Goal: Task Accomplishment & Management: Complete application form

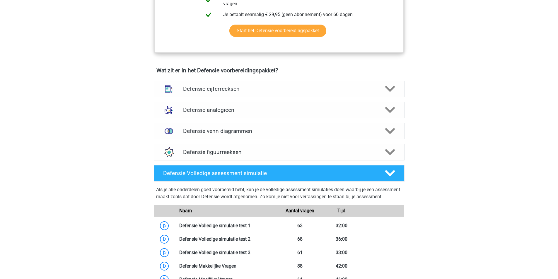
scroll to position [410, 0]
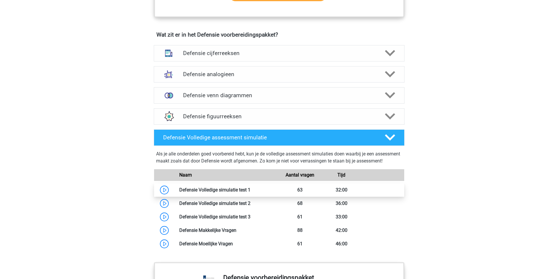
click at [251, 193] on link at bounding box center [251, 190] width 0 height 6
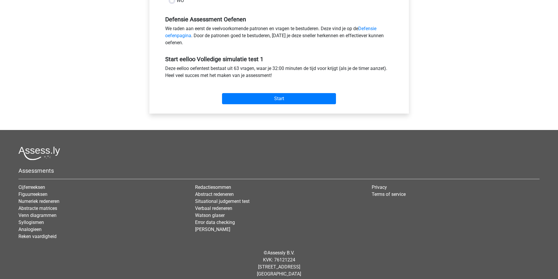
scroll to position [29, 0]
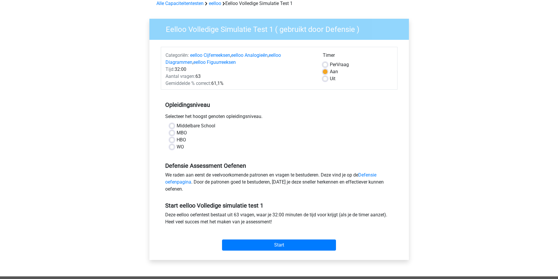
click at [226, 216] on div "Deze eelloo oefentest bestaat uit 63 vragen, waar je 32:00 minuten de tijd voor…" at bounding box center [279, 220] width 237 height 16
click at [241, 215] on div "Deze eelloo oefentest bestaat uit 63 vragen, waar je 32:00 minuten de tijd voor…" at bounding box center [279, 220] width 237 height 16
click at [177, 147] on label "WO" at bounding box center [180, 147] width 7 height 7
click at [171, 147] on input "WO" at bounding box center [172, 147] width 5 height 6
radio input "true"
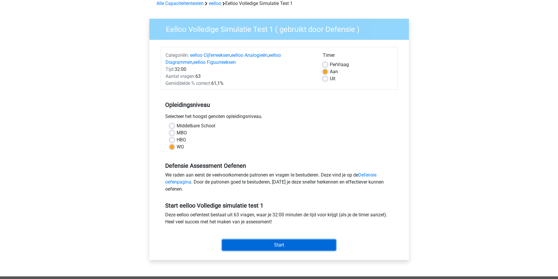
click at [257, 247] on input "Start" at bounding box center [279, 245] width 114 height 11
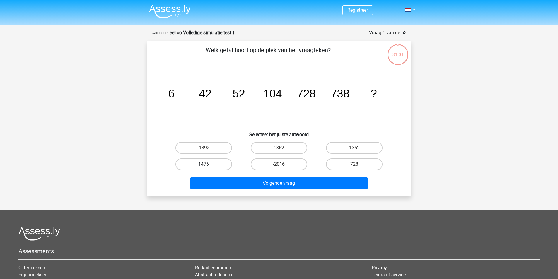
click at [220, 162] on label "1476" at bounding box center [204, 165] width 57 height 12
click at [207, 164] on input "1476" at bounding box center [206, 166] width 4 height 4
radio input "true"
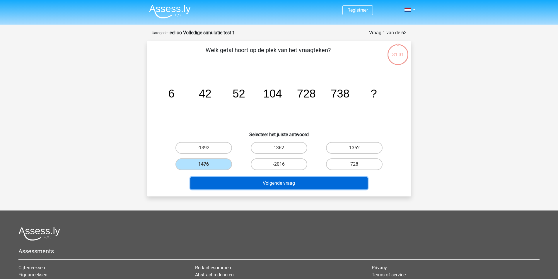
click at [286, 181] on button "Volgende vraag" at bounding box center [278, 183] width 177 height 12
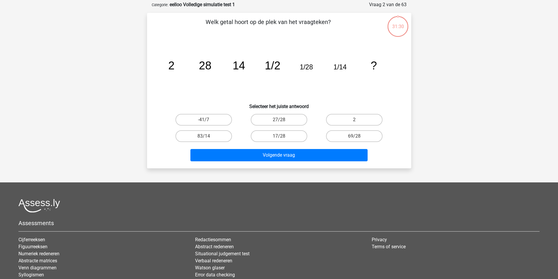
scroll to position [29, 0]
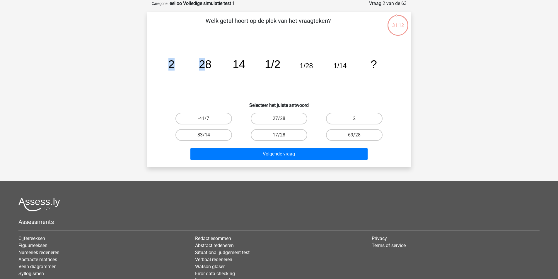
drag, startPoint x: 200, startPoint y: 64, endPoint x: 170, endPoint y: 65, distance: 29.6
click at [170, 65] on g "2 28 14 1/2 1/28 1/14 ?" at bounding box center [272, 64] width 209 height 13
click at [170, 65] on tspan "2" at bounding box center [171, 64] width 6 height 13
drag, startPoint x: 200, startPoint y: 65, endPoint x: 210, endPoint y: 65, distance: 10.3
click at [210, 65] on tspan "28" at bounding box center [205, 64] width 13 height 13
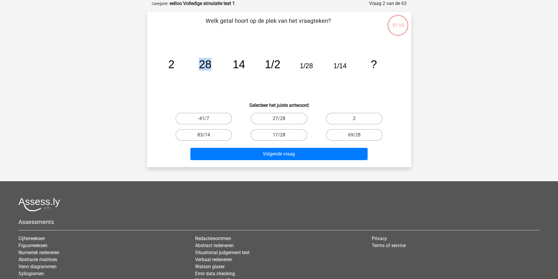
click at [210, 65] on tspan "28" at bounding box center [205, 64] width 13 height 13
click at [212, 63] on icon "image/svg+xml 2 28 14 1/2 1/28 1/14 ?" at bounding box center [279, 68] width 236 height 59
click at [175, 63] on icon "image/svg+xml 2 28 14 1/2 1/28 1/14 ?" at bounding box center [279, 68] width 236 height 59
drag, startPoint x: 235, startPoint y: 65, endPoint x: 243, endPoint y: 65, distance: 7.9
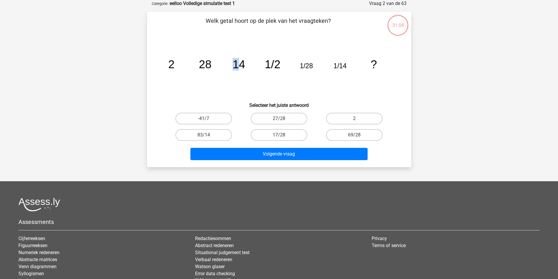
click at [243, 65] on tspan "14" at bounding box center [239, 64] width 13 height 13
drag, startPoint x: 197, startPoint y: 64, endPoint x: 204, endPoint y: 64, distance: 7.1
click at [204, 64] on icon "image/svg+xml 2 28 14 1/2 1/28 1/14 ?" at bounding box center [279, 68] width 236 height 59
click at [204, 64] on tspan "28" at bounding box center [205, 64] width 13 height 13
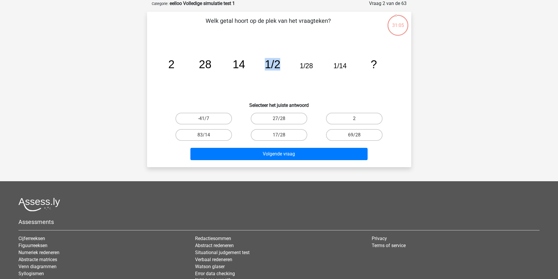
drag, startPoint x: 265, startPoint y: 63, endPoint x: 278, endPoint y: 63, distance: 13.2
click at [278, 63] on tspan "1/2" at bounding box center [273, 64] width 16 height 13
drag, startPoint x: 238, startPoint y: 64, endPoint x: 244, endPoint y: 66, distance: 6.8
click at [242, 65] on tspan "14" at bounding box center [239, 64] width 13 height 13
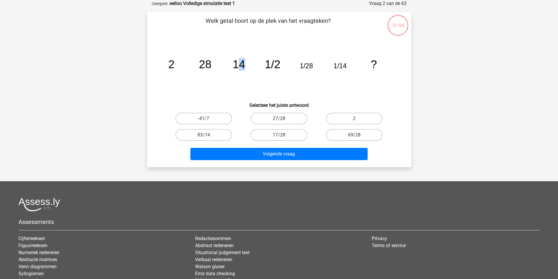
click at [244, 66] on icon "image/svg+xml 2 28 14 1/2 1/28 1/14 ?" at bounding box center [279, 68] width 236 height 59
click at [275, 65] on tspan "1/2" at bounding box center [273, 64] width 16 height 13
drag, startPoint x: 307, startPoint y: 66, endPoint x: 315, endPoint y: 67, distance: 7.9
click at [314, 67] on icon "image/svg+xml 2 28 14 1/2 1/28 1/14 ?" at bounding box center [279, 68] width 236 height 59
click at [315, 67] on icon "image/svg+xml 2 28 14 1/2 1/28 1/14 ?" at bounding box center [279, 68] width 236 height 59
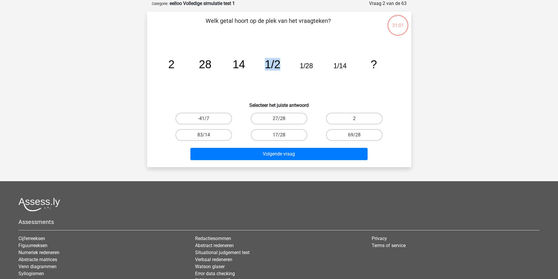
drag, startPoint x: 266, startPoint y: 64, endPoint x: 281, endPoint y: 65, distance: 15.0
click at [281, 65] on icon "image/svg+xml 2 28 14 1/2 1/28 1/14 ?" at bounding box center [279, 68] width 236 height 59
drag, startPoint x: 333, startPoint y: 66, endPoint x: 347, endPoint y: 67, distance: 13.8
click at [347, 67] on icon "image/svg+xml 2 28 14 1/2 1/28 1/14 ?" at bounding box center [279, 68] width 236 height 59
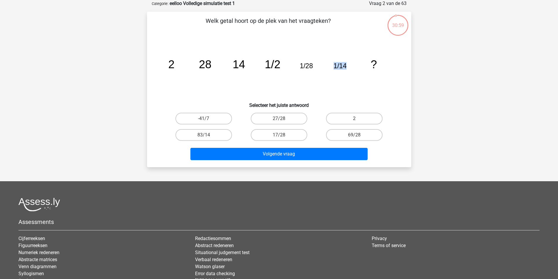
click at [348, 67] on icon "image/svg+xml 2 28 14 1/2 1/28 1/14 ?" at bounding box center [279, 68] width 236 height 59
drag, startPoint x: 302, startPoint y: 65, endPoint x: 318, endPoint y: 66, distance: 16.4
click at [318, 66] on icon "image/svg+xml 2 28 14 1/2 1/28 1/14 ?" at bounding box center [279, 68] width 236 height 59
drag, startPoint x: 299, startPoint y: 64, endPoint x: 319, endPoint y: 66, distance: 19.7
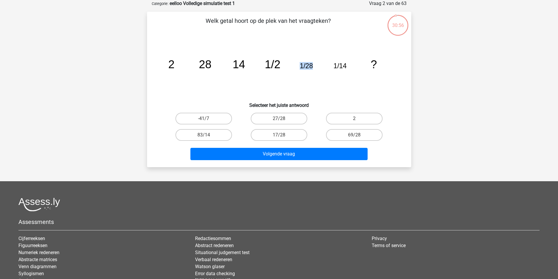
click at [319, 66] on icon "image/svg+xml 2 28 14 1/2 1/28 1/14 ?" at bounding box center [279, 68] width 236 height 59
drag, startPoint x: 267, startPoint y: 65, endPoint x: 280, endPoint y: 64, distance: 13.2
click at [280, 64] on icon "image/svg+xml 2 28 14 1/2 1/28 1/14 ?" at bounding box center [279, 68] width 236 height 59
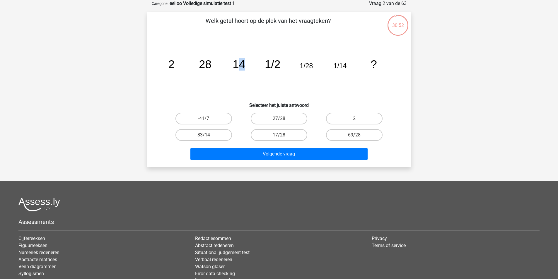
drag, startPoint x: 241, startPoint y: 63, endPoint x: 256, endPoint y: 64, distance: 15.6
click at [253, 64] on icon "image/svg+xml 2 28 14 1/2 1/28 1/14 ?" at bounding box center [279, 68] width 236 height 59
click at [256, 64] on icon "image/svg+xml 2 28 14 1/2 1/28 1/14 ?" at bounding box center [279, 68] width 236 height 59
click at [357, 116] on label "2" at bounding box center [354, 119] width 57 height 12
click at [357, 119] on input "2" at bounding box center [357, 121] width 4 height 4
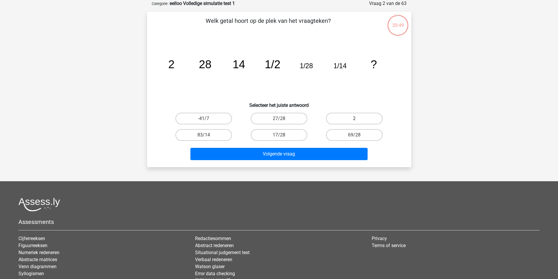
radio input "true"
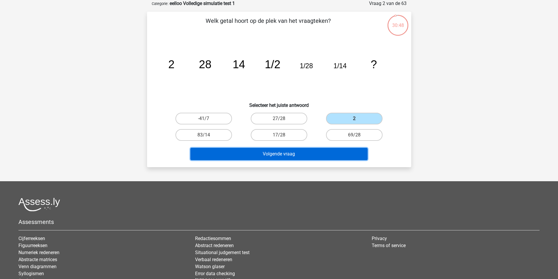
click at [329, 152] on button "Volgende vraag" at bounding box center [278, 154] width 177 height 12
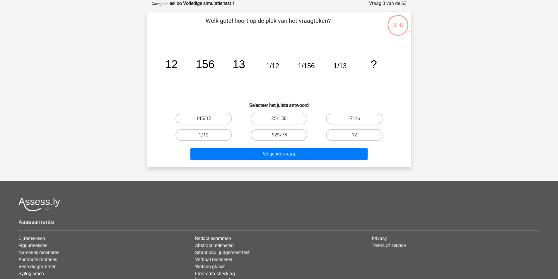
drag, startPoint x: 172, startPoint y: 64, endPoint x: 181, endPoint y: 64, distance: 8.8
click at [175, 64] on tspan "12" at bounding box center [171, 64] width 13 height 13
click at [241, 64] on tspan "13" at bounding box center [239, 64] width 13 height 13
click at [272, 65] on tspan "1/12" at bounding box center [272, 66] width 13 height 8
drag, startPoint x: 212, startPoint y: 65, endPoint x: 196, endPoint y: 65, distance: 16.4
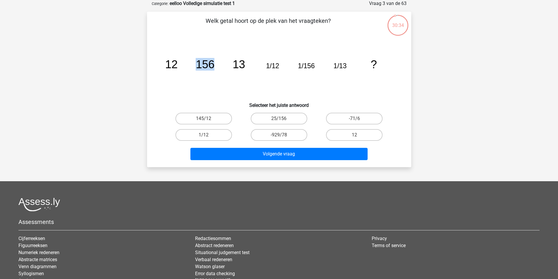
click at [196, 65] on tspan "156" at bounding box center [205, 64] width 19 height 13
drag, startPoint x: 270, startPoint y: 65, endPoint x: 277, endPoint y: 66, distance: 6.2
click at [274, 66] on tspan "1/12" at bounding box center [272, 66] width 13 height 8
click at [277, 66] on tspan "1/12" at bounding box center [272, 66] width 13 height 8
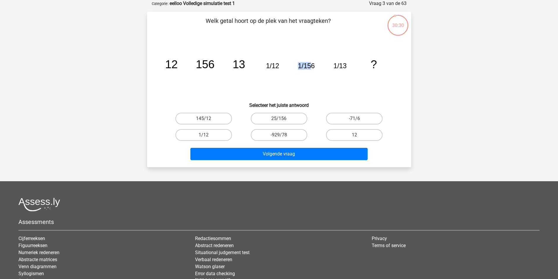
drag, startPoint x: 298, startPoint y: 64, endPoint x: 313, endPoint y: 65, distance: 15.3
click at [313, 65] on tspan "1/156" at bounding box center [306, 66] width 17 height 8
click at [239, 66] on tspan "13" at bounding box center [239, 64] width 13 height 13
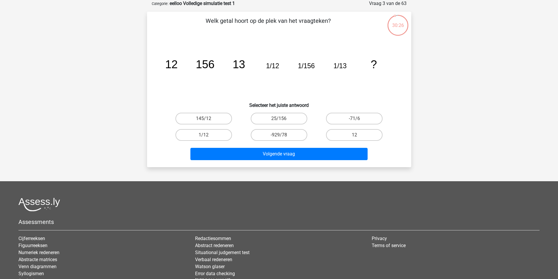
click at [300, 65] on tspan "1/156" at bounding box center [306, 66] width 17 height 8
click at [241, 65] on tspan "13" at bounding box center [239, 64] width 13 height 13
drag, startPoint x: 299, startPoint y: 67, endPoint x: 294, endPoint y: 66, distance: 5.4
click at [299, 67] on tspan "1/156" at bounding box center [306, 66] width 17 height 8
click at [279, 67] on tspan "1/12" at bounding box center [272, 66] width 13 height 8
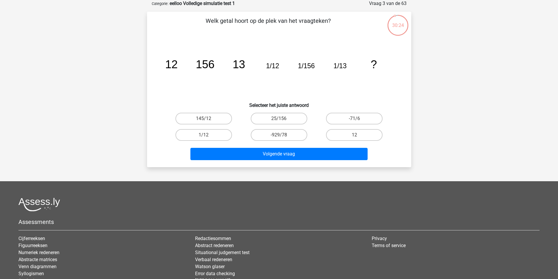
click at [345, 65] on tspan "1/13" at bounding box center [339, 66] width 13 height 8
click at [273, 64] on tspan "1/12" at bounding box center [272, 66] width 13 height 8
drag, startPoint x: 233, startPoint y: 65, endPoint x: 244, endPoint y: 65, distance: 10.5
click at [241, 65] on tspan "13" at bounding box center [239, 64] width 13 height 13
click at [244, 65] on tspan "13" at bounding box center [239, 64] width 13 height 13
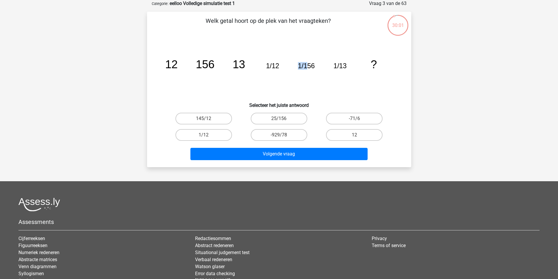
drag, startPoint x: 297, startPoint y: 67, endPoint x: 311, endPoint y: 67, distance: 13.5
click at [310, 67] on icon "image/svg+xml 12 156 13 1/12 1/156 1/13 ?" at bounding box center [279, 68] width 236 height 59
click at [311, 67] on tspan "1/156" at bounding box center [306, 66] width 17 height 8
click at [267, 67] on tspan "1/12" at bounding box center [272, 66] width 13 height 8
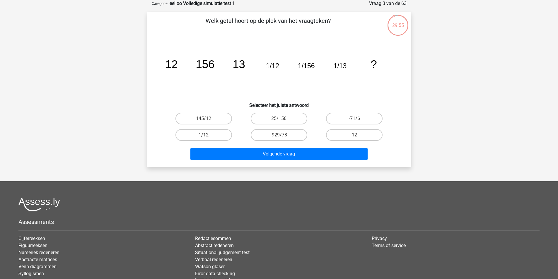
drag, startPoint x: 335, startPoint y: 64, endPoint x: 342, endPoint y: 66, distance: 7.5
click at [340, 66] on tspan "1/13" at bounding box center [339, 66] width 13 height 8
click at [343, 66] on tspan "1/13" at bounding box center [339, 66] width 13 height 8
drag, startPoint x: 274, startPoint y: 66, endPoint x: 268, endPoint y: 66, distance: 5.9
click at [268, 66] on tspan "1/12" at bounding box center [272, 66] width 13 height 8
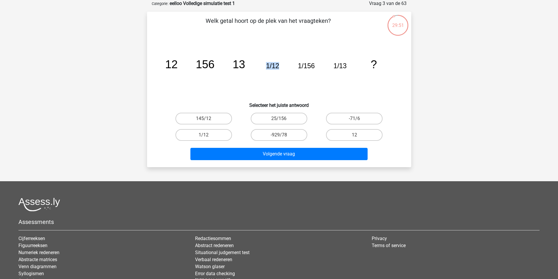
click at [268, 66] on tspan "1/12" at bounding box center [272, 66] width 13 height 8
drag, startPoint x: 299, startPoint y: 65, endPoint x: 314, endPoint y: 67, distance: 15.6
click at [313, 67] on tspan "1/156" at bounding box center [306, 66] width 17 height 8
click at [314, 67] on tspan "1/156" at bounding box center [306, 66] width 17 height 8
click at [350, 129] on div "12" at bounding box center [354, 135] width 75 height 16
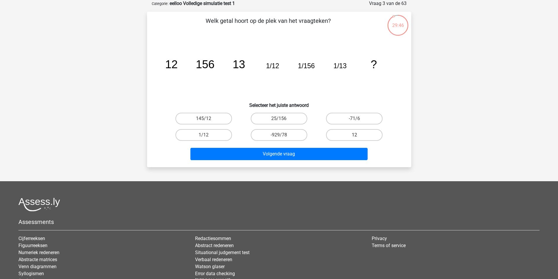
click at [350, 130] on label "12" at bounding box center [354, 135] width 57 height 12
click at [355, 135] on input "12" at bounding box center [357, 137] width 4 height 4
radio input "true"
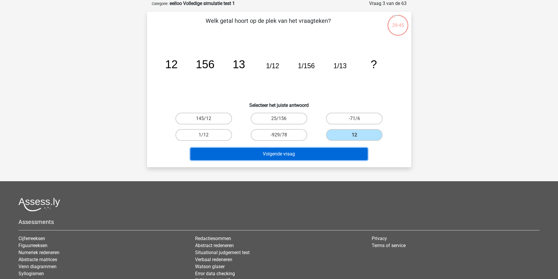
click at [334, 151] on button "Volgende vraag" at bounding box center [278, 154] width 177 height 12
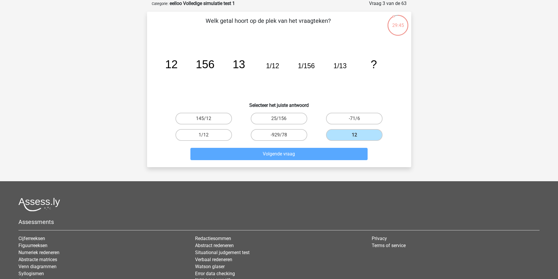
scroll to position [27, 0]
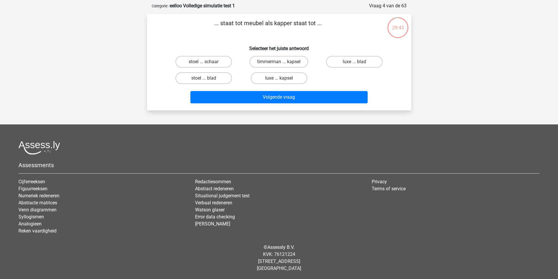
drag, startPoint x: 244, startPoint y: 23, endPoint x: 273, endPoint y: 23, distance: 29.0
click at [255, 23] on p "... staat tot meubel als kapper staat tot ..." at bounding box center [268, 28] width 224 height 18
click at [273, 23] on p "... staat tot meubel als kapper staat tot ..." at bounding box center [268, 28] width 224 height 18
click at [253, 22] on p "... staat tot meubel als kapper staat tot ..." at bounding box center [268, 28] width 224 height 18
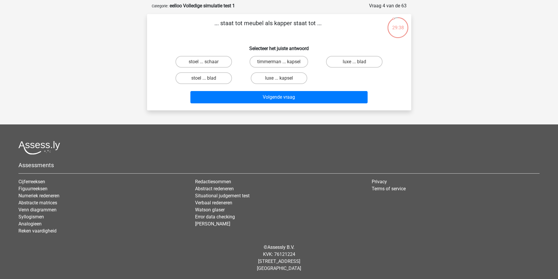
click at [229, 23] on p "... staat tot meubel als kapper staat tot ..." at bounding box center [268, 28] width 224 height 18
click at [250, 23] on p "... staat tot meubel als kapper staat tot ..." at bounding box center [268, 28] width 224 height 18
click at [259, 23] on p "... staat tot meubel als kapper staat tot ..." at bounding box center [268, 28] width 224 height 18
click at [282, 58] on label "timmerman ... kapsel" at bounding box center [279, 62] width 59 height 12
click at [282, 62] on input "timmerman ... kapsel" at bounding box center [281, 64] width 4 height 4
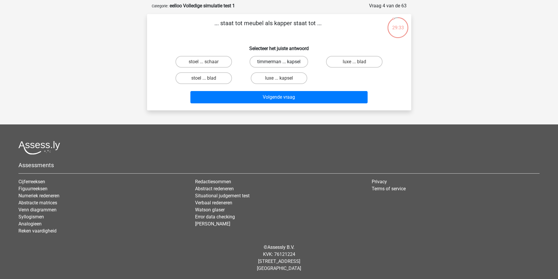
radio input "true"
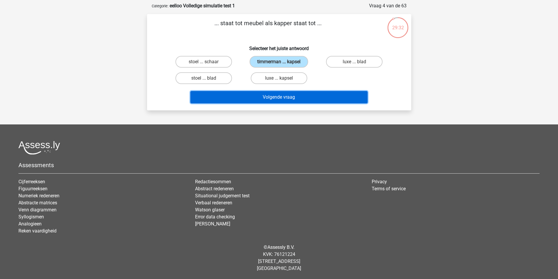
click at [293, 100] on button "Volgende vraag" at bounding box center [278, 97] width 177 height 12
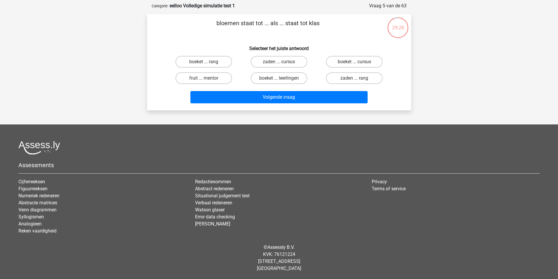
drag, startPoint x: 255, startPoint y: 25, endPoint x: 276, endPoint y: 25, distance: 21.1
click at [268, 25] on p "bloemen staat tot ... als ... staat tot klas" at bounding box center [268, 28] width 224 height 18
click at [276, 25] on p "bloemen staat tot ... als ... staat tot klas" at bounding box center [268, 28] width 224 height 18
click at [282, 26] on p "bloemen staat tot ... als ... staat tot klas" at bounding box center [268, 28] width 224 height 18
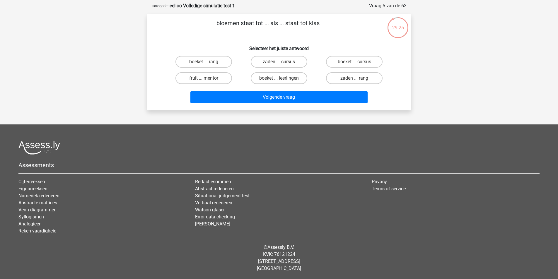
drag, startPoint x: 248, startPoint y: 22, endPoint x: 263, endPoint y: 22, distance: 15.8
click at [260, 22] on p "bloemen staat tot ... als ... staat tot klas" at bounding box center [268, 28] width 224 height 18
click at [266, 22] on p "bloemen staat tot ... als ... staat tot klas" at bounding box center [268, 28] width 224 height 18
click at [292, 79] on label "boeket ... leerlingen" at bounding box center [279, 78] width 57 height 12
click at [283, 79] on input "boeket ... leerlingen" at bounding box center [281, 80] width 4 height 4
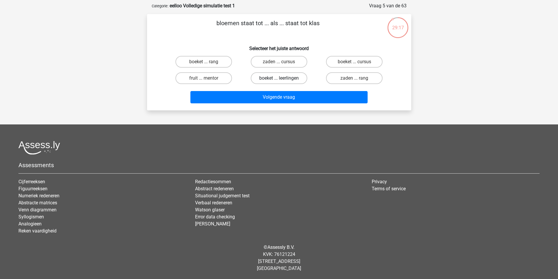
radio input "true"
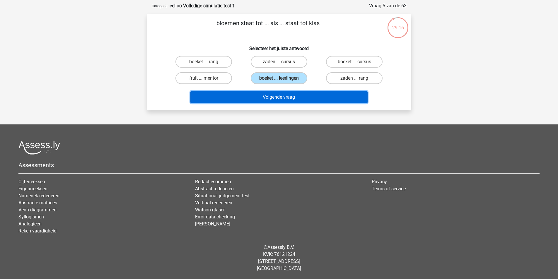
click at [299, 98] on button "Volgende vraag" at bounding box center [278, 97] width 177 height 12
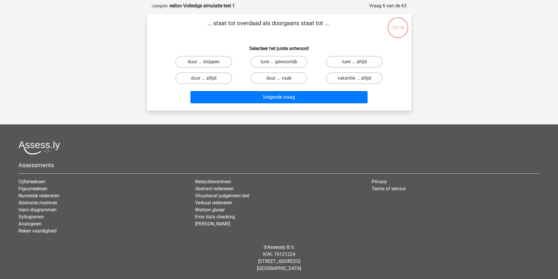
click at [268, 24] on p "... staat tot overdaad als doorgaans staat tot ..." at bounding box center [268, 28] width 224 height 18
click at [275, 23] on p "... staat tot overdaad als doorgaans staat tot ..." at bounding box center [268, 28] width 224 height 18
click at [281, 23] on p "... staat tot overdaad als doorgaans staat tot ..." at bounding box center [268, 28] width 224 height 18
click at [296, 23] on p "... staat tot overdaad als doorgaans staat tot ..." at bounding box center [268, 28] width 224 height 18
click at [311, 24] on p "... staat tot overdaad als doorgaans staat tot ..." at bounding box center [268, 28] width 224 height 18
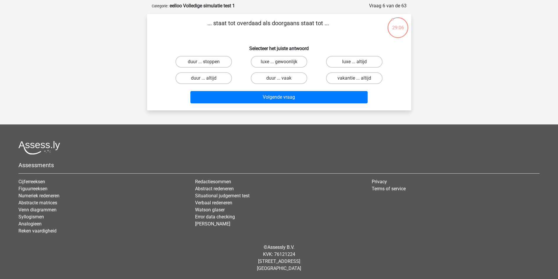
click at [311, 24] on p "... staat tot overdaad als doorgaans staat tot ..." at bounding box center [268, 28] width 224 height 18
click at [295, 25] on p "... staat tot overdaad als doorgaans staat tot ..." at bounding box center [268, 28] width 224 height 18
click at [305, 25] on p "... staat tot overdaad als doorgaans staat tot ..." at bounding box center [268, 28] width 224 height 18
click at [302, 23] on p "... staat tot overdaad als doorgaans staat tot ..." at bounding box center [268, 28] width 224 height 18
click at [308, 24] on p "... staat tot overdaad als doorgaans staat tot ..." at bounding box center [268, 28] width 224 height 18
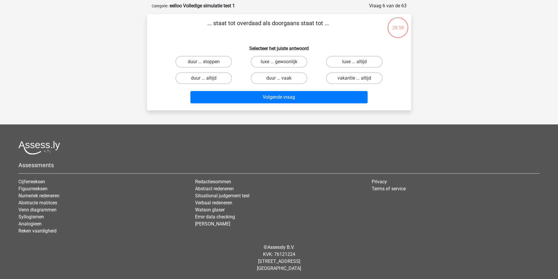
click at [293, 24] on p "... staat tot overdaad als doorgaans staat tot ..." at bounding box center [268, 28] width 224 height 18
click at [299, 23] on p "... staat tot overdaad als doorgaans staat tot ..." at bounding box center [268, 28] width 224 height 18
click at [344, 58] on label "luxe ... altijd" at bounding box center [354, 62] width 57 height 12
click at [355, 62] on input "luxe ... altijd" at bounding box center [357, 64] width 4 height 4
radio input "true"
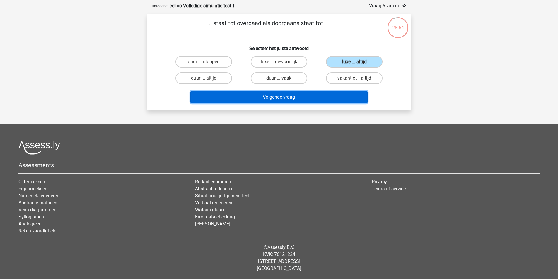
click at [311, 100] on button "Volgende vraag" at bounding box center [278, 97] width 177 height 12
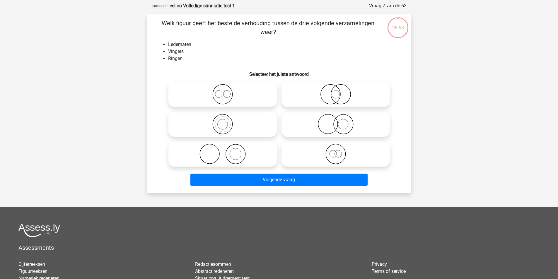
scroll to position [29, 0]
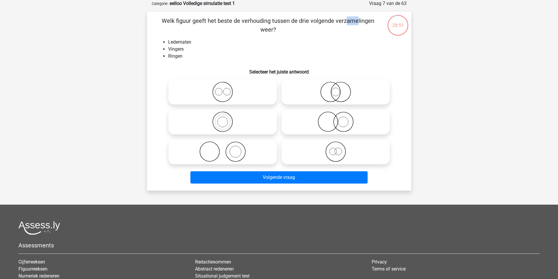
drag, startPoint x: 231, startPoint y: 22, endPoint x: 241, endPoint y: 23, distance: 10.3
click at [238, 23] on p "Welk figuur geeft het beste de verhouding tussen de drie volgende verzamelingen…" at bounding box center [268, 25] width 224 height 18
click at [243, 23] on p "Welk figuur geeft het beste de verhouding tussen de drie volgende verzamelingen…" at bounding box center [268, 25] width 224 height 18
drag, startPoint x: 183, startPoint y: 58, endPoint x: 165, endPoint y: 58, distance: 17.9
click at [168, 58] on li "Ringen" at bounding box center [285, 56] width 234 height 7
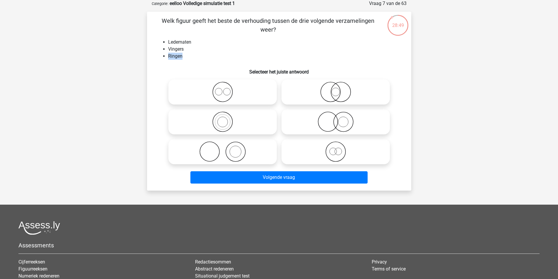
click at [168, 58] on li "Ringen" at bounding box center [285, 56] width 234 height 7
click at [178, 50] on li "Vingers" at bounding box center [285, 49] width 234 height 7
click at [186, 50] on li "Vingers" at bounding box center [285, 49] width 234 height 7
drag, startPoint x: 179, startPoint y: 40, endPoint x: 172, endPoint y: 41, distance: 7.3
click at [172, 41] on li "Ledematen" at bounding box center [285, 42] width 234 height 7
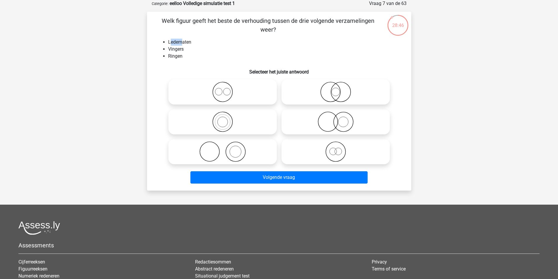
click at [172, 41] on li "Ledematen" at bounding box center [285, 42] width 234 height 7
drag, startPoint x: 169, startPoint y: 43, endPoint x: 191, endPoint y: 43, distance: 22.3
click at [191, 43] on li "Ledematen" at bounding box center [285, 42] width 234 height 7
drag, startPoint x: 181, startPoint y: 50, endPoint x: 166, endPoint y: 51, distance: 15.0
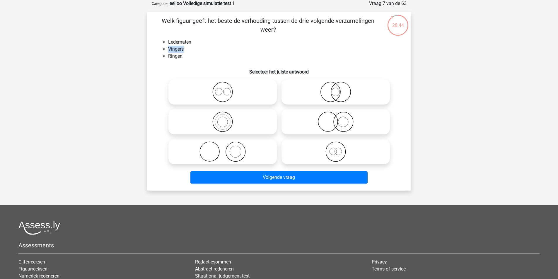
click at [166, 51] on ul "Ledematen Vingers Ringen" at bounding box center [279, 49] width 246 height 21
drag, startPoint x: 173, startPoint y: 56, endPoint x: 181, endPoint y: 56, distance: 7.3
click at [181, 56] on li "Ringen" at bounding box center [285, 56] width 234 height 7
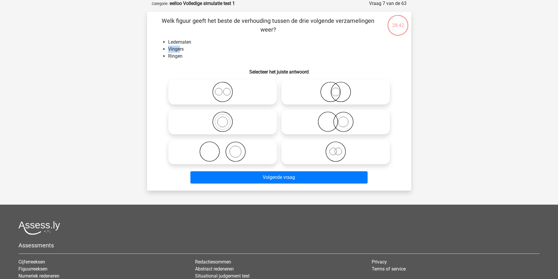
drag, startPoint x: 169, startPoint y: 49, endPoint x: 180, endPoint y: 49, distance: 11.2
click at [180, 49] on li "Vingers" at bounding box center [285, 49] width 234 height 7
drag, startPoint x: 173, startPoint y: 43, endPoint x: 190, endPoint y: 43, distance: 16.7
click at [190, 43] on li "Ledematen" at bounding box center [285, 42] width 234 height 7
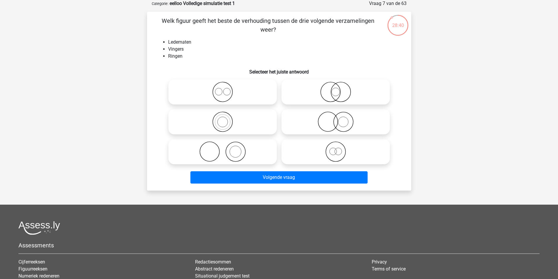
click at [190, 43] on li "Ledematen" at bounding box center [285, 42] width 234 height 7
drag, startPoint x: 183, startPoint y: 49, endPoint x: 169, endPoint y: 49, distance: 13.8
click at [169, 49] on li "Vingers" at bounding box center [285, 49] width 234 height 7
click at [178, 56] on li "Ringen" at bounding box center [285, 56] width 234 height 7
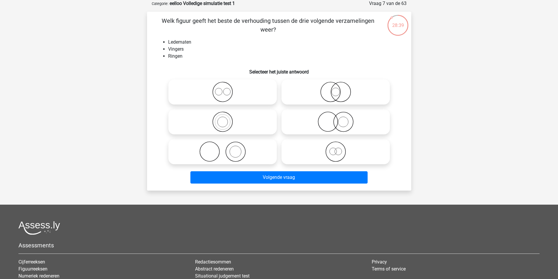
click at [179, 56] on li "Ringen" at bounding box center [285, 56] width 234 height 7
click at [253, 157] on icon at bounding box center [223, 152] width 104 height 21
click at [227, 149] on input "radio" at bounding box center [225, 147] width 4 height 4
radio input "true"
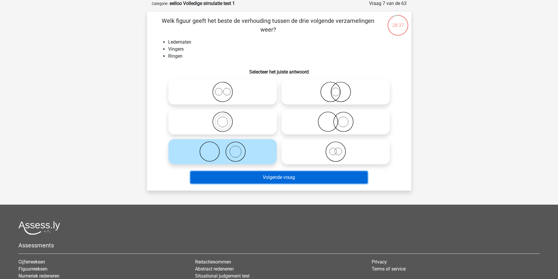
click at [278, 176] on button "Volgende vraag" at bounding box center [278, 177] width 177 height 12
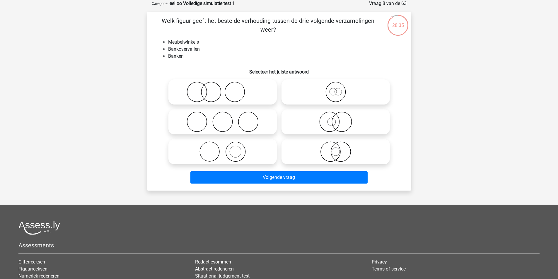
drag, startPoint x: 249, startPoint y: 28, endPoint x: 268, endPoint y: 28, distance: 18.8
click at [254, 28] on p "Welk figuur geeft het beste de verhouding tussen de drie volgende verzamelingen…" at bounding box center [268, 25] width 224 height 18
click at [272, 28] on p "Welk figuur geeft het beste de verhouding tussen de drie volgende verzamelingen…" at bounding box center [268, 25] width 224 height 18
click at [265, 28] on p "Welk figuur geeft het beste de verhouding tussen de drie volgende verzamelingen…" at bounding box center [268, 25] width 224 height 18
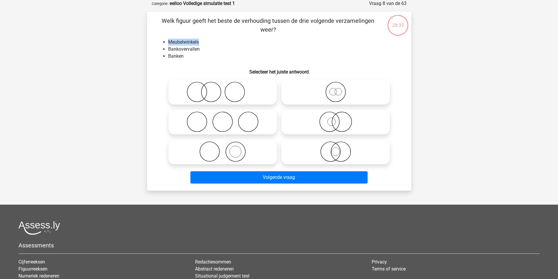
drag, startPoint x: 177, startPoint y: 42, endPoint x: 169, endPoint y: 43, distance: 7.9
click at [169, 43] on li "Meubelwinkels" at bounding box center [285, 42] width 234 height 7
click at [173, 42] on li "Meubelwinkels" at bounding box center [285, 42] width 234 height 7
drag, startPoint x: 185, startPoint y: 56, endPoint x: 169, endPoint y: 57, distance: 15.8
click at [169, 57] on li "Banken" at bounding box center [285, 56] width 234 height 7
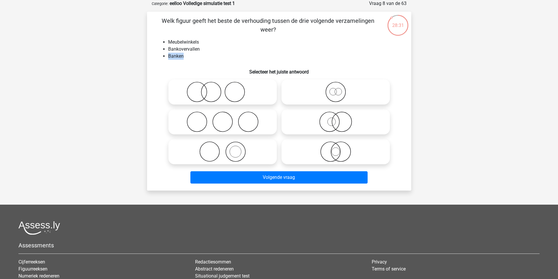
click at [168, 57] on li "Banken" at bounding box center [285, 56] width 234 height 7
drag, startPoint x: 169, startPoint y: 43, endPoint x: 205, endPoint y: 42, distance: 36.4
click at [205, 42] on li "Meubelwinkels" at bounding box center [285, 42] width 234 height 7
click at [192, 48] on li "Bankovervallen" at bounding box center [285, 49] width 234 height 7
click at [194, 42] on li "Meubelwinkels" at bounding box center [285, 42] width 234 height 7
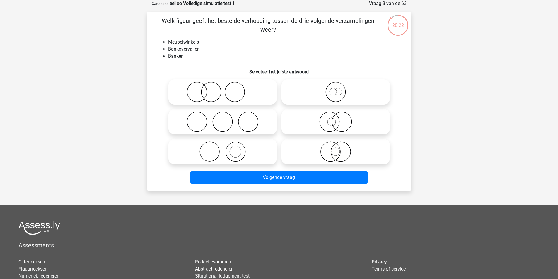
click at [235, 128] on icon at bounding box center [223, 122] width 104 height 21
click at [227, 119] on input "radio" at bounding box center [225, 117] width 4 height 4
radio input "true"
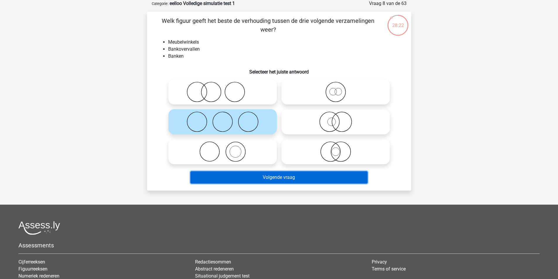
click at [264, 178] on button "Volgende vraag" at bounding box center [278, 177] width 177 height 12
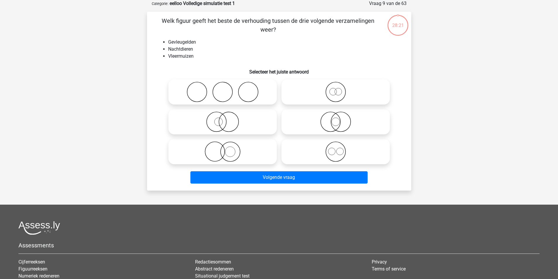
drag, startPoint x: 184, startPoint y: 41, endPoint x: 191, endPoint y: 42, distance: 7.1
click at [191, 42] on li "Gevleugelden" at bounding box center [285, 42] width 234 height 7
click at [178, 51] on li "Nachtdieren" at bounding box center [285, 49] width 234 height 7
click at [176, 51] on li "Nachtdieren" at bounding box center [285, 49] width 234 height 7
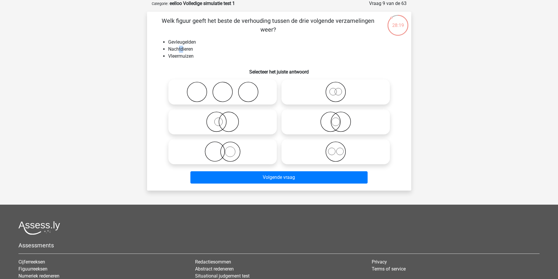
drag, startPoint x: 182, startPoint y: 50, endPoint x: 188, endPoint y: 51, distance: 6.8
click at [188, 51] on li "Nachtdieren" at bounding box center [285, 49] width 234 height 7
click at [179, 56] on li "Vleermuizen" at bounding box center [285, 56] width 234 height 7
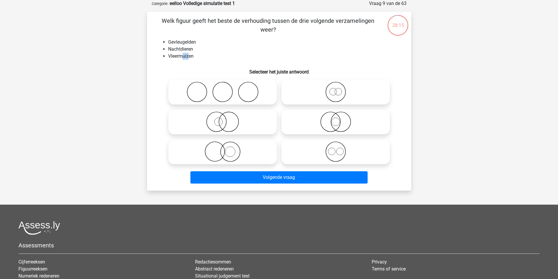
drag, startPoint x: 190, startPoint y: 56, endPoint x: 181, endPoint y: 56, distance: 8.2
click at [181, 56] on li "Vleermuizen" at bounding box center [285, 56] width 234 height 7
click at [234, 150] on icon at bounding box center [223, 152] width 104 height 21
click at [227, 149] on input "radio" at bounding box center [225, 147] width 4 height 4
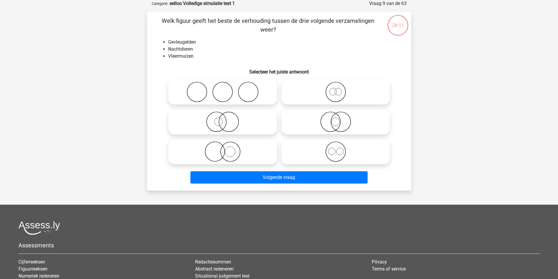
radio input "true"
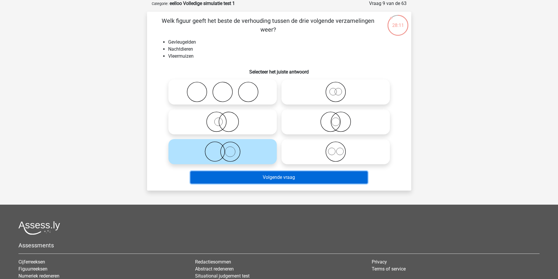
click at [258, 178] on button "Volgende vraag" at bounding box center [278, 177] width 177 height 12
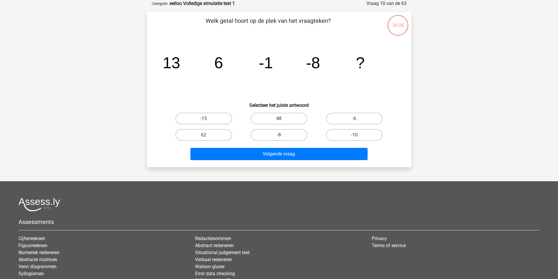
drag, startPoint x: 217, startPoint y: 64, endPoint x: 223, endPoint y: 64, distance: 6.5
click at [222, 64] on tspan "6" at bounding box center [218, 63] width 9 height 18
click at [223, 64] on icon "image/svg+xml 13 6 -1 -8 ?" at bounding box center [279, 68] width 236 height 59
drag, startPoint x: 207, startPoint y: 115, endPoint x: 233, endPoint y: 135, distance: 31.8
click at [207, 116] on label "-15" at bounding box center [204, 119] width 57 height 12
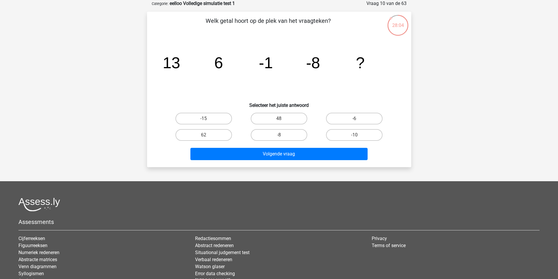
click at [207, 119] on input "-15" at bounding box center [206, 121] width 4 height 4
radio input "true"
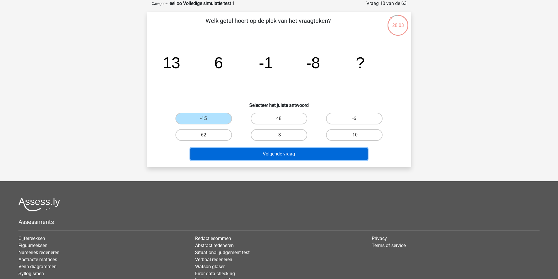
click at [263, 149] on button "Volgende vraag" at bounding box center [278, 154] width 177 height 12
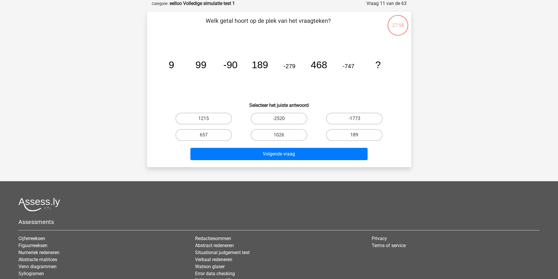
drag, startPoint x: 199, startPoint y: 65, endPoint x: 210, endPoint y: 65, distance: 11.1
click at [210, 65] on icon "image/svg+xml 9 99 -90 189 -279 468 -747 ?" at bounding box center [279, 68] width 236 height 59
click at [206, 65] on tspan "99" at bounding box center [200, 64] width 11 height 11
drag, startPoint x: 226, startPoint y: 65, endPoint x: 243, endPoint y: 66, distance: 16.8
click at [232, 66] on tspan "-90" at bounding box center [230, 64] width 14 height 11
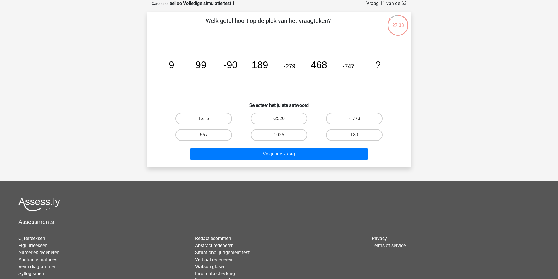
click at [243, 66] on icon "image/svg+xml 9 99 -90 189 -279 468 -747 ?" at bounding box center [279, 68] width 236 height 59
drag, startPoint x: 198, startPoint y: 66, endPoint x: 195, endPoint y: 66, distance: 3.2
click at [195, 66] on icon "image/svg+xml 9 99 -90 189 -279 468 -747 ?" at bounding box center [279, 68] width 236 height 59
click at [195, 66] on tspan "99" at bounding box center [200, 64] width 11 height 11
drag, startPoint x: 169, startPoint y: 65, endPoint x: 199, endPoint y: 67, distance: 29.9
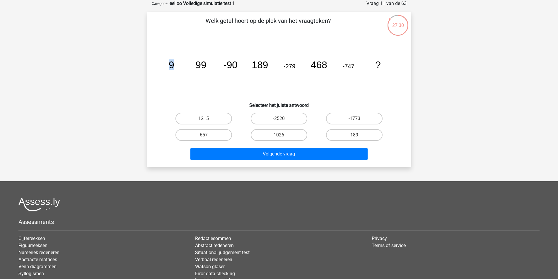
click at [198, 67] on g "9 99 -90 189 -279 468 -747 ?" at bounding box center [274, 64] width 212 height 11
click at [199, 67] on tspan "99" at bounding box center [200, 64] width 11 height 11
drag, startPoint x: 206, startPoint y: 66, endPoint x: 188, endPoint y: 66, distance: 18.2
click at [188, 66] on icon "image/svg+xml 9 99 -90 189 -279 468 -747 ?" at bounding box center [279, 68] width 236 height 59
click at [169, 65] on tspan "9" at bounding box center [171, 64] width 6 height 11
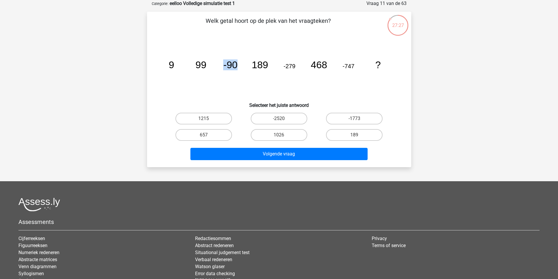
drag, startPoint x: 236, startPoint y: 65, endPoint x: 221, endPoint y: 64, distance: 15.3
click at [221, 64] on icon "image/svg+xml 9 99 -90 189 -279 468 -747 ?" at bounding box center [279, 68] width 236 height 59
click at [203, 64] on tspan "99" at bounding box center [200, 64] width 11 height 11
drag, startPoint x: 170, startPoint y: 65, endPoint x: 177, endPoint y: 65, distance: 7.3
click at [177, 65] on icon "image/svg+xml 9 99 -90 189 -279 468 -747 ?" at bounding box center [279, 68] width 236 height 59
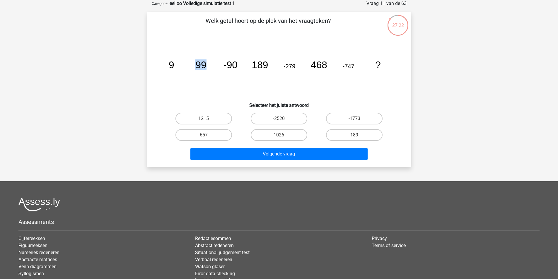
drag, startPoint x: 198, startPoint y: 65, endPoint x: 207, endPoint y: 65, distance: 10.0
click at [207, 65] on icon "image/svg+xml 9 99 -90 189 -279 468 -747 ?" at bounding box center [279, 68] width 236 height 59
drag, startPoint x: 198, startPoint y: 66, endPoint x: 217, endPoint y: 67, distance: 18.8
click at [206, 67] on tspan "99" at bounding box center [200, 64] width 11 height 11
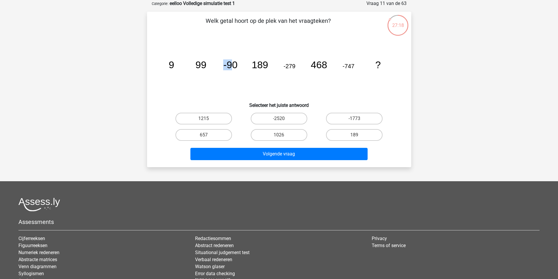
drag, startPoint x: 225, startPoint y: 66, endPoint x: 234, endPoint y: 65, distance: 9.4
click at [234, 65] on tspan "-90" at bounding box center [230, 64] width 14 height 11
click at [236, 65] on tspan "-90" at bounding box center [230, 64] width 14 height 11
drag, startPoint x: 253, startPoint y: 64, endPoint x: 261, endPoint y: 64, distance: 8.2
click at [260, 64] on tspan "189" at bounding box center [260, 64] width 16 height 11
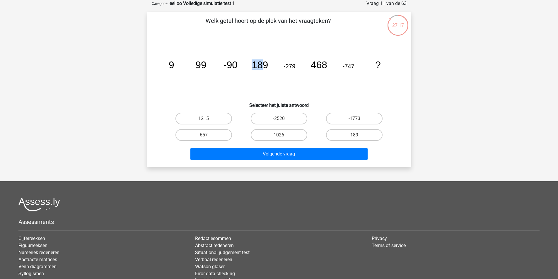
click at [261, 64] on tspan "189" at bounding box center [260, 64] width 16 height 11
drag, startPoint x: 253, startPoint y: 64, endPoint x: 257, endPoint y: 65, distance: 3.6
click at [256, 65] on tspan "189" at bounding box center [260, 64] width 16 height 11
click at [257, 65] on tspan "189" at bounding box center [260, 64] width 16 height 11
drag, startPoint x: 228, startPoint y: 64, endPoint x: 234, endPoint y: 65, distance: 6.2
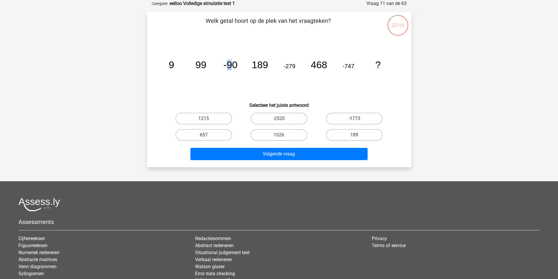
click at [234, 65] on tspan "-90" at bounding box center [230, 64] width 14 height 11
click at [259, 65] on tspan "189" at bounding box center [260, 64] width 16 height 11
click at [264, 65] on tspan "189" at bounding box center [260, 64] width 16 height 11
drag, startPoint x: 310, startPoint y: 65, endPoint x: 324, endPoint y: 65, distance: 14.7
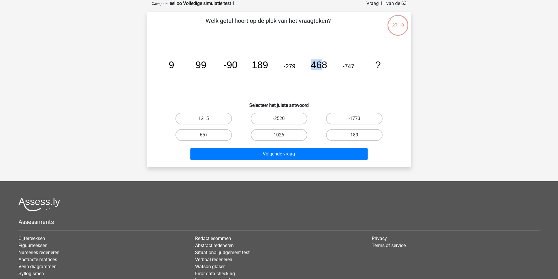
click at [324, 65] on icon "image/svg+xml 9 99 -90 189 -279 468 -747 ?" at bounding box center [279, 68] width 236 height 59
click at [325, 65] on tspan "468" at bounding box center [319, 64] width 16 height 11
drag, startPoint x: 348, startPoint y: 67, endPoint x: 352, endPoint y: 68, distance: 4.4
click at [350, 68] on tspan "-747" at bounding box center [349, 66] width 12 height 6
click at [352, 68] on tspan "-747" at bounding box center [349, 66] width 12 height 6
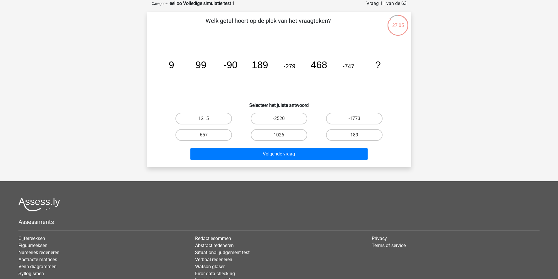
click at [218, 118] on label "1215" at bounding box center [204, 119] width 57 height 12
click at [207, 119] on input "1215" at bounding box center [206, 121] width 4 height 4
radio input "true"
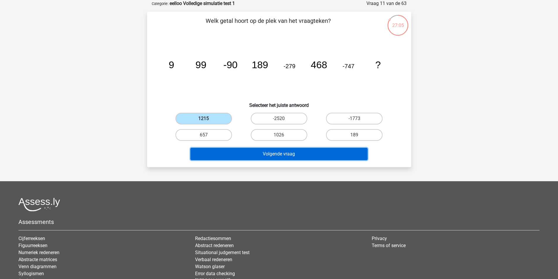
click at [280, 153] on button "Volgende vraag" at bounding box center [278, 154] width 177 height 12
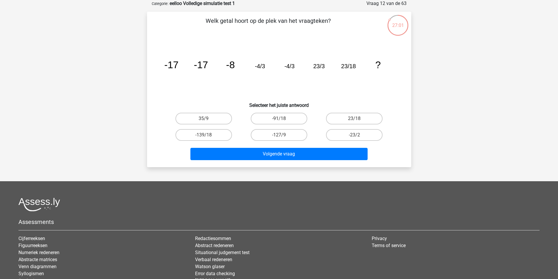
drag, startPoint x: 167, startPoint y: 67, endPoint x: 197, endPoint y: 67, distance: 30.2
click at [192, 67] on icon "image/svg+xml -17 -17 -8 -4/3 -4/3 23/3 23/18 ?" at bounding box center [279, 68] width 236 height 59
click at [197, 67] on tspan "-17" at bounding box center [201, 64] width 14 height 11
click at [202, 67] on tspan "-17" at bounding box center [201, 64] width 14 height 11
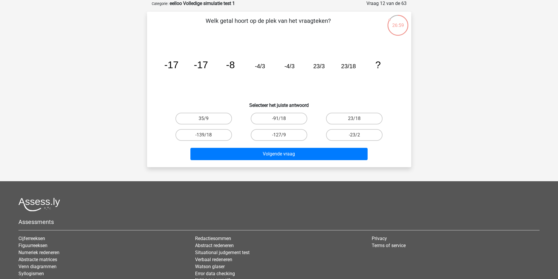
click at [210, 68] on icon "image/svg+xml -17 -17 -8 -4/3 -4/3 23/3 23/18 ?" at bounding box center [279, 68] width 236 height 59
drag, startPoint x: 224, startPoint y: 67, endPoint x: 238, endPoint y: 66, distance: 13.8
click at [232, 67] on icon "image/svg+xml -17 -17 -8 -4/3 -4/3 23/3 23/18 ?" at bounding box center [279, 68] width 236 height 59
click at [238, 66] on icon "image/svg+xml -17 -17 -8 -4/3 -4/3 23/3 23/18 ?" at bounding box center [279, 68] width 236 height 59
drag, startPoint x: 202, startPoint y: 65, endPoint x: 186, endPoint y: 65, distance: 15.8
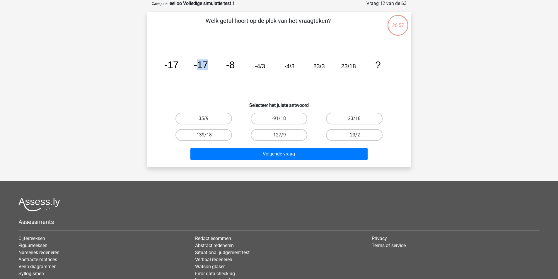
click at [188, 65] on icon "image/svg+xml -17 -17 -8 -4/3 -4/3 23/3 23/18 ?" at bounding box center [279, 68] width 236 height 59
click at [171, 65] on icon "image/svg+xml -17 -17 -8 -4/3 -4/3 23/3 23/18 ?" at bounding box center [279, 68] width 236 height 59
click at [171, 65] on tspan "-17" at bounding box center [171, 64] width 14 height 11
click at [353, 118] on label "23/18" at bounding box center [354, 119] width 57 height 12
click at [355, 119] on input "23/18" at bounding box center [357, 121] width 4 height 4
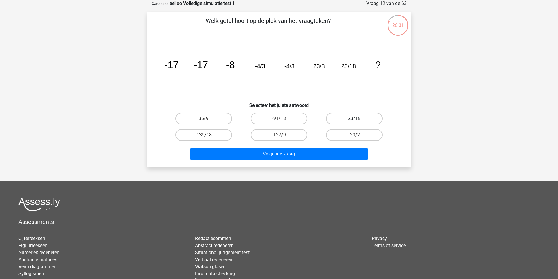
radio input "true"
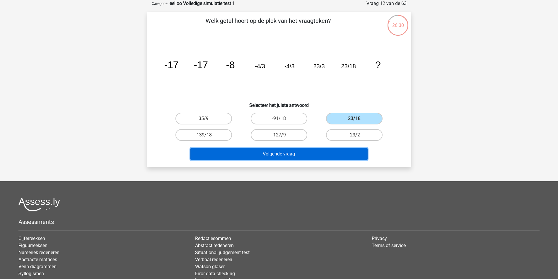
click at [342, 149] on button "Volgende vraag" at bounding box center [278, 154] width 177 height 12
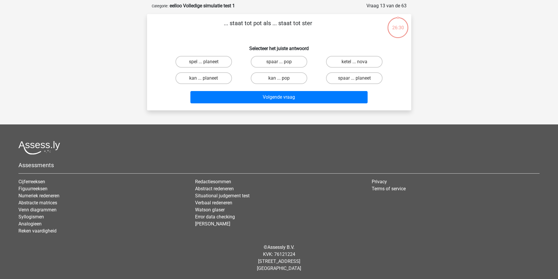
scroll to position [27, 0]
drag, startPoint x: 280, startPoint y: 24, endPoint x: 300, endPoint y: 24, distance: 19.3
click at [299, 24] on p "... staat tot pot als ... staat tot ster" at bounding box center [268, 28] width 224 height 18
click at [301, 24] on p "... staat tot pot als ... staat tot ster" at bounding box center [268, 28] width 224 height 18
click at [308, 23] on p "... staat tot pot als ... staat tot ster" at bounding box center [268, 28] width 224 height 18
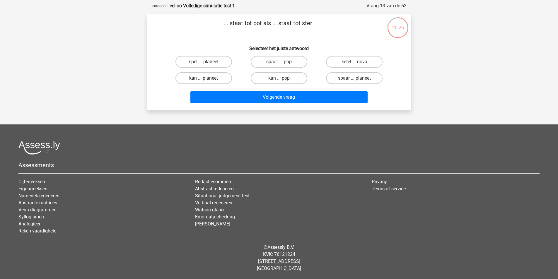
click at [215, 78] on label "kan ... planeet" at bounding box center [204, 78] width 57 height 12
click at [207, 78] on input "kan ... planeet" at bounding box center [206, 80] width 4 height 4
radio input "true"
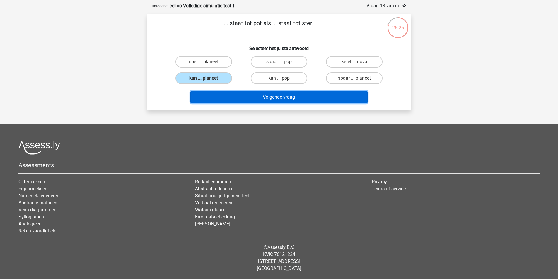
click at [251, 94] on button "Volgende vraag" at bounding box center [278, 97] width 177 height 12
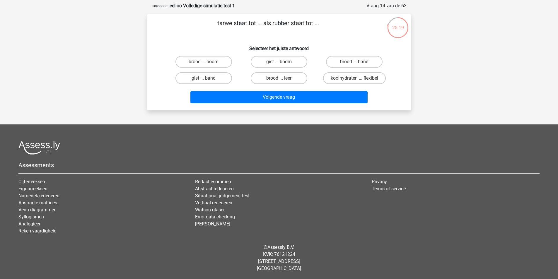
drag, startPoint x: 244, startPoint y: 24, endPoint x: 252, endPoint y: 25, distance: 8.5
click at [249, 25] on p "tarwe staat tot ... als rubber staat tot ..." at bounding box center [268, 28] width 224 height 18
click at [252, 25] on p "tarwe staat tot ... als rubber staat tot ..." at bounding box center [268, 28] width 224 height 18
drag, startPoint x: 227, startPoint y: 24, endPoint x: 243, endPoint y: 23, distance: 15.8
click at [239, 23] on p "tarwe staat tot ... als rubber staat tot ..." at bounding box center [268, 28] width 224 height 18
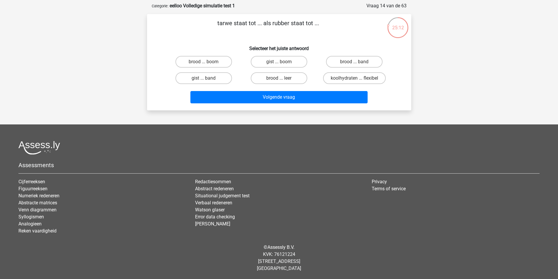
click at [246, 23] on p "tarwe staat tot ... als rubber staat tot ..." at bounding box center [268, 28] width 224 height 18
drag, startPoint x: 238, startPoint y: 24, endPoint x: 234, endPoint y: 25, distance: 3.9
click at [235, 25] on p "tarwe staat tot ... als rubber staat tot ..." at bounding box center [268, 28] width 224 height 18
click at [234, 25] on p "tarwe staat tot ... als rubber staat tot ..." at bounding box center [268, 28] width 224 height 18
drag, startPoint x: 297, startPoint y: 25, endPoint x: 315, endPoint y: 26, distance: 18.2
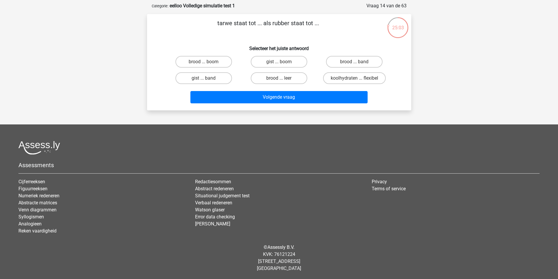
click at [302, 25] on p "tarwe staat tot ... als rubber staat tot ..." at bounding box center [268, 28] width 224 height 18
click at [315, 26] on p "tarwe staat tot ... als rubber staat tot ..." at bounding box center [268, 28] width 224 height 18
click at [294, 25] on p "tarwe staat tot ... als rubber staat tot ..." at bounding box center [268, 28] width 224 height 18
click at [371, 64] on label "brood ... band" at bounding box center [354, 62] width 57 height 12
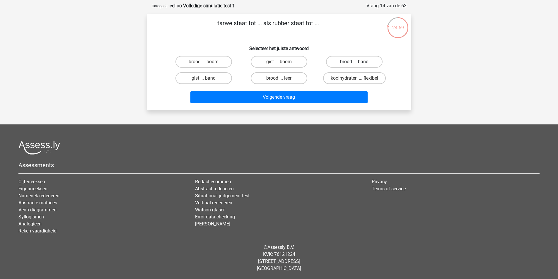
click at [358, 64] on input "brood ... band" at bounding box center [357, 64] width 4 height 4
radio input "true"
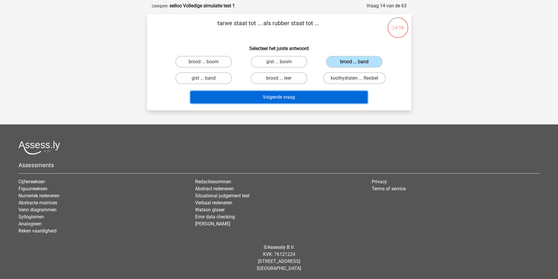
click at [350, 91] on button "Volgende vraag" at bounding box center [278, 97] width 177 height 12
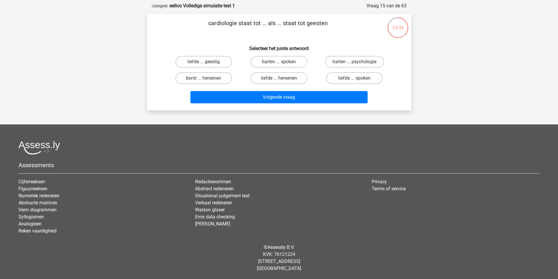
drag, startPoint x: 227, startPoint y: 24, endPoint x: 234, endPoint y: 25, distance: 7.6
click at [232, 25] on p "cardiologie staat tot ... als ... staat tot geesten" at bounding box center [268, 28] width 224 height 18
drag, startPoint x: 235, startPoint y: 25, endPoint x: 247, endPoint y: 25, distance: 12.0
click at [236, 25] on p "cardiologie staat tot ... als ... staat tot geesten" at bounding box center [268, 28] width 224 height 18
click at [260, 23] on p "cardiologie staat tot ... als ... staat tot geesten" at bounding box center [268, 28] width 224 height 18
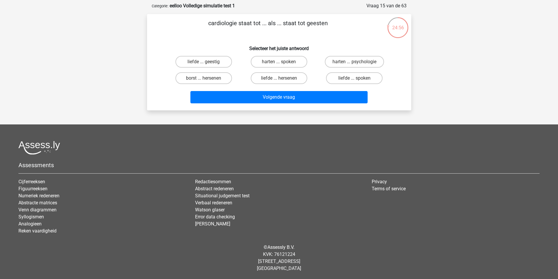
click at [292, 22] on p "cardiologie staat tot ... als ... staat tot geesten" at bounding box center [268, 28] width 224 height 18
drag, startPoint x: 245, startPoint y: 23, endPoint x: 252, endPoint y: 24, distance: 7.7
click at [251, 24] on p "cardiologie staat tot ... als ... staat tot geesten" at bounding box center [268, 28] width 224 height 18
click at [252, 24] on p "cardiologie staat tot ... als ... staat tot geesten" at bounding box center [268, 28] width 224 height 18
click at [251, 25] on p "cardiologie staat tot ... als ... staat tot geesten" at bounding box center [268, 28] width 224 height 18
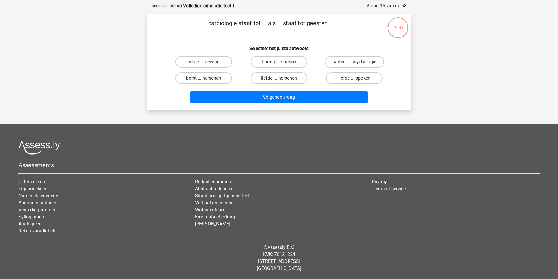
click at [252, 25] on p "cardiologie staat tot ... als ... staat tot geesten" at bounding box center [268, 28] width 224 height 18
click at [338, 66] on label "harten ... psychologie" at bounding box center [354, 62] width 59 height 12
click at [355, 66] on input "harten ... psychologie" at bounding box center [357, 64] width 4 height 4
radio input "true"
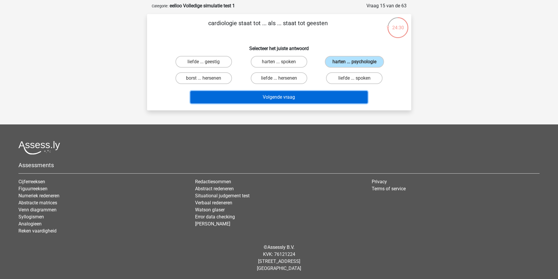
click at [320, 96] on button "Volgende vraag" at bounding box center [278, 97] width 177 height 12
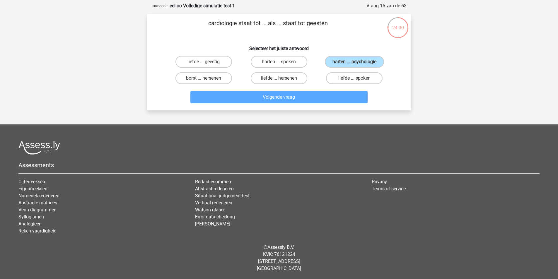
scroll to position [29, 0]
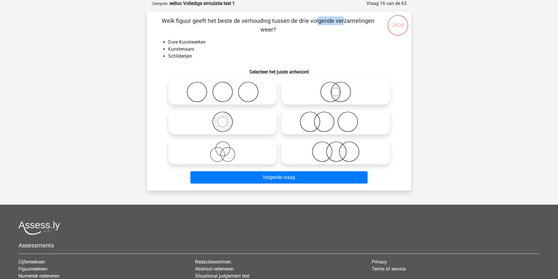
drag, startPoint x: 208, startPoint y: 21, endPoint x: 256, endPoint y: 24, distance: 47.6
click at [245, 24] on p "Welk figuur geeft het beste de verhouding tussen de drie volgende verzamelingen…" at bounding box center [268, 25] width 224 height 18
click at [264, 25] on p "Welk figuur geeft het beste de verhouding tussen de drie volgende verzamelingen…" at bounding box center [268, 25] width 224 height 18
click at [318, 21] on p "Welk figuur geeft het beste de verhouding tussen de drie volgende verzamelingen…" at bounding box center [268, 25] width 224 height 18
click at [313, 20] on p "Welk figuur geeft het beste de verhouding tussen de drie volgende verzamelingen…" at bounding box center [268, 25] width 224 height 18
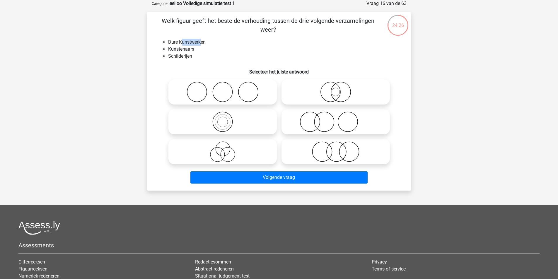
drag, startPoint x: 202, startPoint y: 42, endPoint x: 171, endPoint y: 42, distance: 30.8
click at [172, 42] on li "Dure Kunstwerken" at bounding box center [285, 42] width 234 height 7
click at [171, 42] on li "Dure Kunstwerken" at bounding box center [285, 42] width 234 height 7
click at [189, 57] on li "Schilderijen" at bounding box center [285, 56] width 234 height 7
click at [191, 57] on li "Schilderijen" at bounding box center [285, 56] width 234 height 7
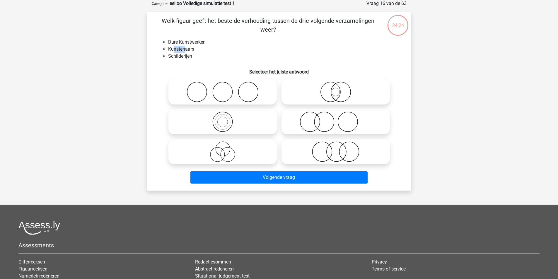
drag, startPoint x: 174, startPoint y: 49, endPoint x: 187, endPoint y: 50, distance: 12.9
click at [187, 50] on li "Kunstenaars" at bounding box center [285, 49] width 234 height 7
click at [188, 50] on li "Kunstenaars" at bounding box center [285, 49] width 234 height 7
drag, startPoint x: 190, startPoint y: 43, endPoint x: 196, endPoint y: 43, distance: 5.9
click at [195, 43] on li "Dure Kunstwerken" at bounding box center [285, 42] width 234 height 7
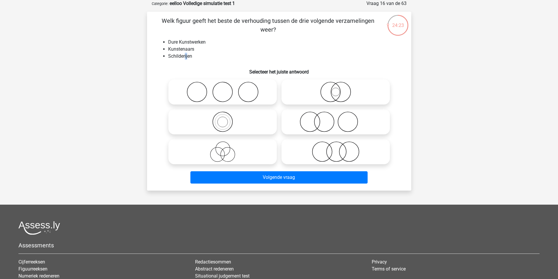
drag, startPoint x: 188, startPoint y: 56, endPoint x: 191, endPoint y: 56, distance: 2.9
click at [189, 56] on li "Schilderijen" at bounding box center [285, 56] width 234 height 7
click at [183, 49] on li "Kunstenaars" at bounding box center [285, 49] width 234 height 7
click at [322, 123] on icon at bounding box center [336, 122] width 104 height 21
click at [336, 119] on input "radio" at bounding box center [338, 117] width 4 height 4
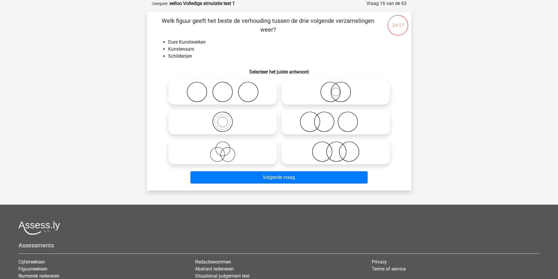
radio input "true"
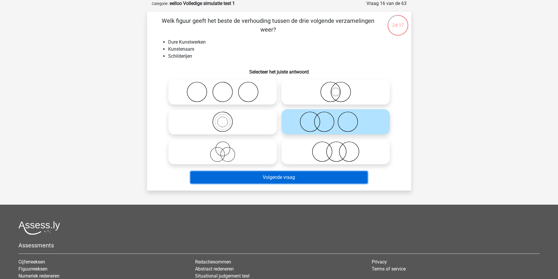
click at [314, 180] on button "Volgende vraag" at bounding box center [278, 177] width 177 height 12
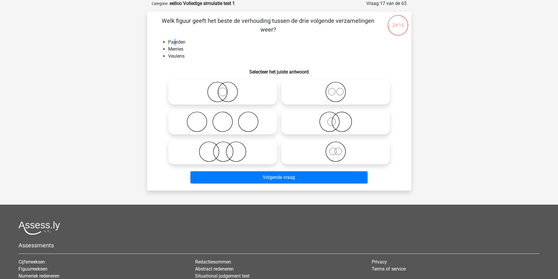
click at [178, 42] on li "Paarden" at bounding box center [285, 42] width 234 height 7
click at [181, 42] on li "Paarden" at bounding box center [285, 42] width 234 height 7
click at [177, 50] on li "Merries" at bounding box center [285, 49] width 234 height 7
click at [180, 50] on li "Merries" at bounding box center [285, 49] width 234 height 7
drag, startPoint x: 173, startPoint y: 57, endPoint x: 179, endPoint y: 58, distance: 6.0
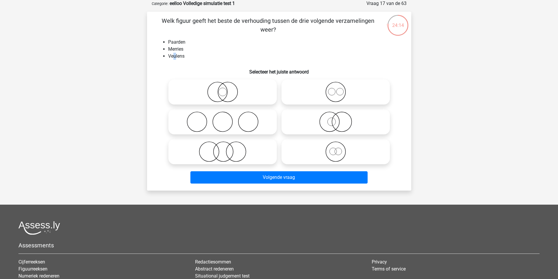
click at [178, 58] on li "Veulens" at bounding box center [285, 56] width 234 height 7
click at [180, 58] on li "Veulens" at bounding box center [285, 56] width 234 height 7
click at [183, 56] on li "Veulens" at bounding box center [285, 56] width 234 height 7
click at [339, 151] on icon at bounding box center [336, 152] width 104 height 21
click at [339, 149] on input "radio" at bounding box center [338, 147] width 4 height 4
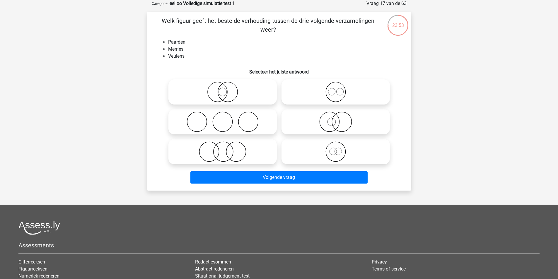
radio input "true"
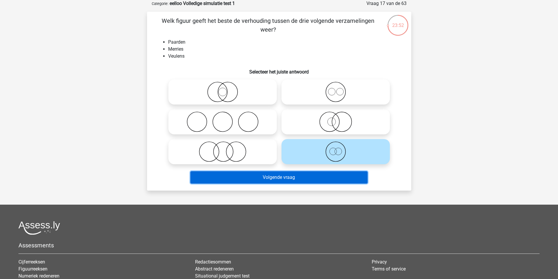
click at [327, 179] on button "Volgende vraag" at bounding box center [278, 177] width 177 height 12
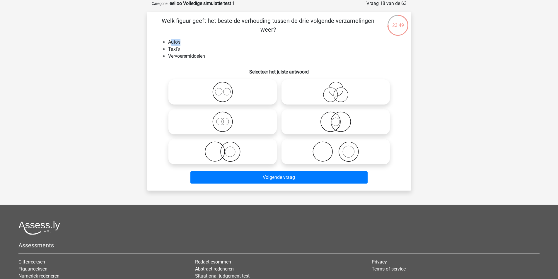
click at [182, 44] on li "Auto's" at bounding box center [285, 42] width 234 height 7
drag, startPoint x: 175, startPoint y: 50, endPoint x: 183, endPoint y: 49, distance: 7.7
click at [183, 49] on li "Taxi's" at bounding box center [285, 49] width 234 height 7
drag, startPoint x: 184, startPoint y: 55, endPoint x: 201, endPoint y: 57, distance: 17.4
click at [193, 56] on li "Vervoersmiddelen" at bounding box center [285, 56] width 234 height 7
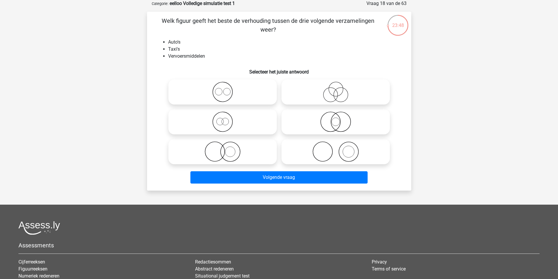
click at [201, 57] on li "Vervoersmiddelen" at bounding box center [285, 56] width 234 height 7
drag, startPoint x: 199, startPoint y: 57, endPoint x: 184, endPoint y: 57, distance: 14.9
click at [185, 57] on li "Vervoersmiddelen" at bounding box center [285, 56] width 234 height 7
click at [183, 57] on li "Vervoersmiddelen" at bounding box center [285, 56] width 234 height 7
click at [232, 124] on circle at bounding box center [223, 122] width 20 height 20
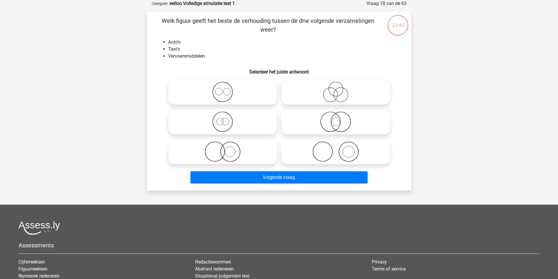
click at [227, 119] on input "radio" at bounding box center [225, 117] width 4 height 4
radio input "true"
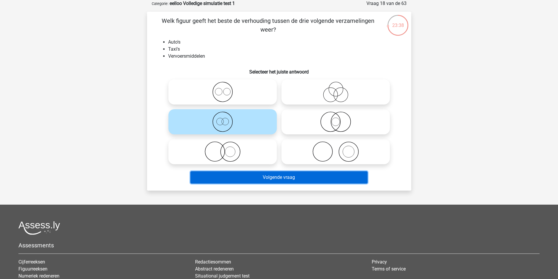
click at [270, 176] on button "Volgende vraag" at bounding box center [278, 177] width 177 height 12
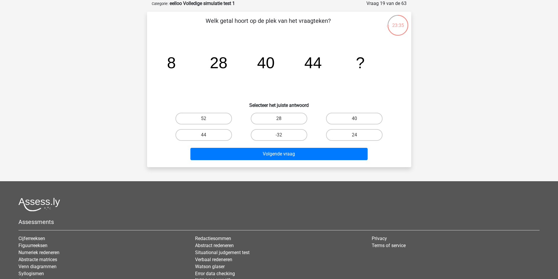
drag, startPoint x: 169, startPoint y: 62, endPoint x: 176, endPoint y: 63, distance: 7.5
click at [176, 63] on icon "image/svg+xml 8 28 40 44 ?" at bounding box center [279, 68] width 236 height 59
drag, startPoint x: 212, startPoint y: 61, endPoint x: 228, endPoint y: 61, distance: 15.2
click at [228, 61] on icon "image/svg+xml 8 28 40 44 ?" at bounding box center [279, 68] width 236 height 59
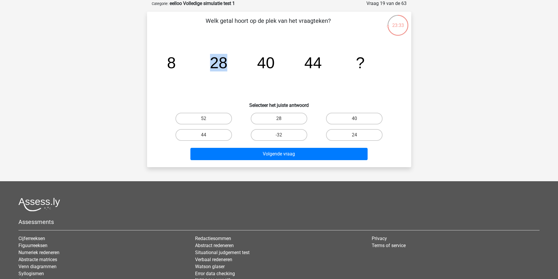
click at [227, 62] on tspan "28" at bounding box center [219, 63] width 18 height 18
drag, startPoint x: 260, startPoint y: 63, endPoint x: 273, endPoint y: 62, distance: 12.3
click at [272, 62] on tspan "40" at bounding box center [266, 63] width 18 height 18
click at [273, 62] on tspan "40" at bounding box center [266, 63] width 18 height 18
click at [364, 119] on label "40" at bounding box center [354, 119] width 57 height 12
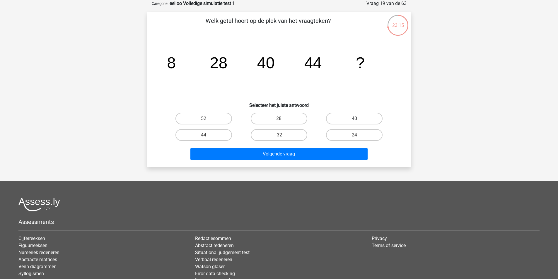
click at [358, 119] on input "40" at bounding box center [357, 121] width 4 height 4
radio input "true"
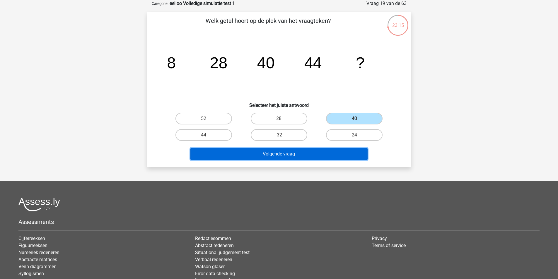
click at [331, 156] on button "Volgende vraag" at bounding box center [278, 154] width 177 height 12
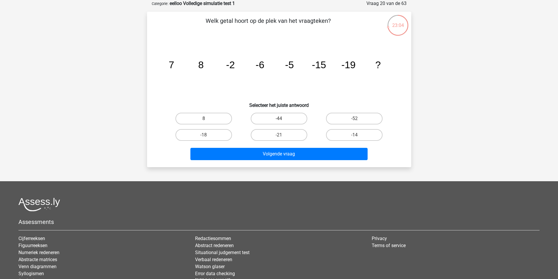
drag, startPoint x: 171, startPoint y: 65, endPoint x: 202, endPoint y: 66, distance: 31.4
click at [202, 66] on g "7 8 -2 -6 -5 -15 -19 ?" at bounding box center [274, 64] width 212 height 11
click at [202, 66] on tspan "8" at bounding box center [201, 64] width 6 height 11
drag, startPoint x: 232, startPoint y: 65, endPoint x: 263, endPoint y: 66, distance: 32.0
click at [263, 66] on g "7 8 -2 -6 -5 -15 -19 ?" at bounding box center [274, 64] width 212 height 11
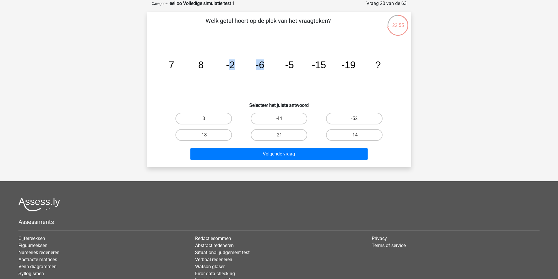
click at [263, 66] on tspan "-6" at bounding box center [260, 64] width 9 height 11
click at [217, 137] on label "-18" at bounding box center [204, 135] width 57 height 12
click at [207, 137] on input "-18" at bounding box center [206, 137] width 4 height 4
radio input "true"
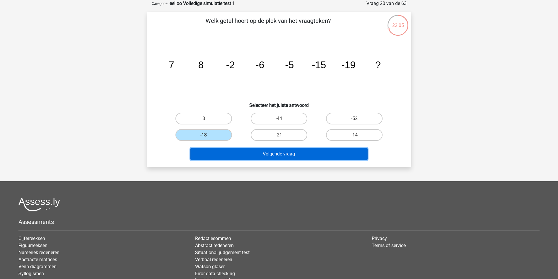
click at [261, 157] on button "Volgende vraag" at bounding box center [278, 154] width 177 height 12
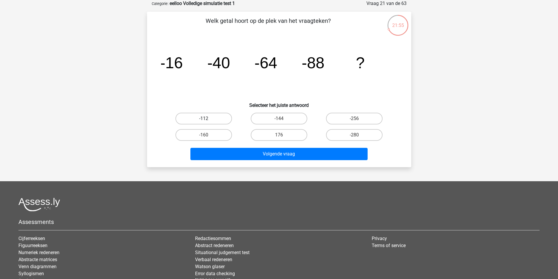
click at [223, 121] on label "-112" at bounding box center [204, 119] width 57 height 12
click at [207, 121] on input "-112" at bounding box center [206, 121] width 4 height 4
radio input "true"
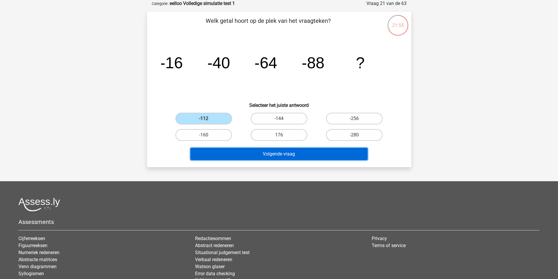
click at [269, 149] on button "Volgende vraag" at bounding box center [278, 154] width 177 height 12
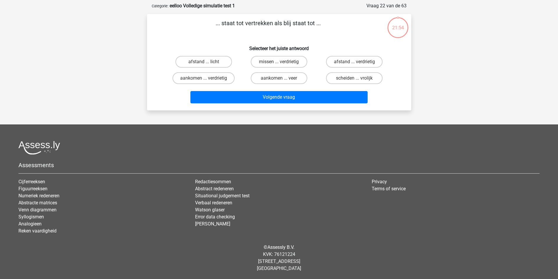
scroll to position [27, 0]
click at [222, 84] on label "aankomen ... verdrietig" at bounding box center [204, 78] width 62 height 12
click at [207, 82] on input "aankomen ... verdrietig" at bounding box center [206, 80] width 4 height 4
radio input "true"
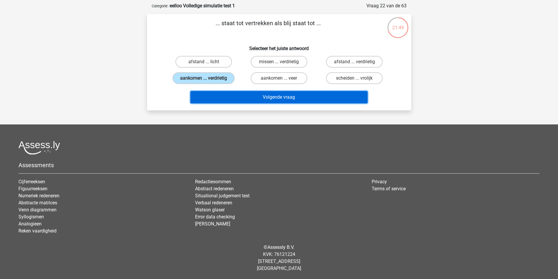
click at [273, 98] on button "Volgende vraag" at bounding box center [278, 97] width 177 height 12
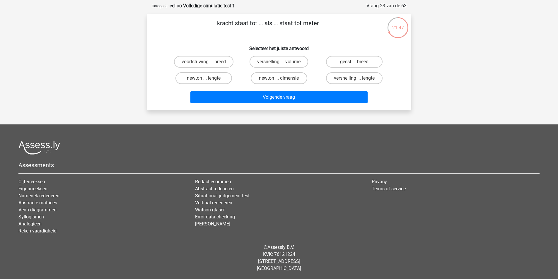
click at [247, 24] on p "kracht staat tot ... als ... staat tot meter" at bounding box center [268, 28] width 224 height 18
click at [249, 24] on p "kracht staat tot ... als ... staat tot meter" at bounding box center [268, 28] width 224 height 18
click at [222, 80] on label "newton ... lengte" at bounding box center [204, 78] width 57 height 12
click at [207, 80] on input "newton ... lengte" at bounding box center [206, 80] width 4 height 4
radio input "true"
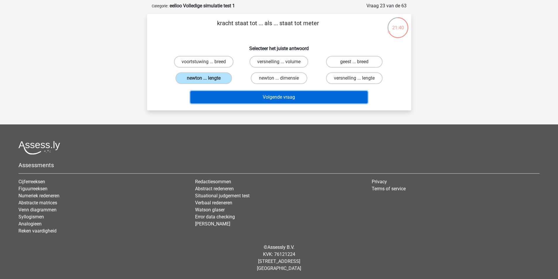
click at [283, 96] on button "Volgende vraag" at bounding box center [278, 97] width 177 height 12
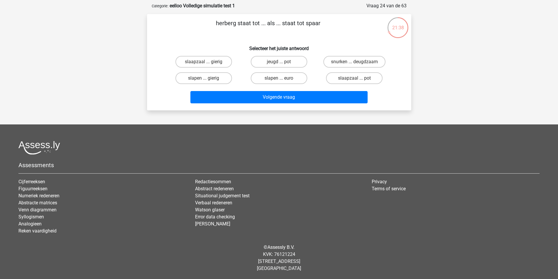
click at [260, 23] on p "herberg staat tot ... als ... staat tot spaar" at bounding box center [268, 28] width 224 height 18
click at [255, 23] on p "herberg staat tot ... als ... staat tot spaar" at bounding box center [268, 28] width 224 height 18
drag, startPoint x: 309, startPoint y: 48, endPoint x: 267, endPoint y: 47, distance: 41.9
click at [267, 47] on h6 "Selecteer het juiste antwoord" at bounding box center [279, 46] width 246 height 10
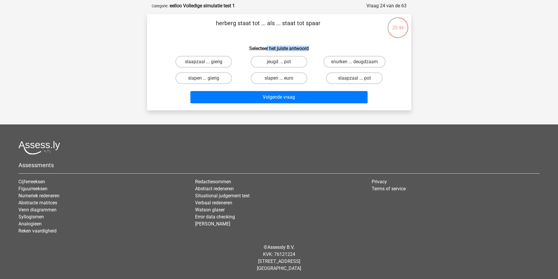
click at [267, 47] on h6 "Selecteer het juiste antwoord" at bounding box center [279, 46] width 246 height 10
drag, startPoint x: 272, startPoint y: 50, endPoint x: 277, endPoint y: 50, distance: 5.0
click at [276, 50] on h6 "Selecteer het juiste antwoord" at bounding box center [279, 46] width 246 height 10
click at [279, 50] on h6 "Selecteer het juiste antwoord" at bounding box center [279, 46] width 246 height 10
click at [277, 60] on label "jeugd ... pot" at bounding box center [279, 62] width 57 height 12
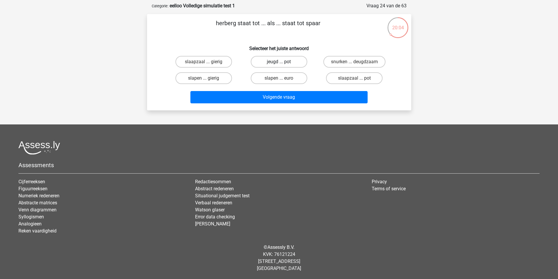
click at [279, 62] on input "jeugd ... pot" at bounding box center [281, 64] width 4 height 4
radio input "true"
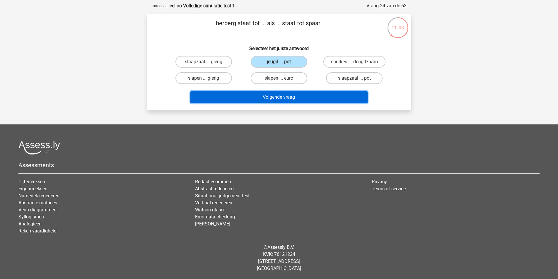
click at [282, 99] on button "Volgende vraag" at bounding box center [278, 97] width 177 height 12
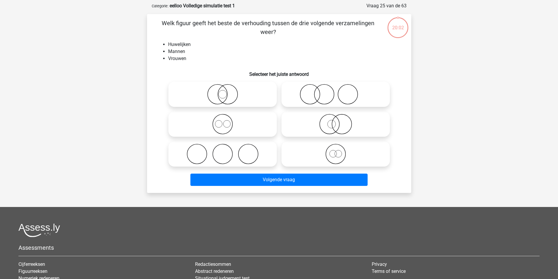
scroll to position [29, 0]
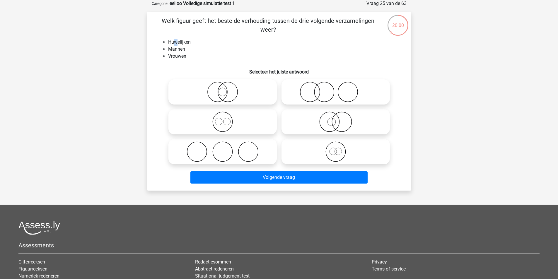
drag, startPoint x: 176, startPoint y: 40, endPoint x: 187, endPoint y: 41, distance: 11.8
click at [185, 41] on li "Huwelijken" at bounding box center [285, 42] width 234 height 7
click at [187, 41] on li "Huwelijken" at bounding box center [285, 42] width 234 height 7
drag, startPoint x: 175, startPoint y: 49, endPoint x: 180, endPoint y: 50, distance: 4.8
click at [177, 50] on li "Mannen" at bounding box center [285, 49] width 234 height 7
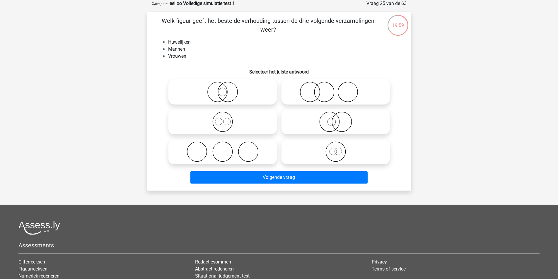
click at [180, 50] on li "Mannen" at bounding box center [285, 49] width 234 height 7
drag, startPoint x: 174, startPoint y: 48, endPoint x: 176, endPoint y: 51, distance: 4.0
click at [174, 48] on li "Mannen" at bounding box center [285, 49] width 234 height 7
drag, startPoint x: 176, startPoint y: 54, endPoint x: 188, endPoint y: 61, distance: 13.0
click at [178, 55] on li "Vrouwen" at bounding box center [285, 56] width 234 height 7
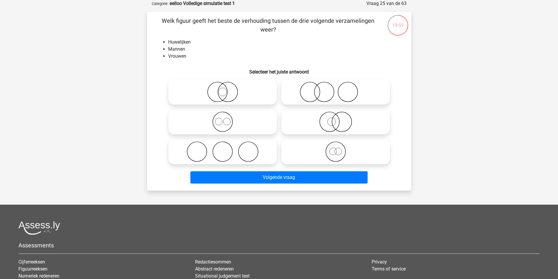
click at [237, 146] on icon at bounding box center [223, 152] width 104 height 21
click at [227, 146] on input "radio" at bounding box center [225, 147] width 4 height 4
radio input "true"
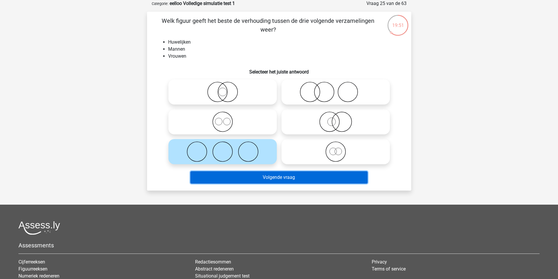
click at [252, 180] on button "Volgende vraag" at bounding box center [278, 177] width 177 height 12
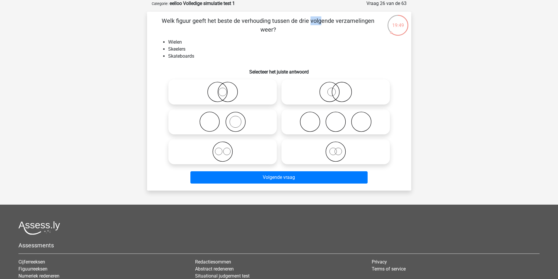
drag, startPoint x: 203, startPoint y: 22, endPoint x: 221, endPoint y: 24, distance: 18.5
click at [219, 24] on p "Welk figuur geeft het beste de verhouding tussen de drie volgende verzamelingen…" at bounding box center [268, 25] width 224 height 18
click at [221, 24] on p "Welk figuur geeft het beste de verhouding tussen de drie volgende verzamelingen…" at bounding box center [268, 25] width 224 height 18
drag, startPoint x: 168, startPoint y: 42, endPoint x: 183, endPoint y: 42, distance: 14.7
click at [182, 42] on li "Wielen" at bounding box center [285, 42] width 234 height 7
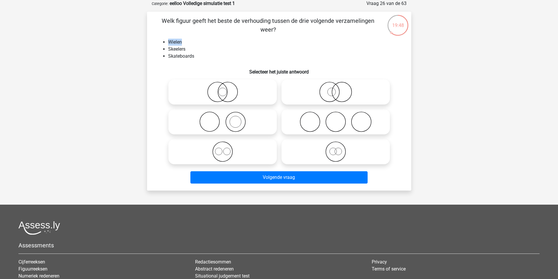
click at [184, 42] on li "Wielen" at bounding box center [285, 42] width 234 height 7
drag, startPoint x: 167, startPoint y: 49, endPoint x: 188, endPoint y: 49, distance: 20.5
click at [188, 49] on ul "Wielen Skeelers Skateboards" at bounding box center [279, 49] width 246 height 21
click at [188, 49] on li "Skeelers" at bounding box center [285, 49] width 234 height 7
click at [187, 56] on li "Skateboards" at bounding box center [285, 56] width 234 height 7
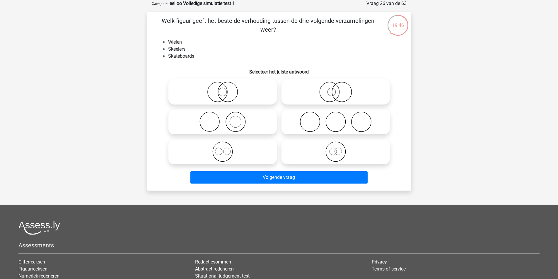
click at [188, 56] on li "Skateboards" at bounding box center [285, 56] width 234 height 7
click at [339, 126] on icon at bounding box center [336, 122] width 104 height 21
click at [339, 119] on input "radio" at bounding box center [338, 117] width 4 height 4
radio input "true"
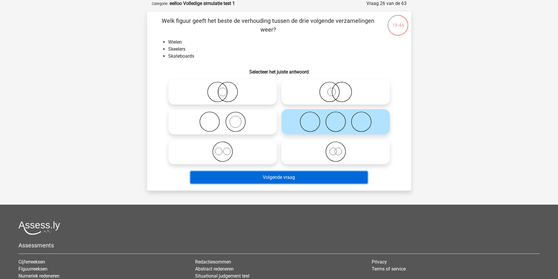
click at [315, 178] on button "Volgende vraag" at bounding box center [278, 177] width 177 height 12
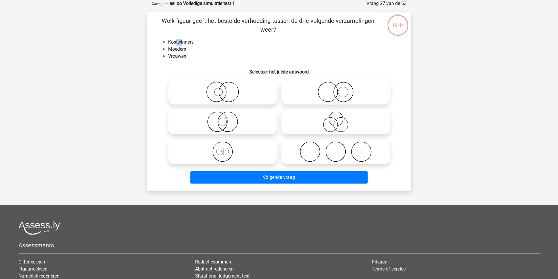
click at [184, 43] on li "Kostwinners" at bounding box center [285, 42] width 234 height 7
click at [190, 44] on li "Kostwinners" at bounding box center [285, 42] width 234 height 7
drag, startPoint x: 174, startPoint y: 50, endPoint x: 183, endPoint y: 50, distance: 9.1
click at [181, 50] on li "Moeders" at bounding box center [285, 49] width 234 height 7
click at [183, 50] on li "Moeders" at bounding box center [285, 49] width 234 height 7
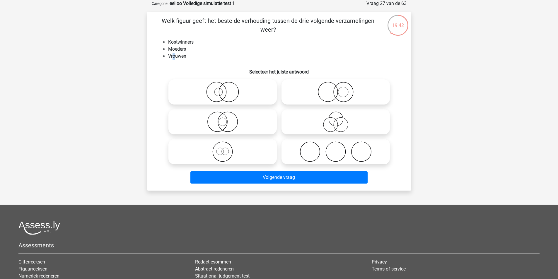
drag, startPoint x: 173, startPoint y: 57, endPoint x: 187, endPoint y: 56, distance: 13.5
click at [182, 57] on li "Vrouwen" at bounding box center [285, 56] width 234 height 7
click at [187, 56] on li "Vrouwen" at bounding box center [285, 56] width 234 height 7
drag, startPoint x: 177, startPoint y: 41, endPoint x: 185, endPoint y: 41, distance: 7.9
click at [182, 41] on li "Kostwinners" at bounding box center [285, 42] width 234 height 7
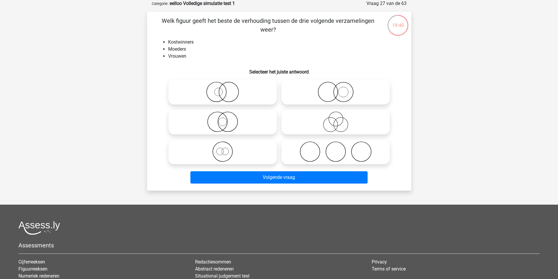
click at [185, 41] on li "Kostwinners" at bounding box center [285, 42] width 234 height 7
drag, startPoint x: 170, startPoint y: 55, endPoint x: 183, endPoint y: 56, distance: 12.6
click at [183, 56] on li "Vrouwen" at bounding box center [285, 56] width 234 height 7
click at [185, 56] on li "Vrouwen" at bounding box center [285, 56] width 234 height 7
drag, startPoint x: 168, startPoint y: 57, endPoint x: 185, endPoint y: 56, distance: 17.0
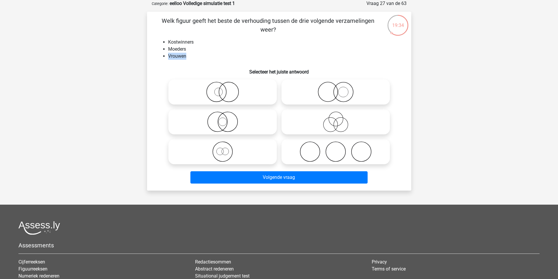
click at [185, 56] on li "Vrouwen" at bounding box center [285, 56] width 234 height 7
drag, startPoint x: 168, startPoint y: 50, endPoint x: 185, endPoint y: 50, distance: 16.1
click at [185, 50] on li "Moeders" at bounding box center [285, 49] width 234 height 7
click at [244, 99] on icon at bounding box center [223, 92] width 104 height 21
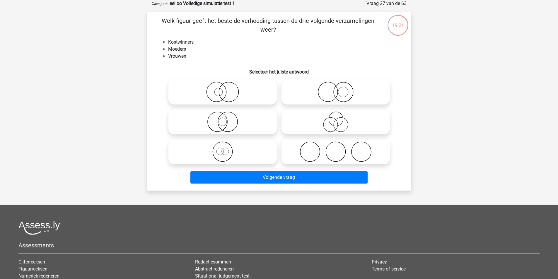
click at [227, 89] on input "radio" at bounding box center [225, 87] width 4 height 4
radio input "true"
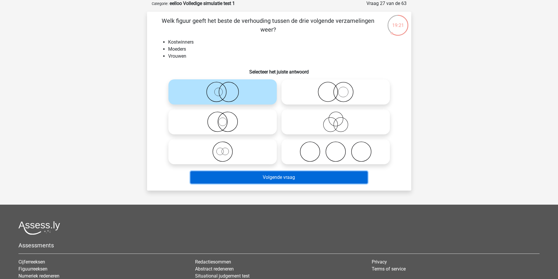
click at [293, 180] on button "Volgende vraag" at bounding box center [278, 177] width 177 height 12
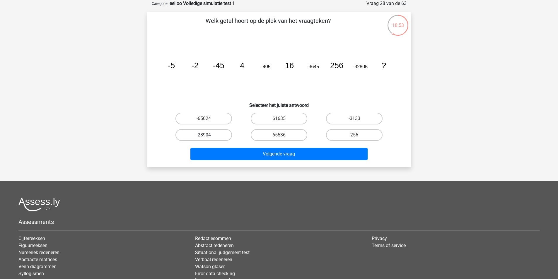
click at [222, 133] on label "-28904" at bounding box center [204, 135] width 57 height 12
click at [207, 135] on input "-28904" at bounding box center [206, 137] width 4 height 4
radio input "true"
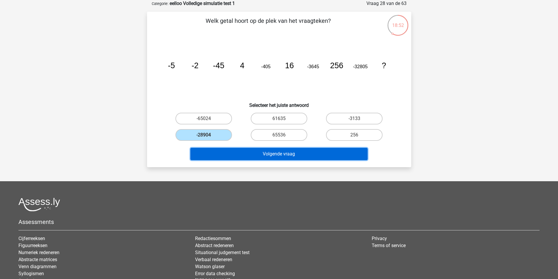
click at [276, 151] on button "Volgende vraag" at bounding box center [278, 154] width 177 height 12
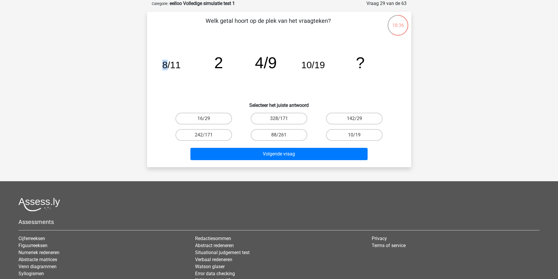
drag, startPoint x: 167, startPoint y: 66, endPoint x: 161, endPoint y: 66, distance: 5.6
click at [161, 66] on icon "image/svg+xml 8/11 2 4/9 10/19 ?" at bounding box center [279, 68] width 236 height 59
click at [161, 67] on icon "image/svg+xml 8/11 2 4/9 10/19 ?" at bounding box center [279, 68] width 236 height 59
click at [165, 65] on tspan "8/11" at bounding box center [171, 65] width 18 height 11
click at [179, 65] on tspan "8/11" at bounding box center [171, 65] width 18 height 11
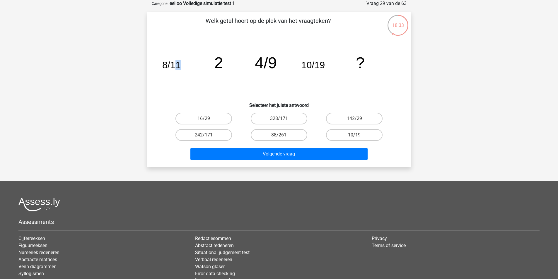
drag, startPoint x: 180, startPoint y: 65, endPoint x: 175, endPoint y: 65, distance: 5.3
click at [175, 65] on icon "image/svg+xml 8/11 2 4/9 10/19 ?" at bounding box center [279, 68] width 236 height 59
click at [175, 65] on tspan "8/11" at bounding box center [171, 65] width 18 height 11
drag, startPoint x: 262, startPoint y: 60, endPoint x: 213, endPoint y: 60, distance: 48.9
click at [213, 60] on icon "image/svg+xml 8/11 2 4/9 10/19 ?" at bounding box center [279, 68] width 236 height 59
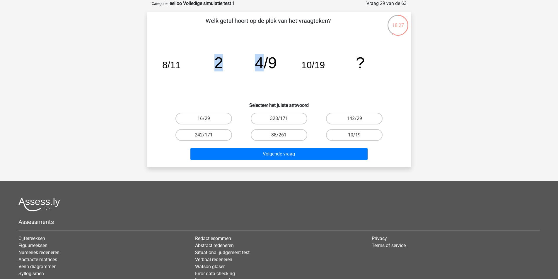
drag, startPoint x: 213, startPoint y: 60, endPoint x: 244, endPoint y: 61, distance: 31.4
click at [213, 60] on icon "image/svg+xml 8/11 2 4/9 10/19 ?" at bounding box center [279, 68] width 236 height 59
click at [260, 61] on tspan "4/9" at bounding box center [266, 63] width 22 height 18
click at [273, 63] on tspan "4/9" at bounding box center [266, 63] width 22 height 18
drag, startPoint x: 276, startPoint y: 64, endPoint x: 256, endPoint y: 66, distance: 20.4
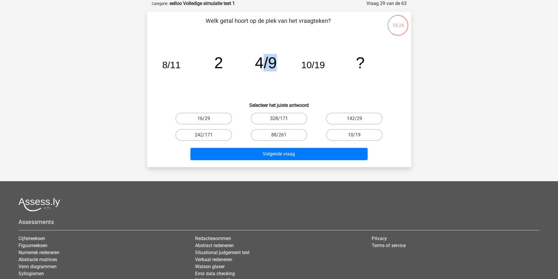
click at [257, 66] on tspan "4/9" at bounding box center [266, 63] width 22 height 18
click at [256, 66] on tspan "4/9" at bounding box center [266, 63] width 22 height 18
drag, startPoint x: 258, startPoint y: 63, endPoint x: 264, endPoint y: 63, distance: 5.6
click at [263, 63] on tspan "4/9" at bounding box center [266, 63] width 22 height 18
click at [273, 62] on tspan "4/9" at bounding box center [266, 63] width 22 height 18
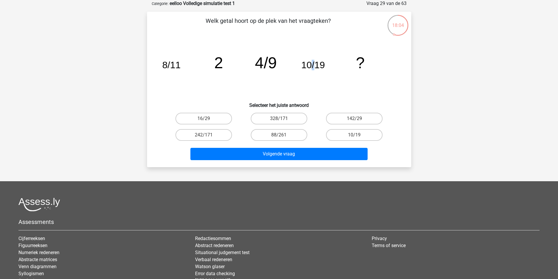
drag, startPoint x: 313, startPoint y: 62, endPoint x: 316, endPoint y: 62, distance: 3.5
click at [316, 62] on tspan "10/19" at bounding box center [313, 65] width 24 height 11
click at [220, 115] on label "16/29" at bounding box center [204, 119] width 57 height 12
click at [207, 119] on input "16/29" at bounding box center [206, 121] width 4 height 4
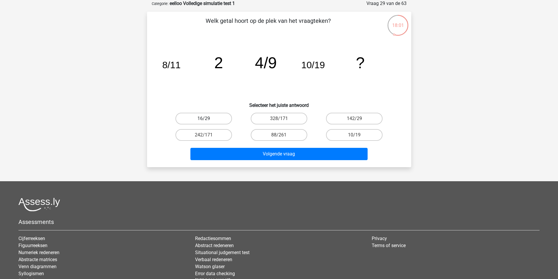
radio input "true"
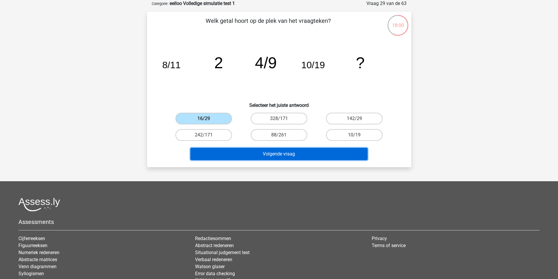
click at [247, 159] on button "Volgende vraag" at bounding box center [278, 154] width 177 height 12
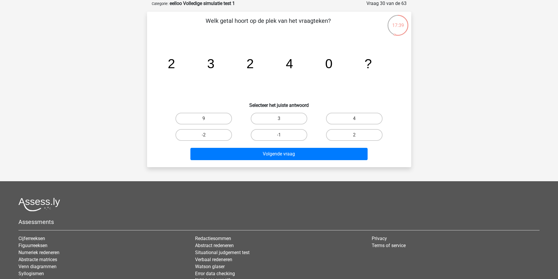
drag, startPoint x: 169, startPoint y: 66, endPoint x: 185, endPoint y: 64, distance: 16.2
click at [176, 64] on icon "image/svg+xml 2 3 2 4 0 ?" at bounding box center [279, 68] width 236 height 59
click at [207, 63] on icon "image/svg+xml 2 3 2 4 0 ?" at bounding box center [279, 68] width 236 height 59
drag, startPoint x: 209, startPoint y: 63, endPoint x: 254, endPoint y: 62, distance: 45.7
click at [254, 62] on icon "image/svg+xml 2 3 2 4 0 ?" at bounding box center [279, 68] width 236 height 59
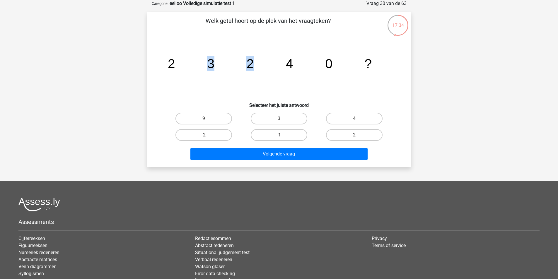
click at [254, 64] on icon "image/svg+xml 2 3 2 4 0 ?" at bounding box center [279, 68] width 236 height 59
drag, startPoint x: 174, startPoint y: 61, endPoint x: 211, endPoint y: 60, distance: 37.5
click at [211, 60] on g "2 3 2 4 0 ?" at bounding box center [270, 63] width 204 height 15
click at [188, 64] on icon "image/svg+xml 2 3 2 4 0 ?" at bounding box center [279, 68] width 236 height 59
drag, startPoint x: 216, startPoint y: 63, endPoint x: 248, endPoint y: 64, distance: 32.3
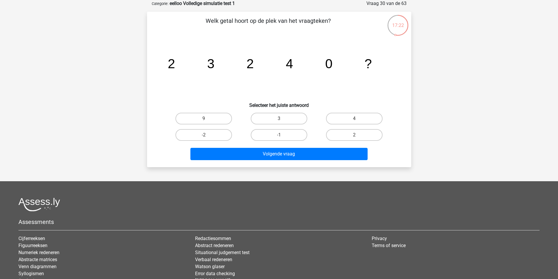
click at [248, 64] on g "2 3 2 4 0 ?" at bounding box center [270, 63] width 204 height 15
click at [248, 64] on tspan "2" at bounding box center [249, 63] width 7 height 15
drag, startPoint x: 248, startPoint y: 64, endPoint x: 292, endPoint y: 64, distance: 44.0
click at [292, 64] on g "2 3 2 4 0 ?" at bounding box center [270, 63] width 204 height 15
click at [292, 64] on tspan "4" at bounding box center [289, 63] width 7 height 15
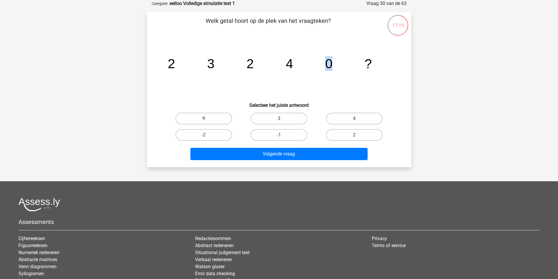
drag, startPoint x: 307, startPoint y: 64, endPoint x: 333, endPoint y: 65, distance: 26.4
click at [333, 65] on icon "image/svg+xml 2 3 2 4 0 ?" at bounding box center [279, 68] width 236 height 59
drag, startPoint x: 176, startPoint y: 63, endPoint x: 206, endPoint y: 64, distance: 30.8
click at [196, 64] on icon "image/svg+xml 2 3 2 4 0 ?" at bounding box center [279, 68] width 236 height 59
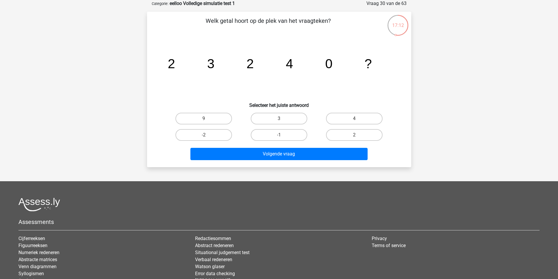
drag, startPoint x: 215, startPoint y: 63, endPoint x: 225, endPoint y: 63, distance: 10.8
click at [224, 63] on icon "image/svg+xml 2 3 2 4 0 ?" at bounding box center [279, 68] width 236 height 59
drag, startPoint x: 240, startPoint y: 63, endPoint x: 244, endPoint y: 63, distance: 3.8
click at [243, 63] on icon "image/svg+xml 2 3 2 4 0 ?" at bounding box center [279, 68] width 236 height 59
click at [254, 63] on icon "image/svg+xml 2 3 2 4 0 ?" at bounding box center [279, 68] width 236 height 59
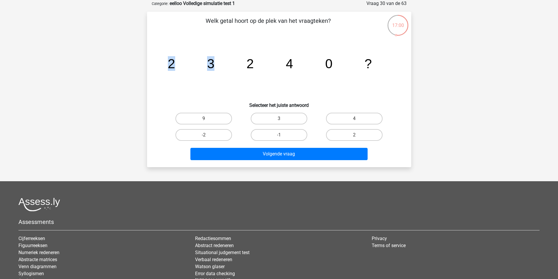
drag, startPoint x: 213, startPoint y: 62, endPoint x: 167, endPoint y: 61, distance: 45.7
click at [167, 61] on icon "image/svg+xml 2 3 2 4 0 ?" at bounding box center [279, 68] width 236 height 59
click at [204, 63] on icon "image/svg+xml 2 3 2 4 0 ?" at bounding box center [279, 68] width 236 height 59
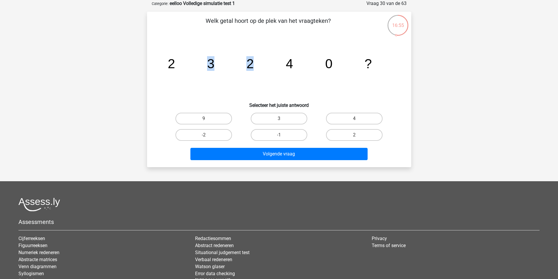
drag, startPoint x: 252, startPoint y: 64, endPoint x: 204, endPoint y: 63, distance: 48.7
click at [198, 62] on icon "image/svg+xml 2 3 2 4 0 ?" at bounding box center [279, 68] width 236 height 59
click at [241, 61] on icon "image/svg+xml 2 3 2 4 0 ?" at bounding box center [279, 68] width 236 height 59
click at [283, 63] on icon "image/svg+xml 2 3 2 4 0 ?" at bounding box center [279, 68] width 236 height 59
drag, startPoint x: 283, startPoint y: 49, endPoint x: 285, endPoint y: 57, distance: 8.5
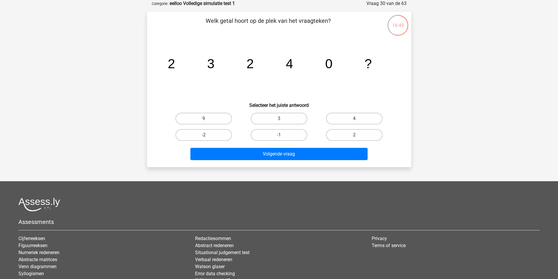
click at [285, 57] on icon "image/svg+xml 2 3 2 4 0 ?" at bounding box center [279, 68] width 236 height 59
drag, startPoint x: 189, startPoint y: 53, endPoint x: 213, endPoint y: 53, distance: 23.5
click at [213, 53] on icon "image/svg+xml 2 3 2 4 0 ?" at bounding box center [279, 68] width 236 height 59
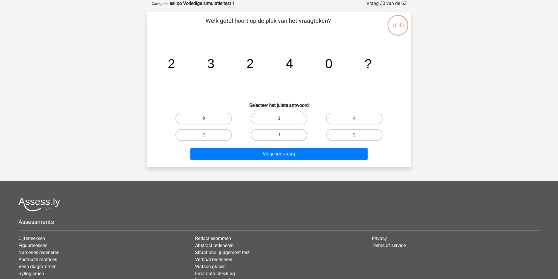
drag, startPoint x: 176, startPoint y: 50, endPoint x: 204, endPoint y: 49, distance: 27.6
click at [204, 49] on icon "image/svg+xml 2 3 2 4 0 ?" at bounding box center [279, 68] width 236 height 59
drag, startPoint x: 232, startPoint y: 45, endPoint x: 243, endPoint y: 53, distance: 13.7
click at [243, 53] on icon "image/svg+xml 2 3 2 4 0 ?" at bounding box center [279, 68] width 236 height 59
drag, startPoint x: 292, startPoint y: 47, endPoint x: 325, endPoint y: 50, distance: 33.8
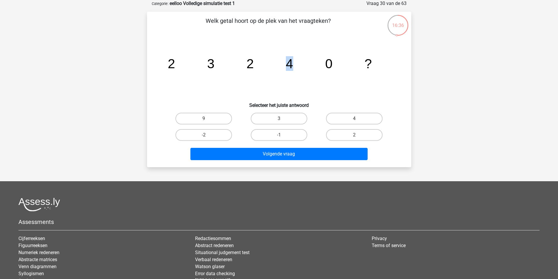
click at [325, 50] on icon "image/svg+xml 2 3 2 4 0 ?" at bounding box center [279, 68] width 236 height 59
click at [264, 115] on label "3" at bounding box center [279, 119] width 57 height 12
click at [279, 119] on input "3" at bounding box center [281, 121] width 4 height 4
radio input "true"
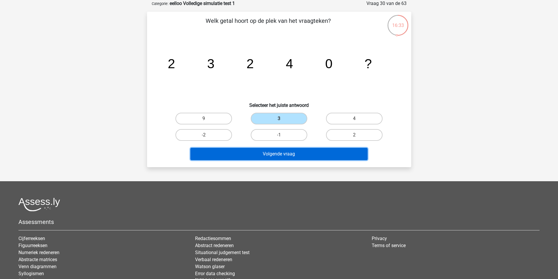
click at [275, 154] on button "Volgende vraag" at bounding box center [278, 154] width 177 height 12
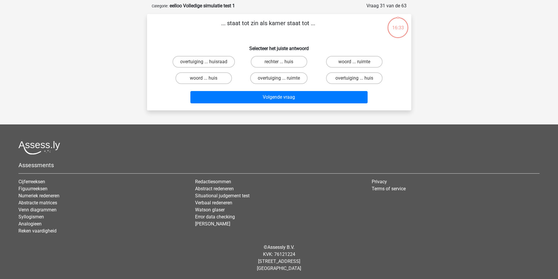
scroll to position [27, 0]
click at [223, 76] on label "woord ... huis" at bounding box center [204, 78] width 57 height 12
click at [207, 78] on input "woord ... huis" at bounding box center [206, 80] width 4 height 4
radio input "true"
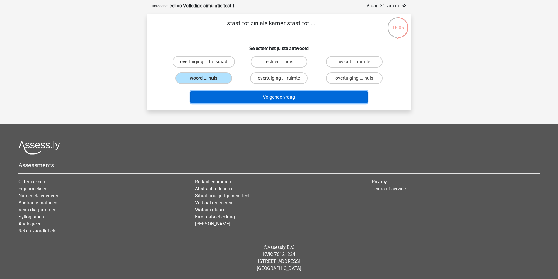
click at [277, 96] on button "Volgende vraag" at bounding box center [278, 97] width 177 height 12
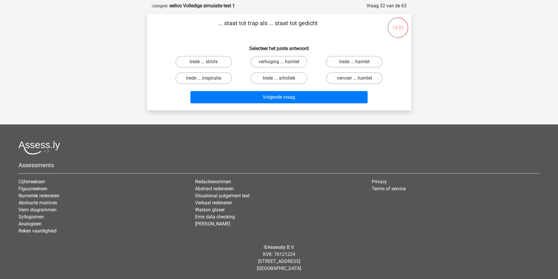
drag, startPoint x: 249, startPoint y: 22, endPoint x: 262, endPoint y: 23, distance: 12.9
click at [256, 22] on p "... staat tot trap als ... staat tot gedicht" at bounding box center [268, 28] width 224 height 18
click at [263, 23] on p "... staat tot trap als ... staat tot gedicht" at bounding box center [268, 28] width 224 height 18
click at [256, 24] on p "... staat tot trap als ... staat tot gedicht" at bounding box center [268, 28] width 224 height 18
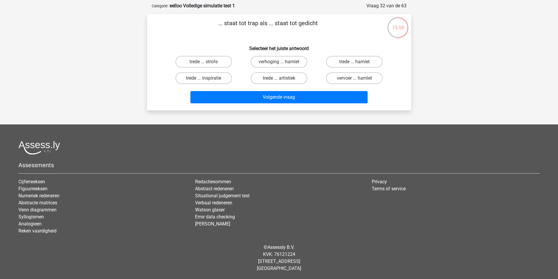
click at [239, 25] on p "... staat tot trap als ... staat tot gedicht" at bounding box center [268, 28] width 224 height 18
click at [215, 59] on label "trede ... strofe" at bounding box center [204, 62] width 57 height 12
click at [207, 62] on input "trede ... strofe" at bounding box center [206, 64] width 4 height 4
radio input "true"
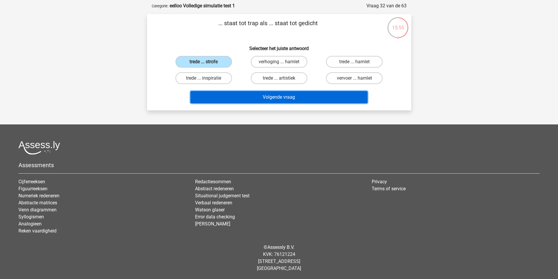
click at [249, 100] on button "Volgende vraag" at bounding box center [278, 97] width 177 height 12
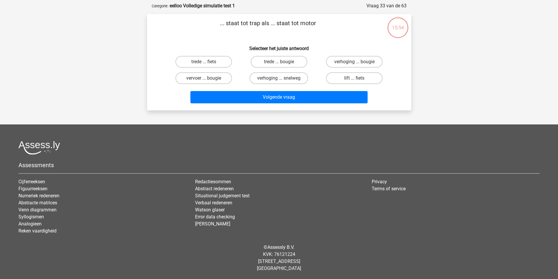
click at [243, 24] on p "... staat tot trap als ... staat tot motor" at bounding box center [268, 28] width 224 height 18
click at [249, 24] on p "... staat tot trap als ... staat tot motor" at bounding box center [268, 28] width 224 height 18
click at [260, 25] on p "... staat tot trap als ... staat tot motor" at bounding box center [268, 28] width 224 height 18
click at [266, 62] on label "trede ... bougie" at bounding box center [279, 62] width 57 height 12
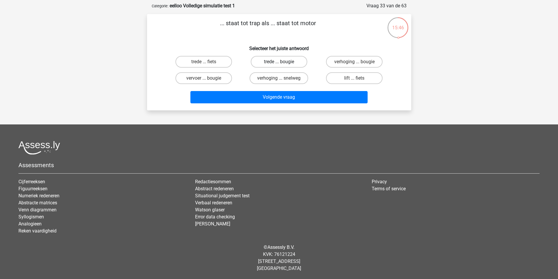
click at [279, 62] on input "trede ... bougie" at bounding box center [281, 64] width 4 height 4
radio input "true"
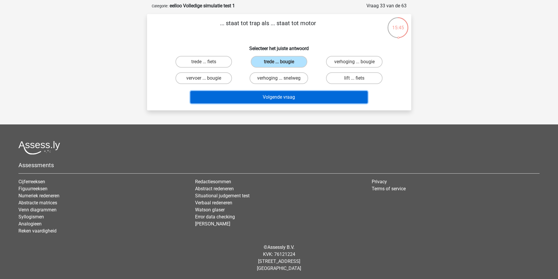
click at [288, 98] on button "Volgende vraag" at bounding box center [278, 97] width 177 height 12
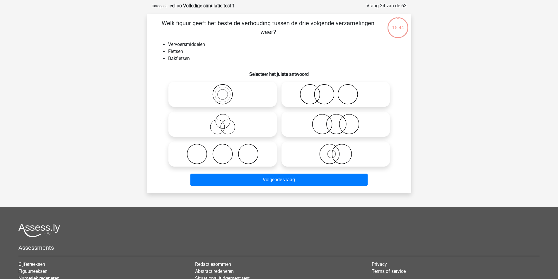
scroll to position [29, 0]
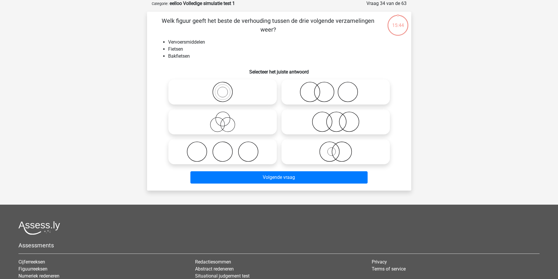
click at [185, 42] on li "Vervoersmiddelen" at bounding box center [285, 42] width 234 height 7
click at [190, 42] on li "Vervoersmiddelen" at bounding box center [285, 42] width 234 height 7
click at [176, 52] on li "Fietsen" at bounding box center [285, 49] width 234 height 7
click at [184, 56] on li "Bakfietsen" at bounding box center [285, 56] width 234 height 7
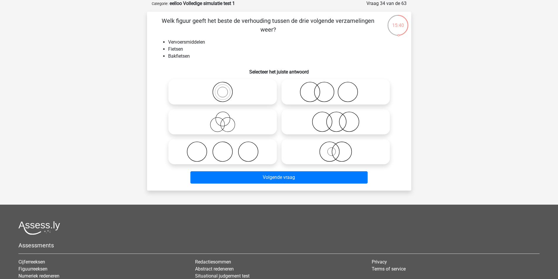
click at [184, 56] on li "Bakfietsen" at bounding box center [285, 56] width 234 height 7
click at [184, 57] on li "Bakfietsen" at bounding box center [285, 56] width 234 height 7
click at [225, 89] on icon at bounding box center [223, 92] width 104 height 21
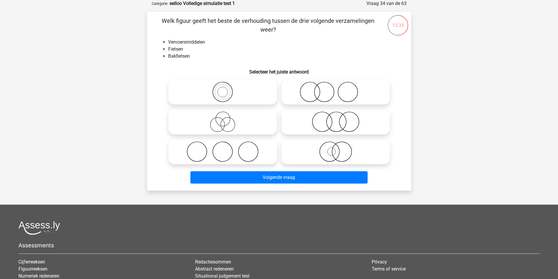
click at [225, 89] on input "radio" at bounding box center [225, 87] width 4 height 4
radio input "true"
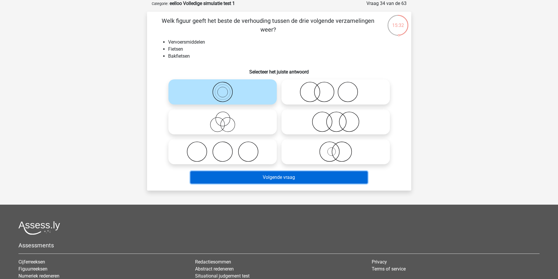
click at [268, 176] on button "Volgende vraag" at bounding box center [278, 177] width 177 height 12
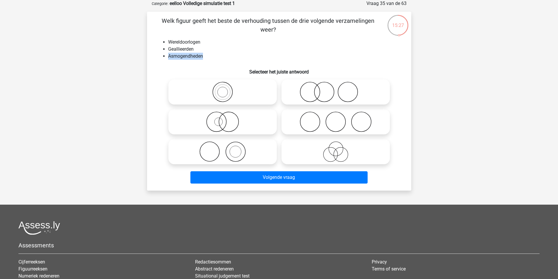
drag, startPoint x: 203, startPoint y: 58, endPoint x: 169, endPoint y: 57, distance: 33.7
click at [169, 57] on li "Asmogendheden" at bounding box center [285, 56] width 234 height 7
copy li "Asmogendheden"
click at [185, 48] on li "Geallieerden" at bounding box center [285, 49] width 234 height 7
drag, startPoint x: 184, startPoint y: 56, endPoint x: 174, endPoint y: 56, distance: 10.0
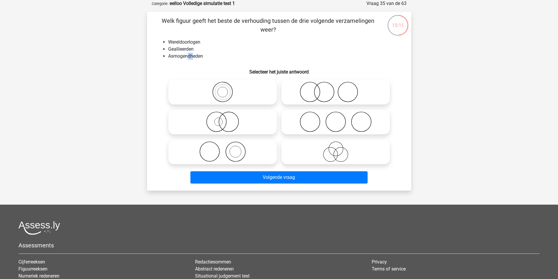
click at [176, 56] on li "Asmogendheden" at bounding box center [285, 56] width 234 height 7
click at [174, 56] on li "Asmogendheden" at bounding box center [285, 56] width 234 height 7
drag, startPoint x: 174, startPoint y: 49, endPoint x: 179, endPoint y: 50, distance: 5.0
click at [177, 49] on li "Geallieerden" at bounding box center [285, 49] width 234 height 7
click at [179, 50] on li "Geallieerden" at bounding box center [285, 49] width 234 height 7
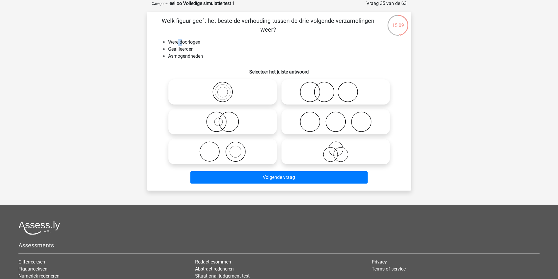
click at [186, 40] on li "Wereldoorlogen" at bounding box center [285, 42] width 234 height 7
click at [188, 41] on li "Wereldoorlogen" at bounding box center [285, 42] width 234 height 7
drag, startPoint x: 177, startPoint y: 48, endPoint x: 180, endPoint y: 49, distance: 3.6
click at [178, 48] on li "Geallieerden" at bounding box center [285, 49] width 234 height 7
click at [184, 50] on li "Geallieerden" at bounding box center [285, 49] width 234 height 7
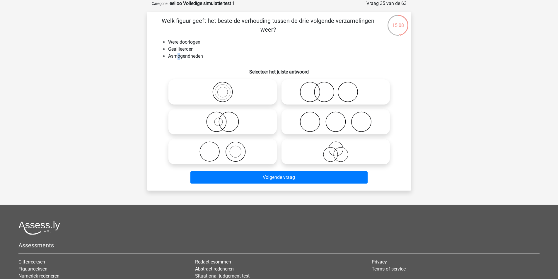
drag, startPoint x: 178, startPoint y: 56, endPoint x: 186, endPoint y: 57, distance: 7.9
click at [180, 57] on li "Asmogendheden" at bounding box center [285, 56] width 234 height 7
click at [186, 57] on li "Asmogendheden" at bounding box center [285, 56] width 234 height 7
click at [336, 121] on icon at bounding box center [336, 122] width 104 height 21
click at [336, 119] on input "radio" at bounding box center [338, 117] width 4 height 4
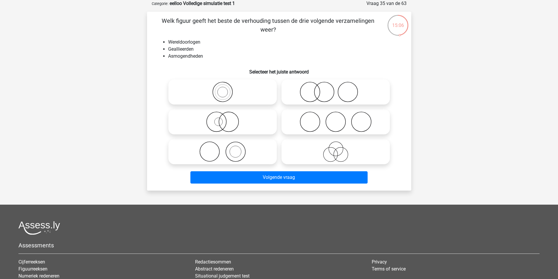
radio input "true"
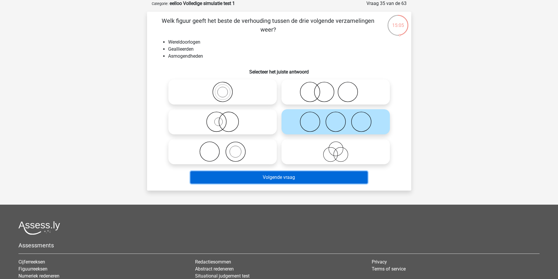
click at [314, 179] on button "Volgende vraag" at bounding box center [278, 177] width 177 height 12
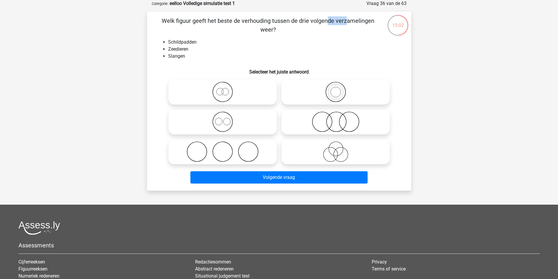
click at [234, 22] on p "Welk figuur geeft het beste de verhouding tussen de drie volgende verzamelingen…" at bounding box center [268, 25] width 224 height 18
click at [251, 21] on p "Welk figuur geeft het beste de verhouding tussen de drie volgende verzamelingen…" at bounding box center [268, 25] width 224 height 18
click at [285, 24] on p "Welk figuur geeft het beste de verhouding tussen de drie volgende verzamelingen…" at bounding box center [268, 25] width 224 height 18
drag, startPoint x: 176, startPoint y: 40, endPoint x: 181, endPoint y: 41, distance: 4.5
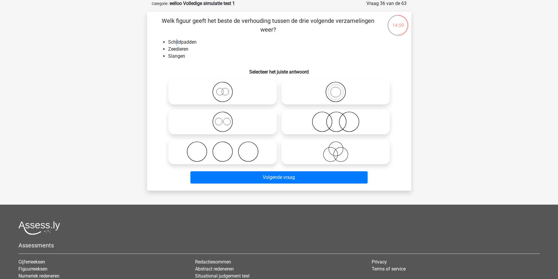
click at [179, 41] on li "Schildpadden" at bounding box center [285, 42] width 234 height 7
click at [181, 41] on li "Schildpadden" at bounding box center [285, 42] width 234 height 7
drag, startPoint x: 169, startPoint y: 49, endPoint x: 187, endPoint y: 50, distance: 17.9
click at [187, 50] on li "Zeedieren" at bounding box center [285, 49] width 234 height 7
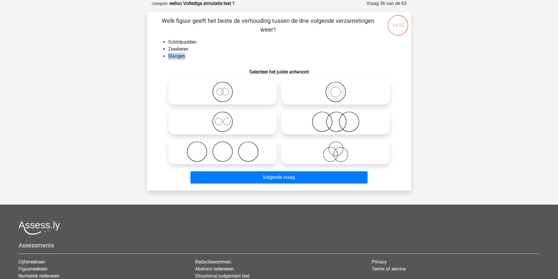
drag, startPoint x: 185, startPoint y: 57, endPoint x: 168, endPoint y: 56, distance: 17.3
click at [168, 56] on li "Slangen" at bounding box center [285, 56] width 234 height 7
drag, startPoint x: 168, startPoint y: 48, endPoint x: 188, endPoint y: 48, distance: 19.6
click at [188, 48] on li "Zeedieren" at bounding box center [285, 49] width 234 height 7
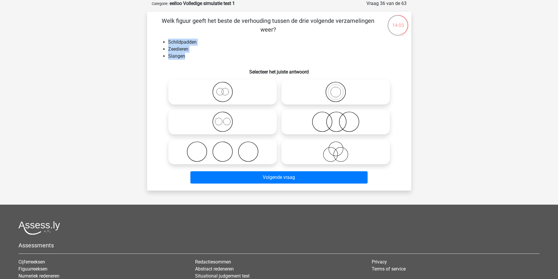
drag, startPoint x: 176, startPoint y: 55, endPoint x: 166, endPoint y: 40, distance: 17.6
click at [166, 40] on ul "Schildpadden Zeedieren Slangen" at bounding box center [279, 49] width 246 height 21
drag, startPoint x: 179, startPoint y: 58, endPoint x: 185, endPoint y: 57, distance: 6.2
click at [181, 57] on li "Slangen" at bounding box center [285, 56] width 234 height 7
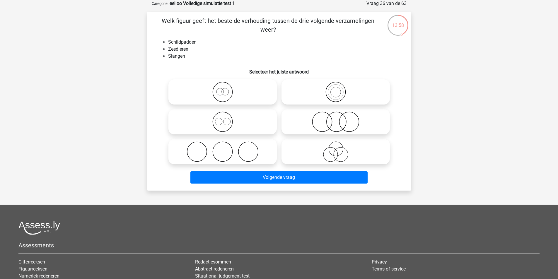
click at [185, 57] on li "Slangen" at bounding box center [285, 56] width 234 height 7
click at [316, 120] on icon at bounding box center [336, 122] width 104 height 21
click at [336, 119] on input "radio" at bounding box center [338, 117] width 4 height 4
radio input "true"
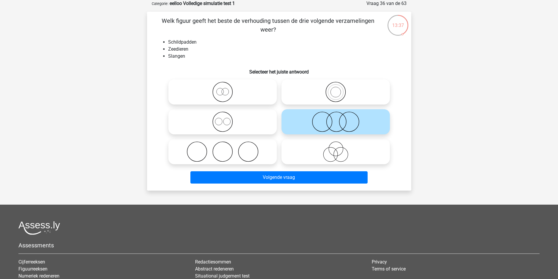
click at [251, 94] on icon at bounding box center [223, 92] width 104 height 21
click at [227, 89] on input "radio" at bounding box center [225, 87] width 4 height 4
radio input "true"
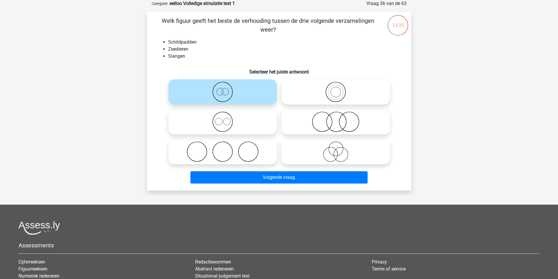
click at [352, 124] on icon at bounding box center [336, 122] width 104 height 21
click at [340, 119] on input "radio" at bounding box center [338, 117] width 4 height 4
radio input "true"
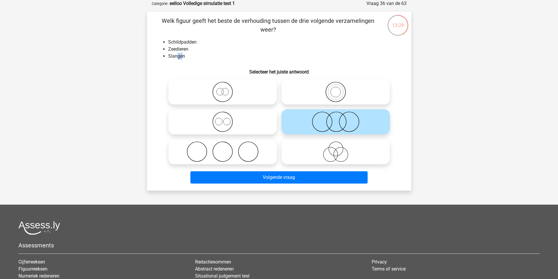
drag, startPoint x: 181, startPoint y: 59, endPoint x: 172, endPoint y: 58, distance: 9.1
click at [173, 58] on li "Slangen" at bounding box center [285, 56] width 234 height 7
click at [177, 41] on li "Schildpadden" at bounding box center [285, 42] width 234 height 7
drag, startPoint x: 175, startPoint y: 56, endPoint x: 178, endPoint y: 56, distance: 3.2
click at [176, 56] on li "Slangen" at bounding box center [285, 56] width 234 height 7
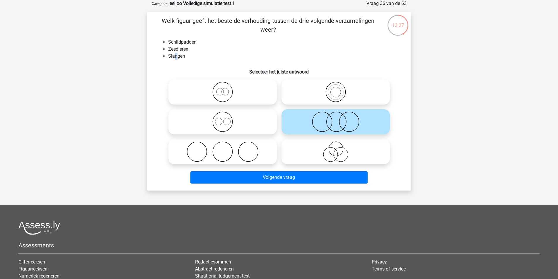
click at [178, 56] on li "Slangen" at bounding box center [285, 56] width 234 height 7
click at [180, 46] on li "Zeedieren" at bounding box center [285, 49] width 234 height 7
click at [181, 47] on li "Zeedieren" at bounding box center [285, 49] width 234 height 7
click at [173, 56] on li "Slangen" at bounding box center [285, 56] width 234 height 7
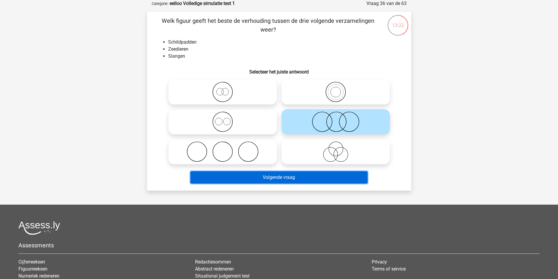
click at [282, 173] on button "Volgende vraag" at bounding box center [278, 177] width 177 height 12
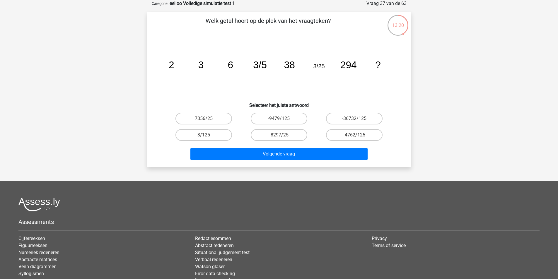
drag, startPoint x: 195, startPoint y: 63, endPoint x: 201, endPoint y: 64, distance: 5.9
click at [198, 64] on icon "image/svg+xml 2 3 6 3/5 38 3/25 294 ?" at bounding box center [279, 68] width 236 height 59
click at [201, 64] on tspan "3" at bounding box center [201, 64] width 6 height 11
drag, startPoint x: 169, startPoint y: 62, endPoint x: 193, endPoint y: 63, distance: 24.0
click at [181, 63] on icon "image/svg+xml 2 3 6 3/5 38 3/25 294 ?" at bounding box center [279, 68] width 236 height 59
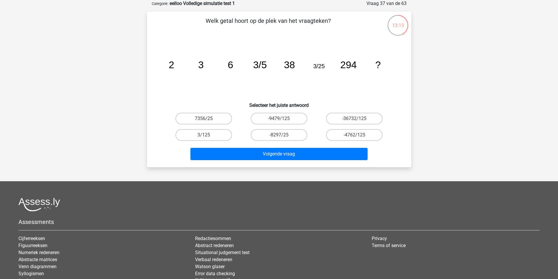
click at [194, 63] on icon "image/svg+xml 2 3 6 3/5 38 3/25 294 ?" at bounding box center [279, 68] width 236 height 59
drag, startPoint x: 200, startPoint y: 63, endPoint x: 203, endPoint y: 63, distance: 3.2
click at [203, 63] on tspan "3" at bounding box center [201, 64] width 6 height 11
click at [220, 135] on label "3/125" at bounding box center [204, 135] width 57 height 12
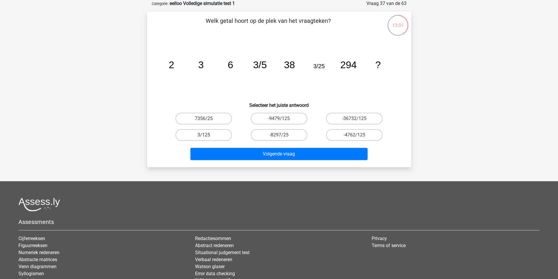
click at [207, 135] on input "3/125" at bounding box center [206, 137] width 4 height 4
radio input "true"
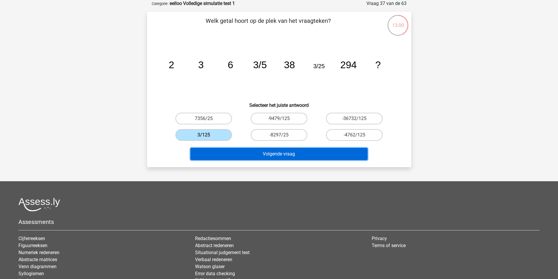
click at [256, 156] on button "Volgende vraag" at bounding box center [278, 154] width 177 height 12
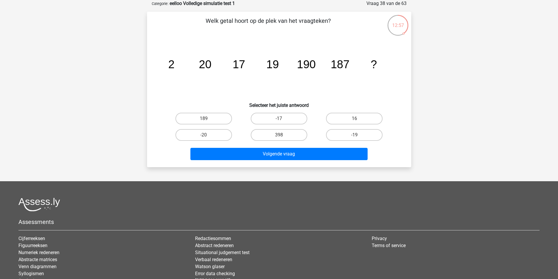
click at [207, 63] on tspan "20" at bounding box center [205, 64] width 13 height 13
click at [207, 64] on tspan "20" at bounding box center [205, 64] width 13 height 13
click at [233, 65] on tspan "17" at bounding box center [239, 64] width 13 height 13
click at [271, 64] on tspan "19" at bounding box center [272, 64] width 13 height 13
drag, startPoint x: 174, startPoint y: 63, endPoint x: 209, endPoint y: 64, distance: 34.6
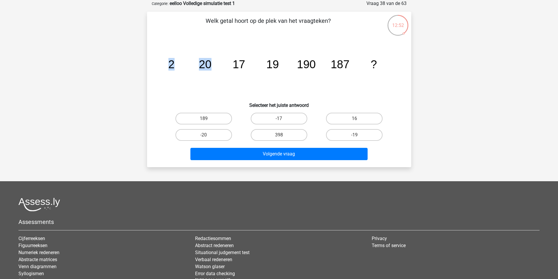
click at [209, 64] on g "2 20 17 19 190 187 ?" at bounding box center [272, 64] width 209 height 13
drag, startPoint x: 271, startPoint y: 66, endPoint x: 318, endPoint y: 67, distance: 46.6
click at [318, 67] on icon "image/svg+xml 2 20 17 19 190 187 ?" at bounding box center [279, 68] width 236 height 59
drag, startPoint x: 197, startPoint y: 62, endPoint x: 243, endPoint y: 63, distance: 46.3
click at [243, 63] on icon "image/svg+xml 2 20 17 19 190 187 ?" at bounding box center [279, 68] width 236 height 59
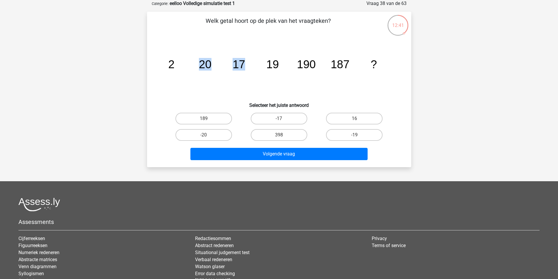
click at [240, 65] on tspan "17" at bounding box center [239, 64] width 13 height 13
drag, startPoint x: 233, startPoint y: 66, endPoint x: 277, endPoint y: 68, distance: 43.4
click at [277, 68] on g "2 20 17 19 190 187 ?" at bounding box center [272, 64] width 209 height 13
click at [277, 68] on tspan "19" at bounding box center [272, 64] width 13 height 13
click at [215, 114] on label "189" at bounding box center [204, 119] width 57 height 12
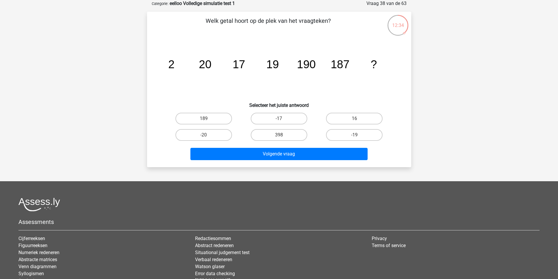
click at [207, 119] on input "189" at bounding box center [206, 121] width 4 height 4
radio input "true"
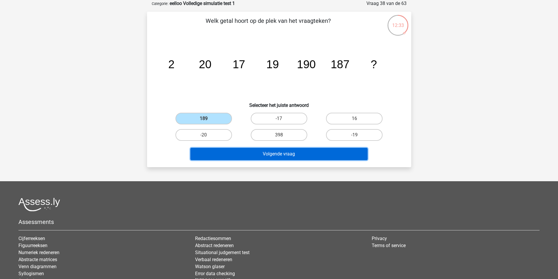
click at [267, 154] on button "Volgende vraag" at bounding box center [278, 154] width 177 height 12
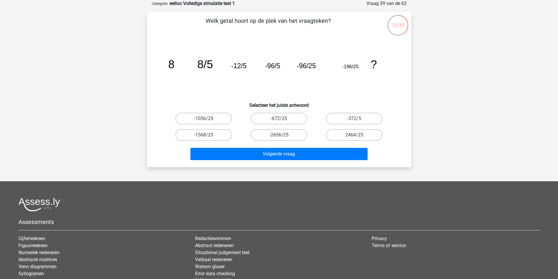
drag, startPoint x: 182, startPoint y: 65, endPoint x: 208, endPoint y: 62, distance: 26.5
click at [208, 62] on icon "image/svg+xml 8 8/5 -12/5 -96/5 -96/25 -196/25 ?" at bounding box center [279, 68] width 236 height 59
click at [209, 63] on tspan "8/5" at bounding box center [205, 64] width 16 height 13
click at [277, 64] on tspan "-96/5" at bounding box center [272, 66] width 15 height 8
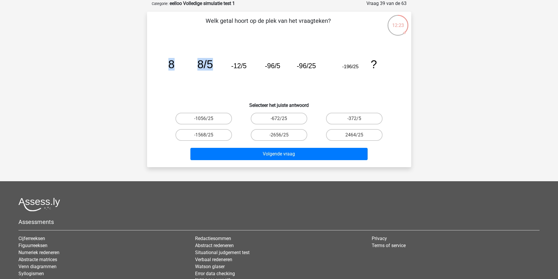
drag, startPoint x: 170, startPoint y: 64, endPoint x: 211, endPoint y: 64, distance: 40.4
click at [211, 64] on g "8 8/5 -12/5 -96/5 -96/25 -196/25 ?" at bounding box center [272, 64] width 209 height 13
click at [211, 64] on tspan "8/5" at bounding box center [205, 64] width 16 height 13
click at [205, 63] on tspan "8/5" at bounding box center [205, 64] width 16 height 13
click at [207, 63] on tspan "8/5" at bounding box center [205, 64] width 16 height 13
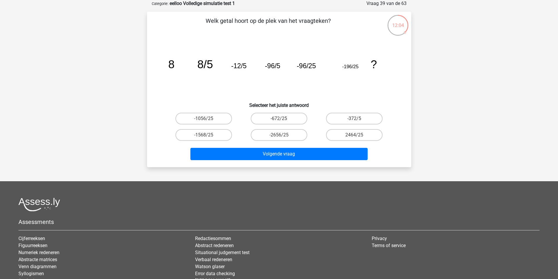
drag, startPoint x: 201, startPoint y: 65, endPoint x: 207, endPoint y: 64, distance: 5.6
click at [204, 65] on tspan "8/5" at bounding box center [205, 64] width 16 height 13
click at [207, 64] on tspan "8/5" at bounding box center [205, 64] width 16 height 13
drag, startPoint x: 234, startPoint y: 66, endPoint x: 248, endPoint y: 66, distance: 13.8
click at [248, 66] on icon "image/svg+xml 8 8/5 -12/5 -96/5 -96/25 -196/25 ?" at bounding box center [279, 68] width 236 height 59
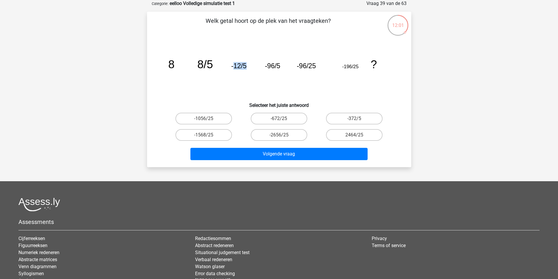
click at [248, 66] on icon "image/svg+xml 8 8/5 -12/5 -96/5 -96/25 -196/25 ?" at bounding box center [279, 68] width 236 height 59
drag, startPoint x: 289, startPoint y: 64, endPoint x: 313, endPoint y: 64, distance: 23.7
click at [313, 64] on g "8 8/5 -12/5 -96/5 -96/25 -196/25 ?" at bounding box center [272, 64] width 209 height 13
click at [313, 64] on tspan "-96/25" at bounding box center [306, 66] width 19 height 8
drag, startPoint x: 229, startPoint y: 65, endPoint x: 236, endPoint y: 65, distance: 7.6
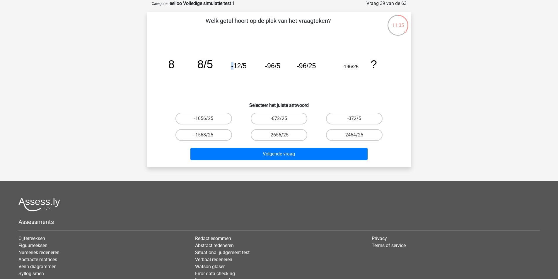
click at [234, 65] on icon "image/svg+xml 8 8/5 -12/5 -96/5 -96/25 -196/25 ?" at bounding box center [279, 68] width 236 height 59
click at [237, 65] on tspan "-12/5" at bounding box center [238, 66] width 15 height 8
click at [219, 136] on label "-1568/25" at bounding box center [204, 135] width 57 height 12
click at [207, 136] on input "-1568/25" at bounding box center [206, 137] width 4 height 4
radio input "true"
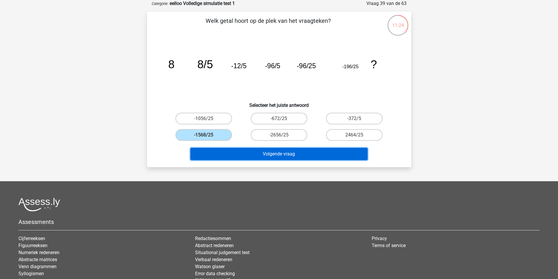
click at [257, 154] on button "Volgende vraag" at bounding box center [278, 154] width 177 height 12
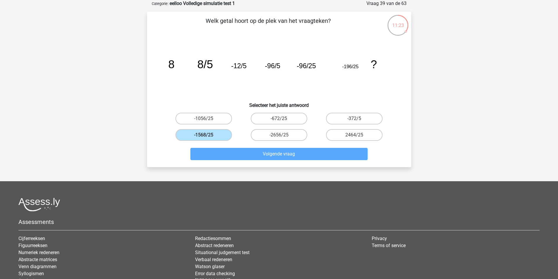
scroll to position [27, 0]
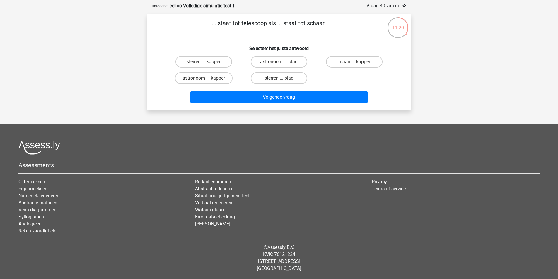
click at [250, 25] on p "... staat tot telescoop als ... staat tot schaar" at bounding box center [268, 28] width 224 height 18
click at [265, 26] on p "... staat tot telescoop als ... staat tot schaar" at bounding box center [268, 28] width 224 height 18
click at [221, 77] on label "astronoom ... kapper" at bounding box center [204, 78] width 58 height 12
click at [207, 78] on input "astronoom ... kapper" at bounding box center [206, 80] width 4 height 4
radio input "true"
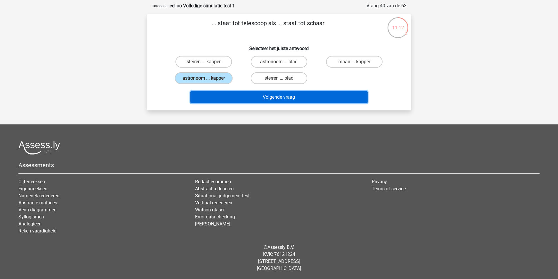
click at [263, 101] on button "Volgende vraag" at bounding box center [278, 97] width 177 height 12
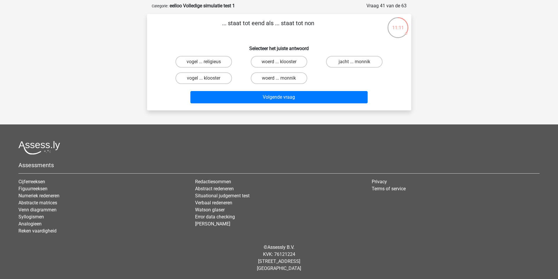
click at [266, 25] on p "... staat tot eend als ... staat tot non" at bounding box center [268, 28] width 224 height 18
click at [269, 25] on p "... staat tot eend als ... staat tot non" at bounding box center [268, 28] width 224 height 18
click at [278, 80] on label "woerd ... monnik" at bounding box center [279, 78] width 57 height 12
click at [279, 80] on input "woerd ... monnik" at bounding box center [281, 80] width 4 height 4
radio input "true"
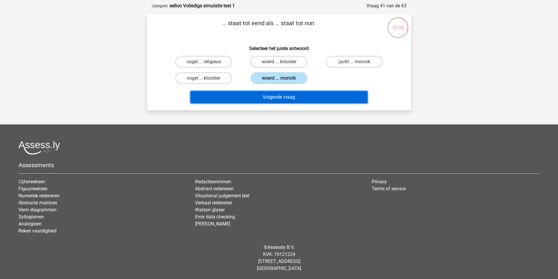
click at [282, 96] on button "Volgende vraag" at bounding box center [278, 97] width 177 height 12
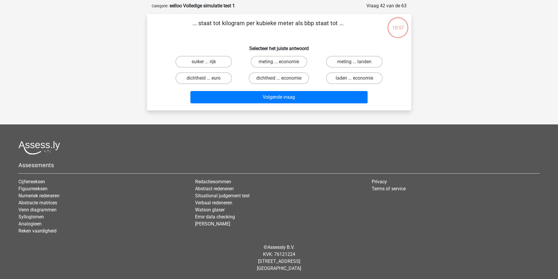
click at [251, 23] on p "... staat tot kilogram per kubieke meter als bbp staat tot ..." at bounding box center [268, 28] width 224 height 18
click at [259, 23] on p "... staat tot kilogram per kubieke meter als bbp staat tot ..." at bounding box center [268, 28] width 224 height 18
click at [279, 79] on label "dichtheid ... economie" at bounding box center [279, 78] width 60 height 12
click at [279, 79] on input "dichtheid ... economie" at bounding box center [281, 80] width 4 height 4
radio input "true"
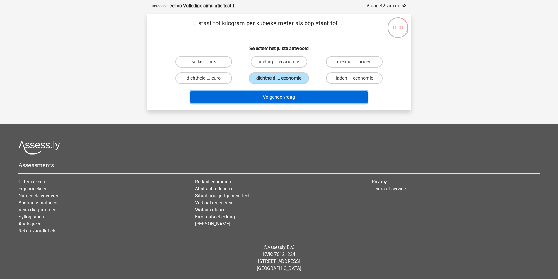
click at [284, 98] on button "Volgende vraag" at bounding box center [278, 97] width 177 height 12
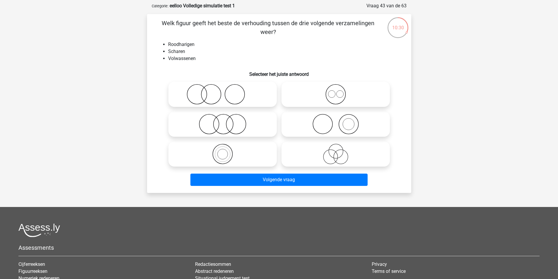
scroll to position [29, 0]
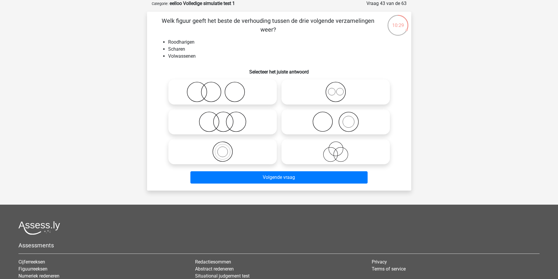
drag, startPoint x: 171, startPoint y: 48, endPoint x: 174, endPoint y: 48, distance: 3.2
click at [172, 48] on li "Scharen" at bounding box center [285, 49] width 234 height 7
drag, startPoint x: 181, startPoint y: 49, endPoint x: 184, endPoint y: 55, distance: 7.5
click at [181, 50] on li "Scharen" at bounding box center [285, 49] width 234 height 7
drag, startPoint x: 186, startPoint y: 57, endPoint x: 190, endPoint y: 57, distance: 4.1
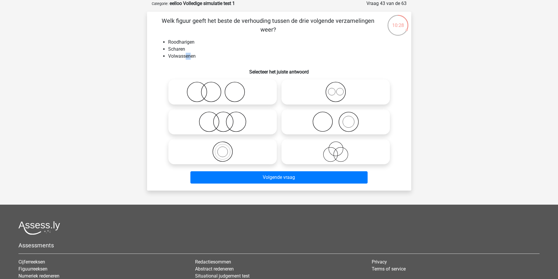
click at [190, 57] on li "Volwassenen" at bounding box center [285, 56] width 234 height 7
click at [175, 49] on li "Scharen" at bounding box center [285, 49] width 234 height 7
click at [176, 49] on li "Scharen" at bounding box center [285, 49] width 234 height 7
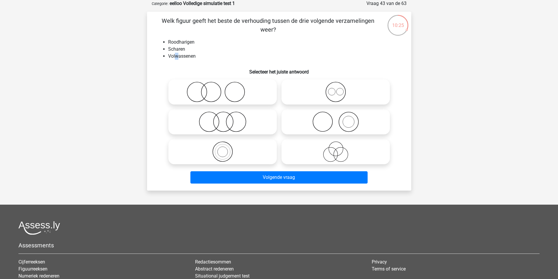
drag, startPoint x: 176, startPoint y: 55, endPoint x: 185, endPoint y: 55, distance: 9.1
click at [180, 55] on li "Volwassenen" at bounding box center [285, 56] width 234 height 7
click at [185, 55] on li "Volwassenen" at bounding box center [285, 56] width 234 height 7
click at [233, 86] on icon at bounding box center [223, 92] width 104 height 21
click at [227, 86] on input "radio" at bounding box center [225, 87] width 4 height 4
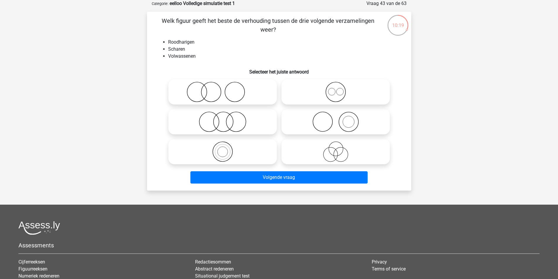
radio input "true"
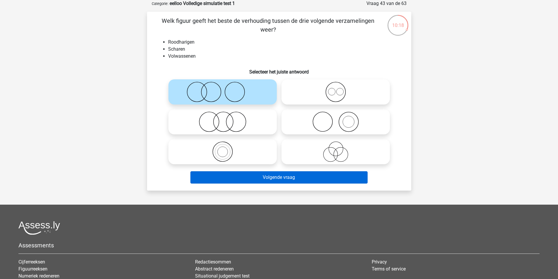
click at [282, 171] on div "Volgende vraag" at bounding box center [279, 176] width 246 height 19
click at [282, 176] on button "Volgende vraag" at bounding box center [278, 177] width 177 height 12
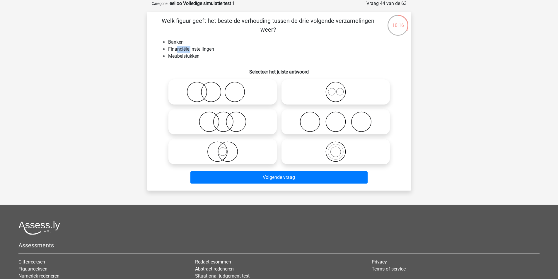
click at [195, 50] on li "Financiële Instellingen" at bounding box center [285, 49] width 234 height 7
click at [200, 50] on li "Financiële Instellingen" at bounding box center [285, 49] width 234 height 7
click at [189, 56] on li "Meubelstukken" at bounding box center [285, 56] width 234 height 7
click at [188, 56] on li "Meubelstukken" at bounding box center [285, 56] width 234 height 7
click at [176, 42] on li "Banken" at bounding box center [285, 42] width 234 height 7
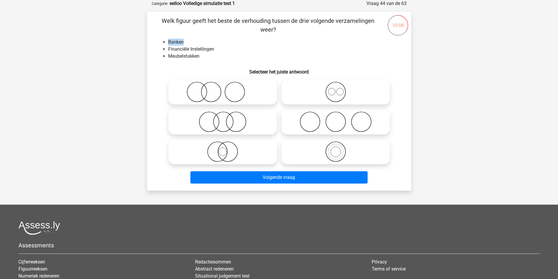
click at [176, 42] on li "Banken" at bounding box center [285, 42] width 234 height 7
click at [190, 50] on li "Financiële Instellingen" at bounding box center [285, 49] width 234 height 7
drag, startPoint x: 191, startPoint y: 47, endPoint x: 199, endPoint y: 49, distance: 7.8
click at [195, 47] on li "Financiële Instellingen" at bounding box center [285, 49] width 234 height 7
click at [199, 49] on li "Financiële Instellingen" at bounding box center [285, 49] width 234 height 7
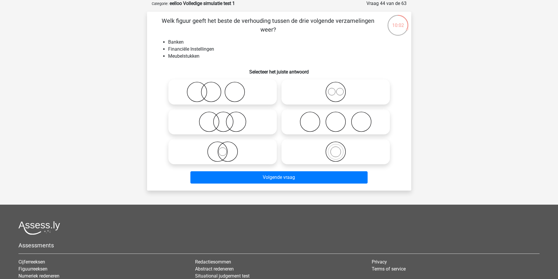
click at [199, 49] on li "Financiële Instellingen" at bounding box center [285, 49] width 234 height 7
drag, startPoint x: 196, startPoint y: 54, endPoint x: 187, endPoint y: 56, distance: 9.0
click at [191, 56] on li "Meubelstukken" at bounding box center [285, 56] width 234 height 7
click at [185, 56] on li "Meubelstukken" at bounding box center [285, 56] width 234 height 7
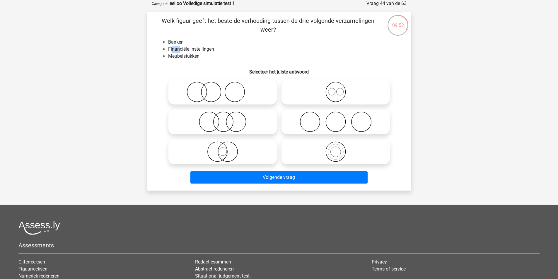
drag, startPoint x: 172, startPoint y: 48, endPoint x: 187, endPoint y: 48, distance: 14.7
click at [186, 48] on li "Financiële Instellingen" at bounding box center [285, 49] width 234 height 7
click at [187, 48] on li "Financiële Instellingen" at bounding box center [285, 49] width 234 height 7
click at [206, 48] on li "Financiële Instellingen" at bounding box center [285, 49] width 234 height 7
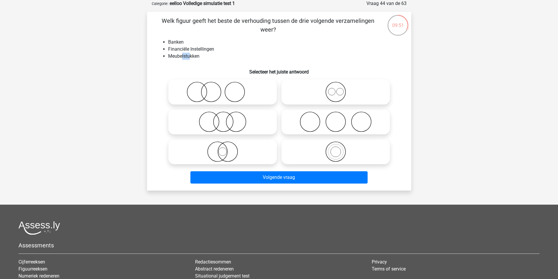
click at [180, 57] on li "Meubelstukken" at bounding box center [285, 56] width 234 height 7
click at [177, 57] on li "Meubelstukken" at bounding box center [285, 56] width 234 height 7
click at [177, 43] on li "Banken" at bounding box center [285, 42] width 234 height 7
click at [180, 45] on li "Banken" at bounding box center [285, 42] width 234 height 7
drag, startPoint x: 183, startPoint y: 55, endPoint x: 189, endPoint y: 55, distance: 6.4
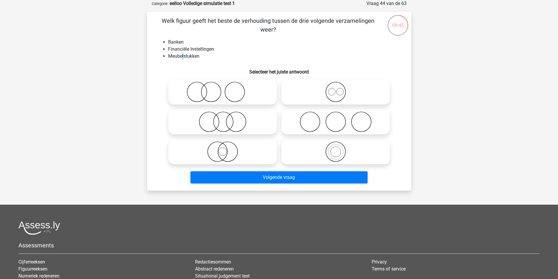
click at [188, 55] on li "Meubelstukken" at bounding box center [285, 56] width 234 height 7
click at [189, 55] on li "Meubelstukken" at bounding box center [285, 56] width 234 height 7
click at [229, 115] on circle at bounding box center [236, 122] width 20 height 20
click at [227, 115] on input "radio" at bounding box center [225, 117] width 4 height 4
radio input "true"
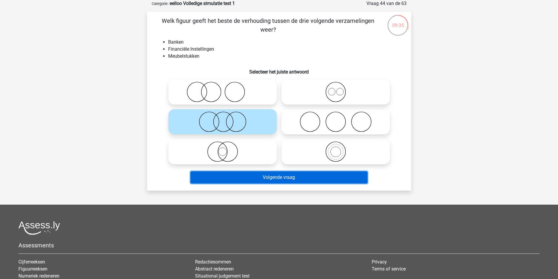
click at [264, 174] on button "Volgende vraag" at bounding box center [278, 177] width 177 height 12
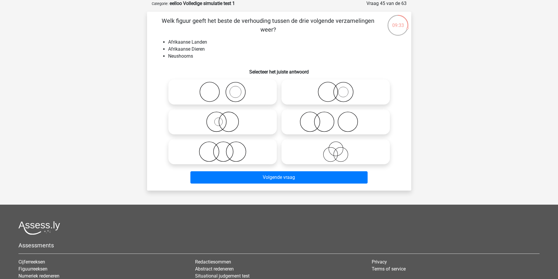
click at [188, 49] on li "Afrikaanse Dieren" at bounding box center [285, 49] width 234 height 7
click at [189, 49] on li "Afrikaanse Dieren" at bounding box center [285, 49] width 234 height 7
drag, startPoint x: 184, startPoint y: 43, endPoint x: 193, endPoint y: 42, distance: 8.8
click at [188, 42] on li "Afrikaanse Landen" at bounding box center [285, 42] width 234 height 7
click at [193, 43] on li "Afrikaanse Landen" at bounding box center [285, 42] width 234 height 7
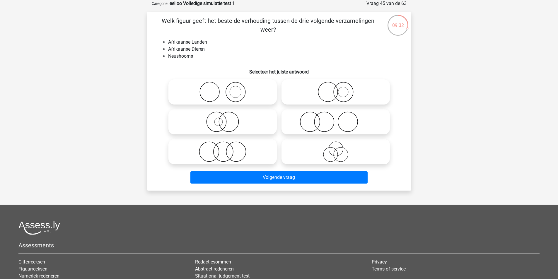
drag, startPoint x: 182, startPoint y: 49, endPoint x: 193, endPoint y: 50, distance: 10.4
click at [187, 50] on li "Afrikaanse Dieren" at bounding box center [285, 49] width 234 height 7
click at [194, 51] on li "Afrikaanse Dieren" at bounding box center [285, 49] width 234 height 7
drag, startPoint x: 185, startPoint y: 56, endPoint x: 182, endPoint y: 57, distance: 3.8
click at [183, 57] on li "Neushoorns" at bounding box center [285, 56] width 234 height 7
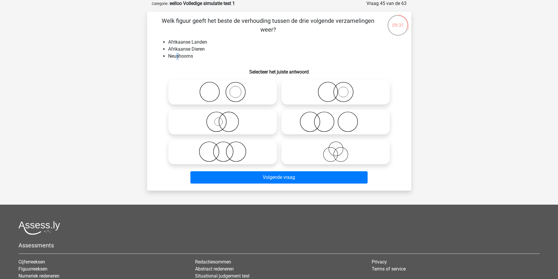
click at [178, 57] on li "Neushoorns" at bounding box center [285, 56] width 234 height 7
click at [185, 56] on li "Neushoorns" at bounding box center [285, 56] width 234 height 7
drag, startPoint x: 191, startPoint y: 55, endPoint x: 171, endPoint y: 56, distance: 20.6
click at [171, 56] on li "Neushoorns" at bounding box center [285, 56] width 234 height 7
drag, startPoint x: 169, startPoint y: 55, endPoint x: 193, endPoint y: 55, distance: 24.0
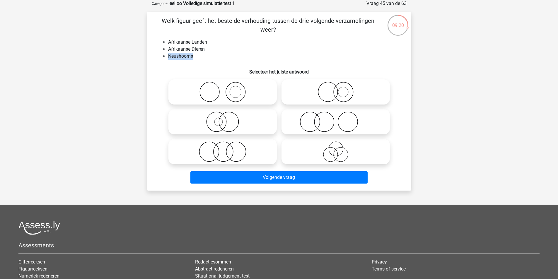
click at [193, 55] on li "Neushoorns" at bounding box center [285, 56] width 234 height 7
copy li "Neushoorns"
click at [235, 87] on icon at bounding box center [223, 92] width 104 height 21
click at [227, 87] on input "radio" at bounding box center [225, 87] width 4 height 4
radio input "true"
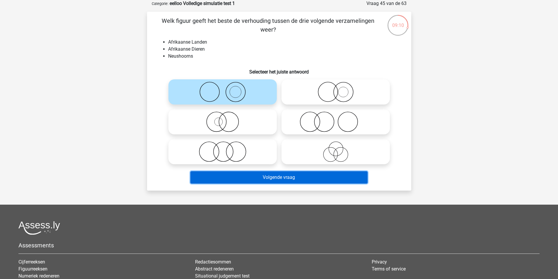
click at [257, 174] on button "Volgende vraag" at bounding box center [278, 177] width 177 height 12
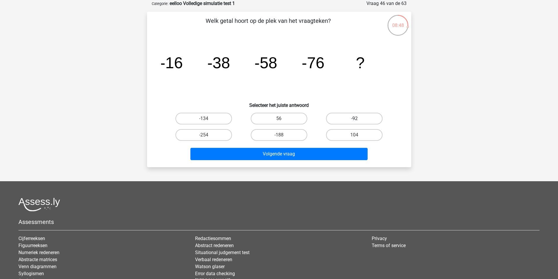
click at [349, 120] on label "-92" at bounding box center [354, 119] width 57 height 12
click at [355, 120] on input "-92" at bounding box center [357, 121] width 4 height 4
radio input "true"
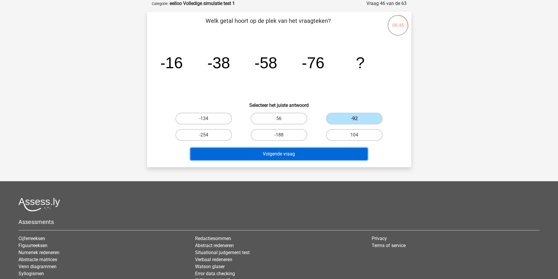
click at [325, 152] on button "Volgende vraag" at bounding box center [278, 154] width 177 height 12
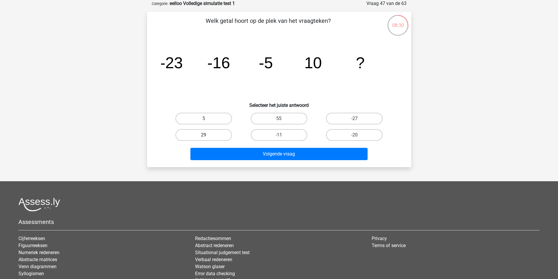
click at [220, 132] on label "29" at bounding box center [204, 135] width 57 height 12
click at [207, 135] on input "29" at bounding box center [206, 137] width 4 height 4
radio input "true"
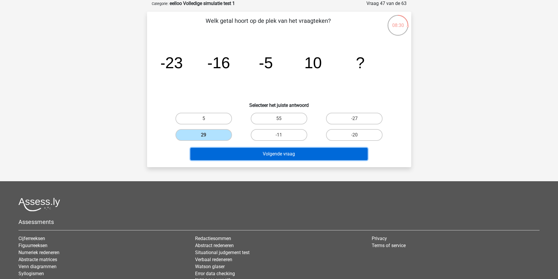
click at [254, 150] on button "Volgende vraag" at bounding box center [278, 154] width 177 height 12
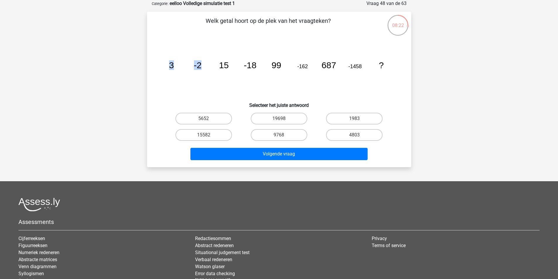
drag, startPoint x: 170, startPoint y: 65, endPoint x: 203, endPoint y: 65, distance: 33.7
click at [203, 65] on icon "image/svg+xml 3 -2 15 -18 99 -162 687 -1458 ?" at bounding box center [279, 68] width 236 height 59
click at [347, 132] on label "4803" at bounding box center [354, 135] width 57 height 12
click at [355, 135] on input "4803" at bounding box center [357, 137] width 4 height 4
radio input "true"
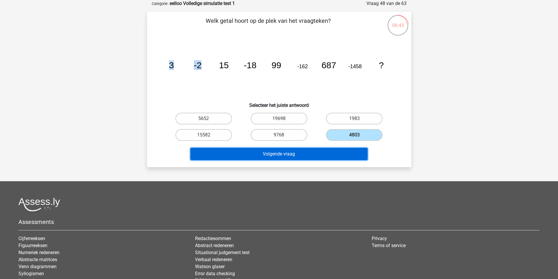
click at [310, 155] on button "Volgende vraag" at bounding box center [278, 154] width 177 height 12
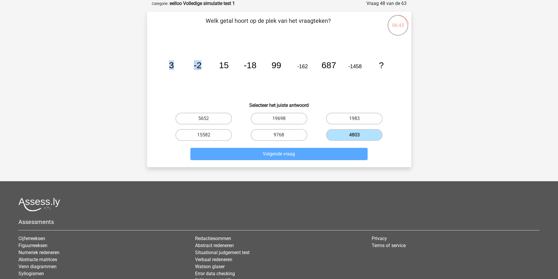
scroll to position [27, 0]
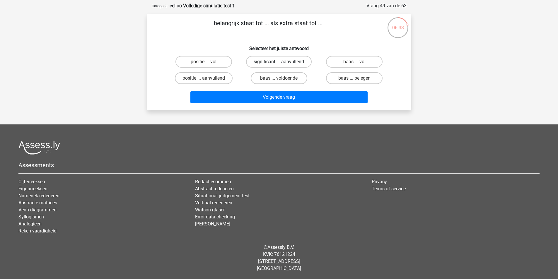
click at [262, 63] on label "significant ... aanvullend" at bounding box center [279, 62] width 66 height 12
click at [279, 63] on input "significant ... aanvullend" at bounding box center [281, 64] width 4 height 4
radio input "true"
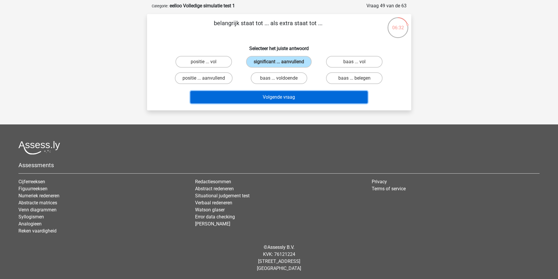
click at [281, 101] on button "Volgende vraag" at bounding box center [278, 97] width 177 height 12
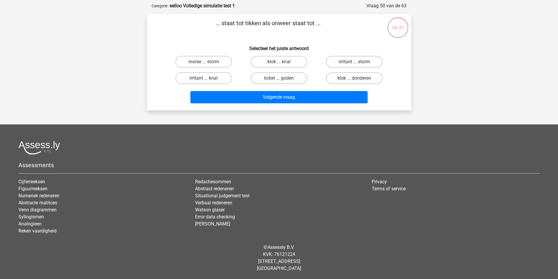
drag, startPoint x: 249, startPoint y: 23, endPoint x: 257, endPoint y: 23, distance: 7.6
click at [251, 23] on p "... staat tot tikken als onweer staat tot ..." at bounding box center [268, 28] width 224 height 18
click at [257, 23] on p "... staat tot tikken als onweer staat tot ..." at bounding box center [268, 28] width 224 height 18
drag, startPoint x: 263, startPoint y: 21, endPoint x: 275, endPoint y: 23, distance: 11.7
click at [274, 23] on p "... staat tot tikken als onweer staat tot ..." at bounding box center [268, 28] width 224 height 18
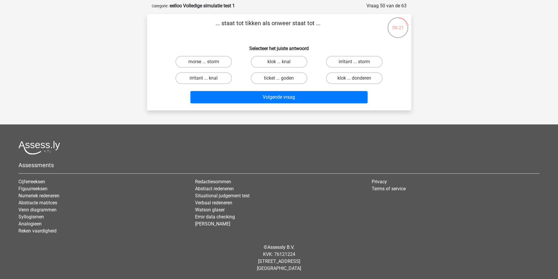
click at [275, 23] on p "... staat tot tikken als onweer staat tot ..." at bounding box center [268, 28] width 224 height 18
click at [283, 63] on label "klok ... knal" at bounding box center [279, 62] width 57 height 12
click at [283, 63] on input "klok ... knal" at bounding box center [281, 64] width 4 height 4
radio input "true"
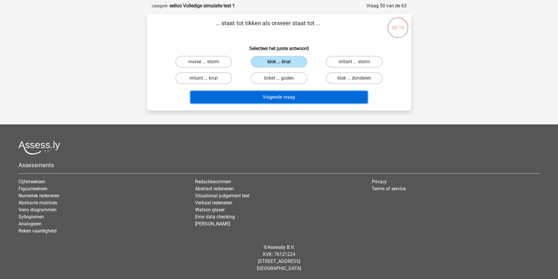
click at [294, 102] on button "Volgende vraag" at bounding box center [278, 97] width 177 height 12
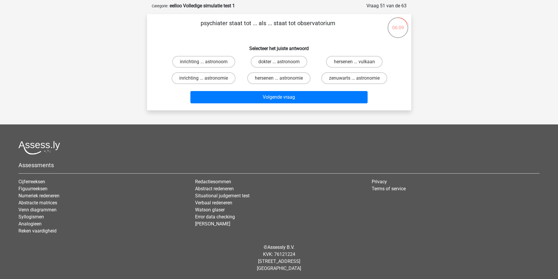
drag, startPoint x: 235, startPoint y: 22, endPoint x: 244, endPoint y: 21, distance: 8.5
click at [242, 21] on p "psychiater staat tot ... als ... staat tot observatorium" at bounding box center [268, 28] width 224 height 18
click at [244, 21] on p "psychiater staat tot ... als ... staat tot observatorium" at bounding box center [268, 28] width 224 height 18
click at [226, 59] on label "inrichting ... astronoom" at bounding box center [203, 62] width 63 height 12
click at [207, 62] on input "inrichting ... astronoom" at bounding box center [206, 64] width 4 height 4
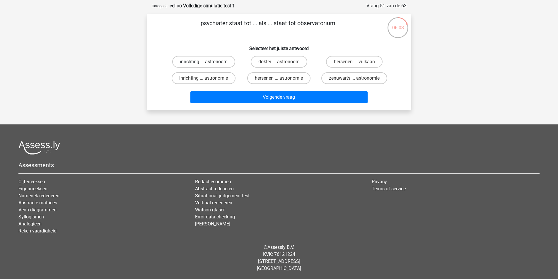
radio input "true"
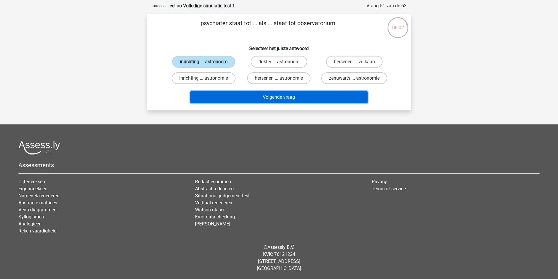
click at [265, 97] on button "Volgende vraag" at bounding box center [278, 97] width 177 height 12
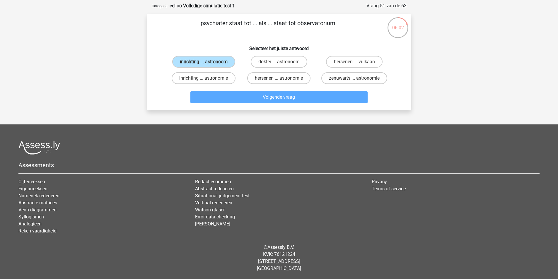
scroll to position [29, 0]
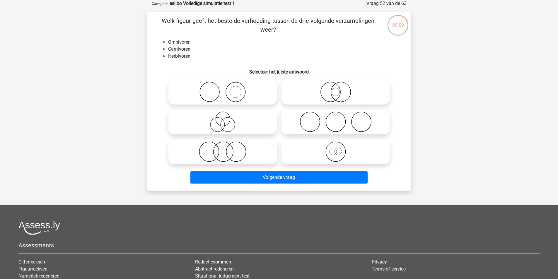
click at [304, 119] on icon at bounding box center [336, 122] width 104 height 21
click at [336, 119] on input "radio" at bounding box center [338, 117] width 4 height 4
radio input "true"
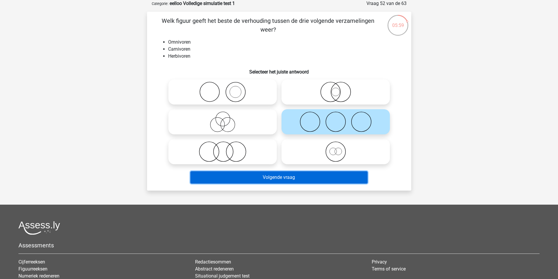
click at [294, 175] on button "Volgende vraag" at bounding box center [278, 177] width 177 height 12
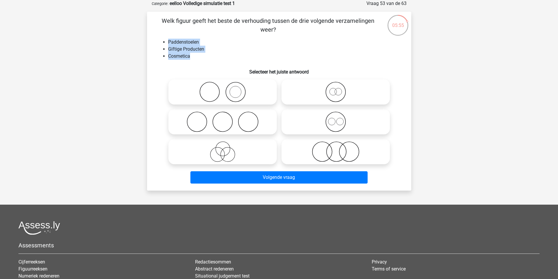
drag, startPoint x: 195, startPoint y: 58, endPoint x: 165, endPoint y: 40, distance: 35.2
click at [165, 40] on ul "Paddenstoelen Giftige Producten Cosmetica" at bounding box center [279, 49] width 246 height 21
click at [168, 38] on div "Welk figuur geeft het beste de verhouding tussen de drie volgende verzamelingen…" at bounding box center [279, 101] width 260 height 170
drag, startPoint x: 165, startPoint y: 21, endPoint x: 333, endPoint y: 21, distance: 167.9
click at [333, 21] on p "Welk figuur geeft het beste de verhouding tussen de drie volgende verzamelingen…" at bounding box center [268, 25] width 224 height 18
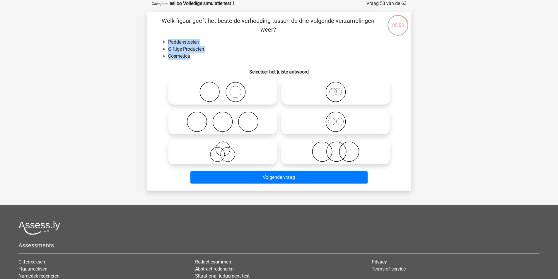
click at [333, 21] on p "Welk figuur geeft het beste de verhouding tussen de drie volgende verzamelingen…" at bounding box center [268, 25] width 224 height 18
click at [312, 147] on icon at bounding box center [336, 152] width 104 height 21
click at [336, 147] on input "radio" at bounding box center [338, 147] width 4 height 4
radio input "true"
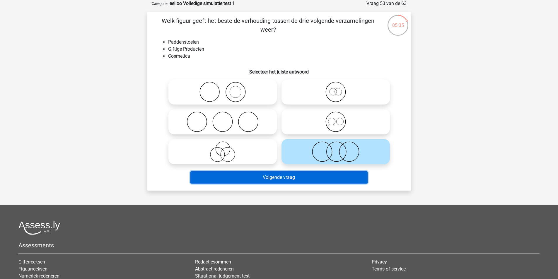
click at [311, 178] on button "Volgende vraag" at bounding box center [278, 177] width 177 height 12
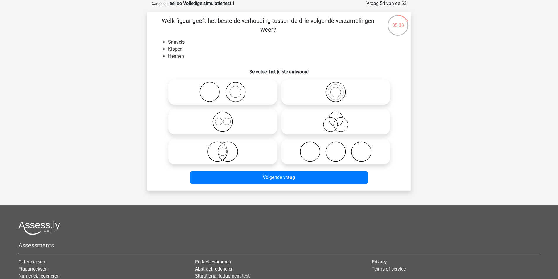
click at [309, 156] on icon at bounding box center [336, 152] width 104 height 21
click at [336, 149] on input "radio" at bounding box center [338, 147] width 4 height 4
radio input "true"
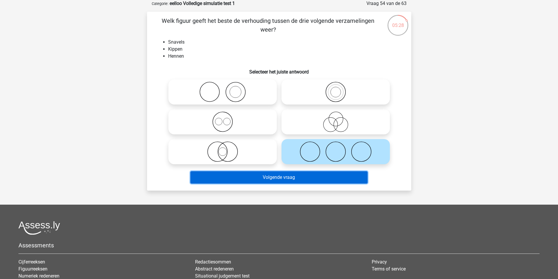
click at [305, 176] on button "Volgende vraag" at bounding box center [278, 177] width 177 height 12
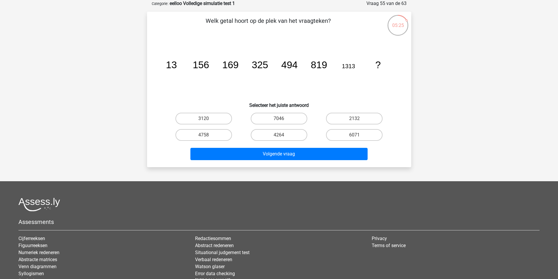
drag, startPoint x: 225, startPoint y: 67, endPoint x: 241, endPoint y: 64, distance: 16.5
click at [237, 65] on tspan "169" at bounding box center [230, 64] width 16 height 11
click at [241, 64] on icon "image/svg+xml 13 156 169 325 494 819 1313 ?" at bounding box center [279, 68] width 236 height 59
drag, startPoint x: 326, startPoint y: 67, endPoint x: 345, endPoint y: 68, distance: 18.8
click at [340, 68] on icon "image/svg+xml 13 156 169 325 494 819 1313 ?" at bounding box center [279, 68] width 236 height 59
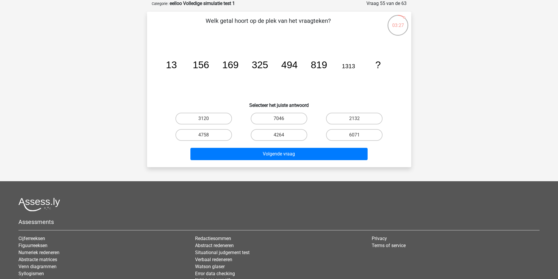
click at [345, 68] on tspan "1313" at bounding box center [348, 66] width 13 height 6
click at [349, 119] on label "2132" at bounding box center [354, 119] width 57 height 12
click at [355, 119] on input "2132" at bounding box center [357, 121] width 4 height 4
radio input "true"
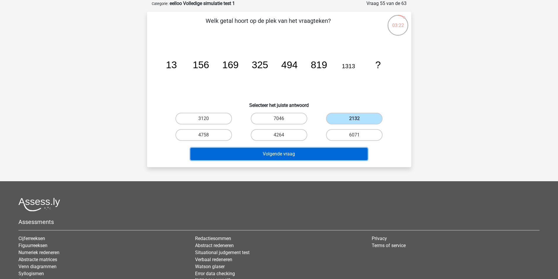
click at [321, 156] on button "Volgende vraag" at bounding box center [278, 154] width 177 height 12
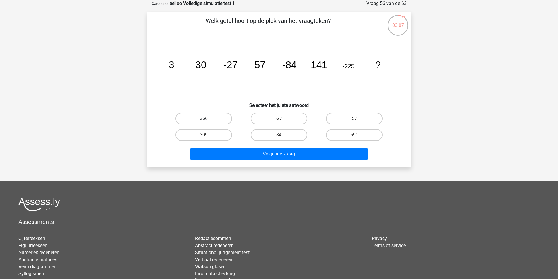
click at [216, 116] on label "366" at bounding box center [204, 119] width 57 height 12
click at [207, 119] on input "366" at bounding box center [206, 121] width 4 height 4
radio input "true"
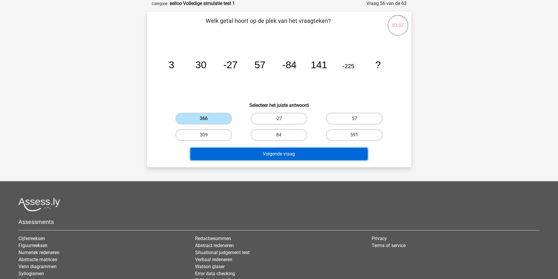
click at [268, 155] on button "Volgende vraag" at bounding box center [278, 154] width 177 height 12
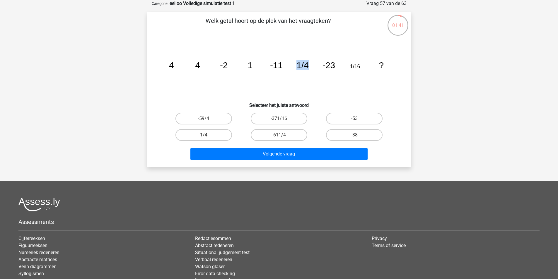
drag, startPoint x: 302, startPoint y: 63, endPoint x: 318, endPoint y: 67, distance: 15.9
click at [314, 66] on icon "image/svg+xml 4 4 -2 1 -11 1/4 -23 1/16 ?" at bounding box center [279, 68] width 236 height 59
click at [318, 67] on icon "image/svg+xml 4 4 -2 1 -11 1/4 -23 1/16 ?" at bounding box center [279, 68] width 236 height 59
drag, startPoint x: 349, startPoint y: 65, endPoint x: 353, endPoint y: 65, distance: 4.1
click at [353, 65] on icon "image/svg+xml 4 4 -2 1 -11 1/4 -23 1/16 ?" at bounding box center [279, 68] width 236 height 59
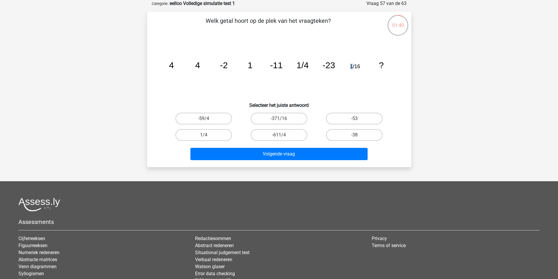
click at [353, 65] on tspan "1/16" at bounding box center [355, 67] width 10 height 6
drag, startPoint x: 301, startPoint y: 66, endPoint x: 324, endPoint y: 67, distance: 23.2
click at [319, 66] on icon "image/svg+xml 4 4 -2 1 -11 1/4 -23 1/16 ?" at bounding box center [279, 68] width 236 height 59
click at [357, 139] on input "-38" at bounding box center [357, 137] width 4 height 4
radio input "true"
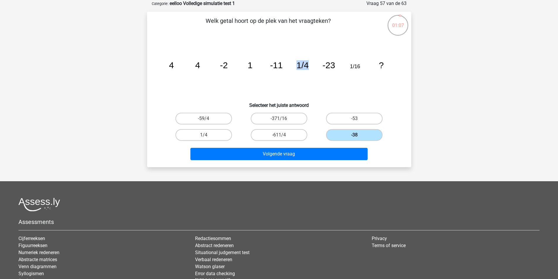
click at [346, 133] on label "-38" at bounding box center [354, 135] width 57 height 12
click at [355, 135] on input "-38" at bounding box center [357, 137] width 4 height 4
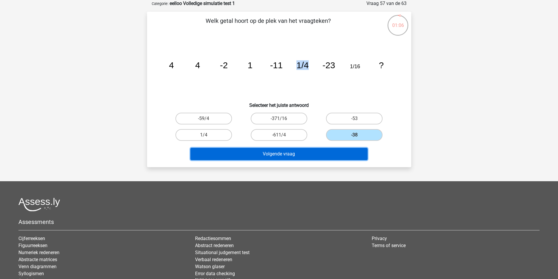
click at [316, 153] on button "Volgende vraag" at bounding box center [278, 154] width 177 height 12
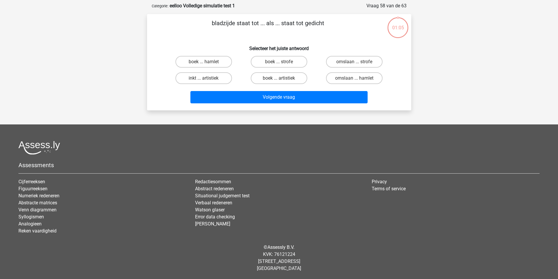
scroll to position [27, 0]
click at [270, 57] on label "boek ... strofe" at bounding box center [279, 62] width 57 height 12
click at [279, 62] on input "boek ... strofe" at bounding box center [281, 64] width 4 height 4
radio input "true"
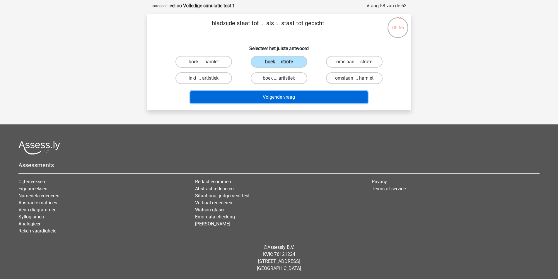
click at [293, 100] on button "Volgende vraag" at bounding box center [278, 97] width 177 height 12
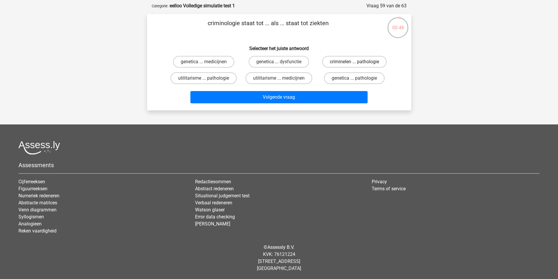
click at [350, 63] on label "criminelen ... pathologie" at bounding box center [354, 62] width 64 height 12
click at [355, 63] on input "criminelen ... pathologie" at bounding box center [357, 64] width 4 height 4
radio input "true"
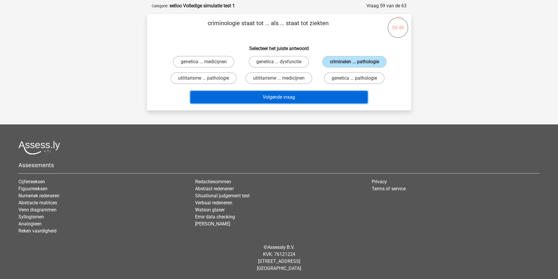
click at [321, 94] on button "Volgende vraag" at bounding box center [278, 97] width 177 height 12
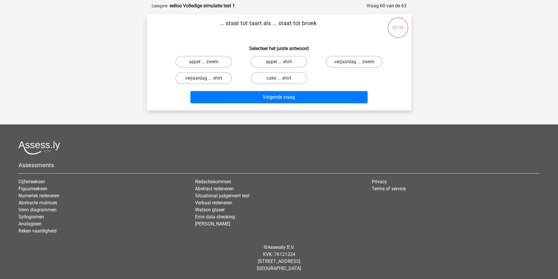
drag, startPoint x: 252, startPoint y: 21, endPoint x: 263, endPoint y: 23, distance: 10.6
click at [258, 22] on p "... staat tot taart als ... staat tot broek" at bounding box center [268, 28] width 224 height 18
click at [263, 23] on p "... staat tot taart als ... staat tot broek" at bounding box center [268, 28] width 224 height 18
click at [220, 77] on label "verjaardag ... shirt" at bounding box center [204, 78] width 57 height 12
click at [207, 78] on input "verjaardag ... shirt" at bounding box center [206, 80] width 4 height 4
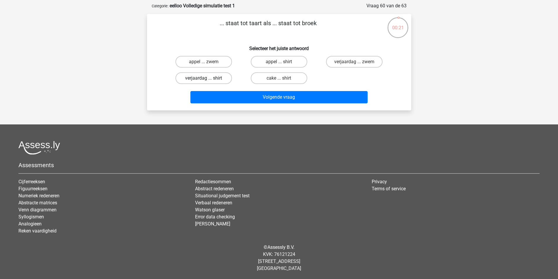
radio input "true"
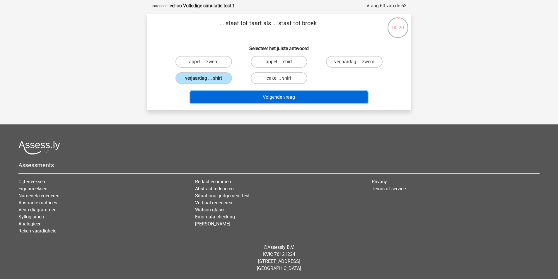
click at [259, 95] on button "Volgende vraag" at bounding box center [278, 97] width 177 height 12
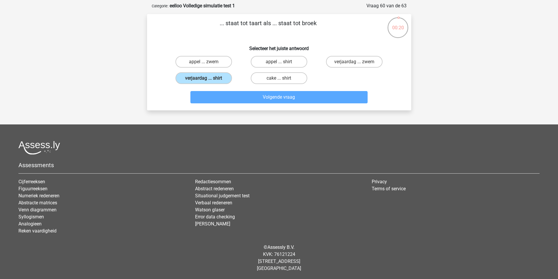
scroll to position [29, 0]
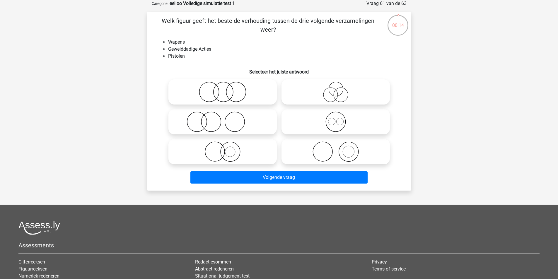
click at [326, 152] on icon at bounding box center [336, 152] width 104 height 21
click at [336, 149] on input "radio" at bounding box center [338, 147] width 4 height 4
radio input "true"
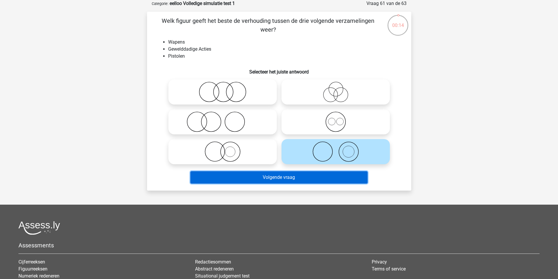
click at [324, 178] on button "Volgende vraag" at bounding box center [278, 177] width 177 height 12
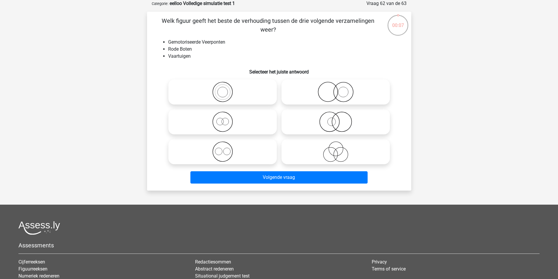
click at [234, 125] on icon at bounding box center [223, 122] width 104 height 21
click at [227, 119] on input "radio" at bounding box center [225, 117] width 4 height 4
radio input "true"
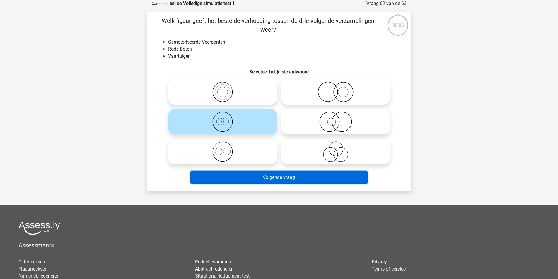
click at [266, 177] on button "Volgende vraag" at bounding box center [278, 177] width 177 height 12
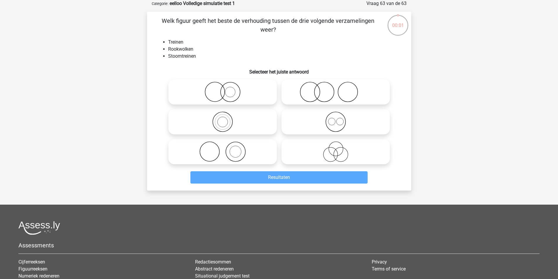
click at [251, 154] on icon at bounding box center [223, 152] width 104 height 21
click at [227, 149] on input "radio" at bounding box center [225, 147] width 4 height 4
radio input "true"
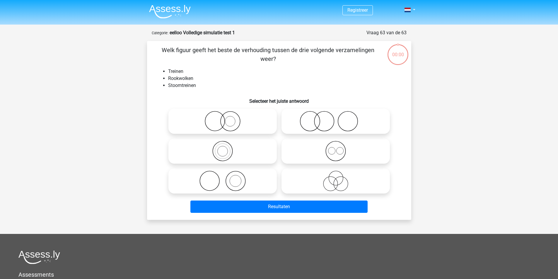
scroll to position [29, 0]
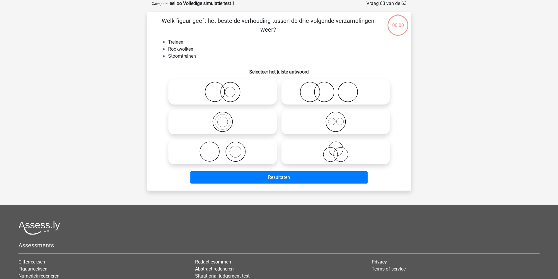
click at [246, 155] on icon at bounding box center [223, 152] width 104 height 21
click at [227, 149] on input "radio" at bounding box center [225, 147] width 4 height 4
radio input "true"
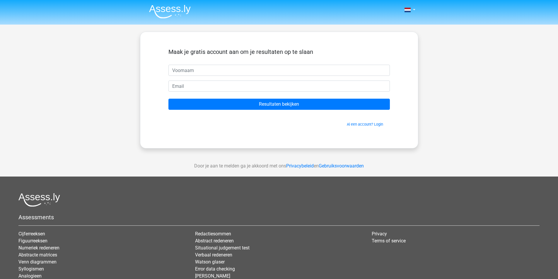
click at [208, 72] on input "text" at bounding box center [279, 70] width 222 height 11
type input "[PERSON_NAME]"
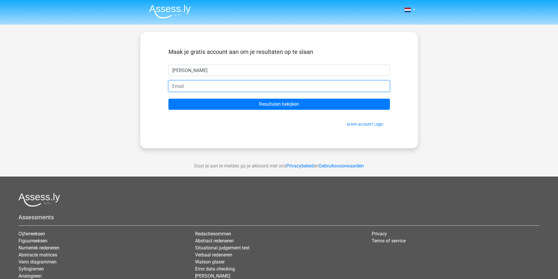
click at [202, 90] on input "email" at bounding box center [279, 86] width 222 height 11
type input "[EMAIL_ADDRESS][DOMAIN_NAME]"
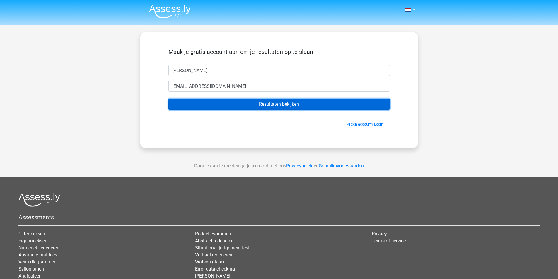
click at [245, 105] on input "Resultaten bekijken" at bounding box center [279, 104] width 222 height 11
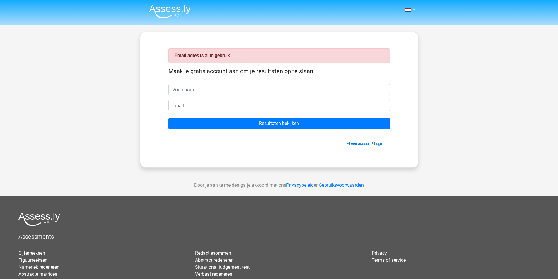
click at [195, 89] on input "text" at bounding box center [279, 89] width 222 height 11
type input "[PERSON_NAME]"
click at [201, 105] on input "email" at bounding box center [279, 105] width 222 height 11
type input "[PERSON_NAME][EMAIL_ADDRESS][DOMAIN_NAME]"
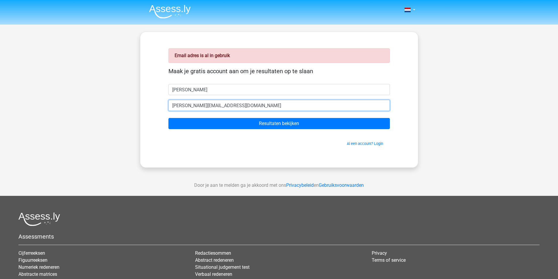
drag, startPoint x: 233, startPoint y: 106, endPoint x: 131, endPoint y: 111, distance: 101.8
click at [133, 110] on div "Nederlands English" at bounding box center [279, 175] width 558 height 351
click at [189, 105] on input "email" at bounding box center [279, 105] width 222 height 11
type input "[EMAIL_ADDRESS][DOMAIN_NAME]"
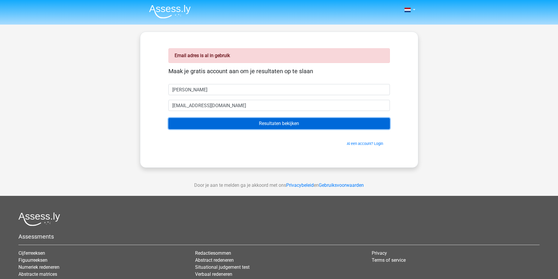
click at [245, 127] on input "Resultaten bekijken" at bounding box center [279, 123] width 222 height 11
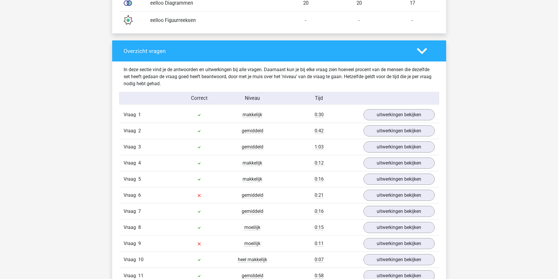
scroll to position [645, 0]
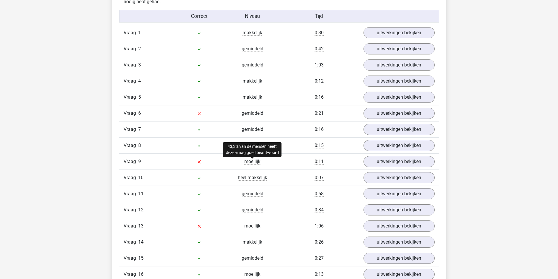
click at [254, 161] on span "moeilijk" at bounding box center [252, 162] width 16 height 6
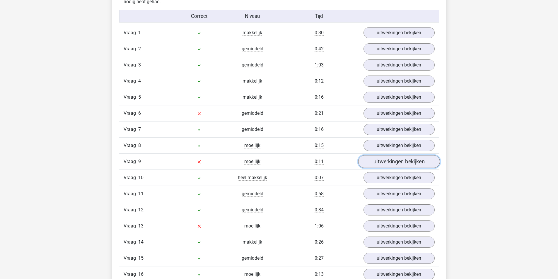
click at [385, 163] on link "uitwerkingen bekijken" at bounding box center [399, 162] width 82 height 13
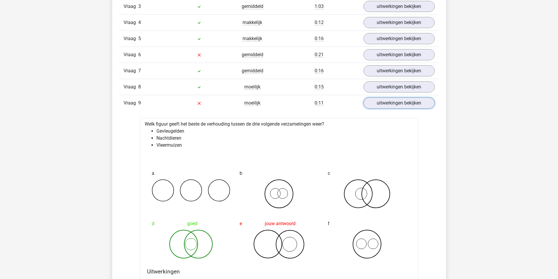
scroll to position [733, 0]
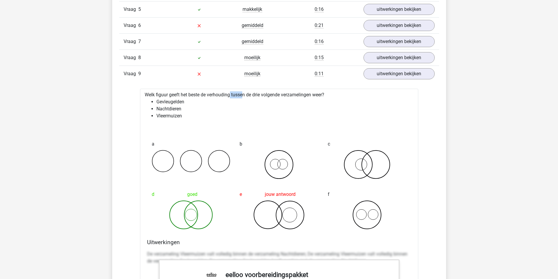
drag, startPoint x: 214, startPoint y: 95, endPoint x: 236, endPoint y: 95, distance: 22.3
click at [229, 94] on div "Welk figuur geeft het beste de verhouding tussen de drie volgende verzamelingen…" at bounding box center [279, 270] width 278 height 362
click at [236, 95] on div "Welk figuur geeft het beste de verhouding tussen de drie volgende verzamelingen…" at bounding box center [279, 270] width 278 height 362
drag, startPoint x: 155, startPoint y: 103, endPoint x: 173, endPoint y: 102, distance: 18.5
click at [173, 102] on ul "Gevleugelden Nachtdieren Vleermuizen" at bounding box center [279, 108] width 269 height 21
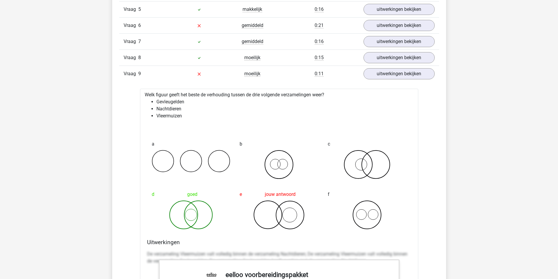
click at [175, 102] on li "Gevleugelden" at bounding box center [284, 101] width 257 height 7
drag, startPoint x: 165, startPoint y: 107, endPoint x: 180, endPoint y: 107, distance: 14.4
click at [178, 107] on li "Nachtdieren" at bounding box center [284, 108] width 257 height 7
click at [181, 107] on li "Nachtdieren" at bounding box center [284, 108] width 257 height 7
drag, startPoint x: 183, startPoint y: 117, endPoint x: 162, endPoint y: 117, distance: 20.8
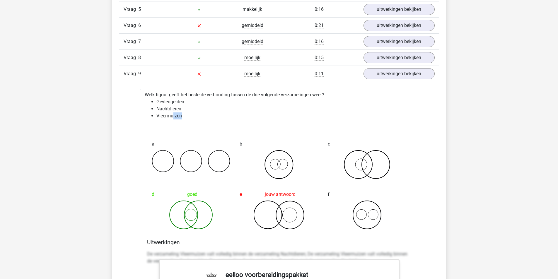
click at [163, 117] on li "Vleermuizen" at bounding box center [284, 116] width 257 height 7
click at [161, 117] on li "Vleermuizen" at bounding box center [284, 116] width 257 height 7
drag, startPoint x: 156, startPoint y: 110, endPoint x: 178, endPoint y: 109, distance: 22.0
click at [178, 109] on li "Nachtdieren" at bounding box center [284, 108] width 257 height 7
drag, startPoint x: 182, startPoint y: 114, endPoint x: 156, endPoint y: 116, distance: 26.2
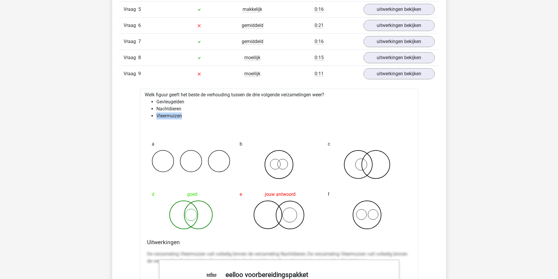
click at [156, 116] on li "Vleermuizen" at bounding box center [284, 116] width 257 height 7
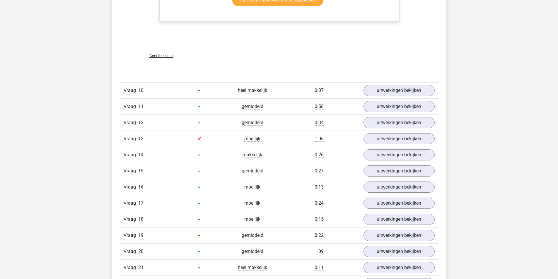
scroll to position [1114, 0]
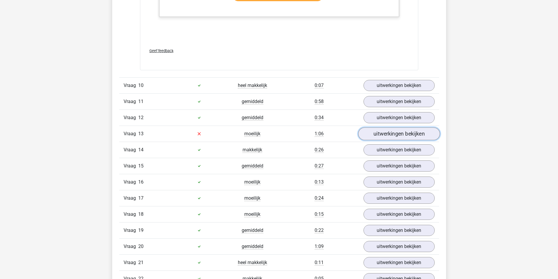
click at [399, 136] on link "uitwerkingen bekijken" at bounding box center [399, 133] width 82 height 13
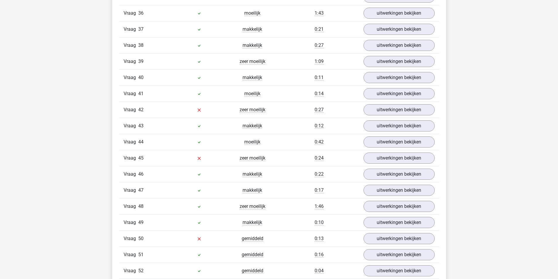
scroll to position [1905, 0]
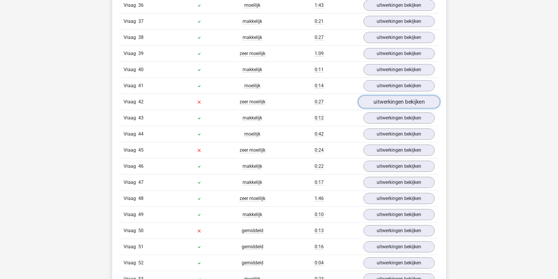
click at [402, 101] on link "uitwerkingen bekijken" at bounding box center [399, 102] width 82 height 13
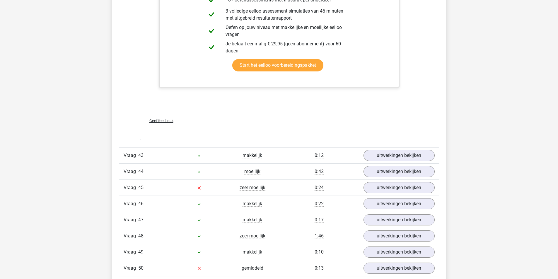
scroll to position [2198, 0]
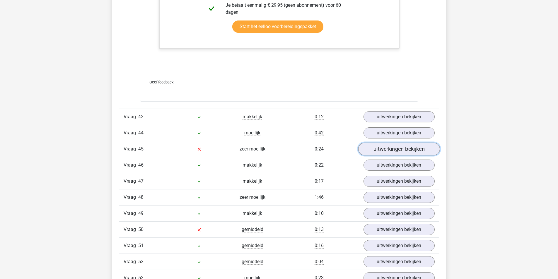
click at [382, 151] on link "uitwerkingen bekijken" at bounding box center [399, 149] width 82 height 13
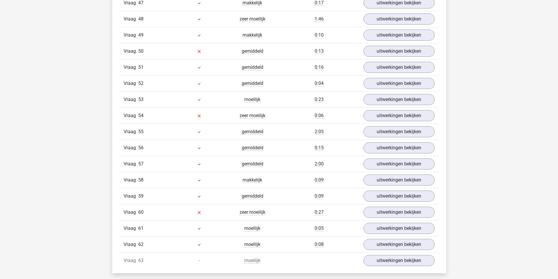
scroll to position [2784, 0]
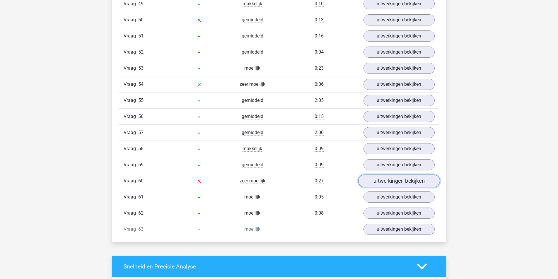
click at [403, 178] on link "uitwerkingen bekijken" at bounding box center [399, 181] width 82 height 13
